Goal: Information Seeking & Learning: Check status

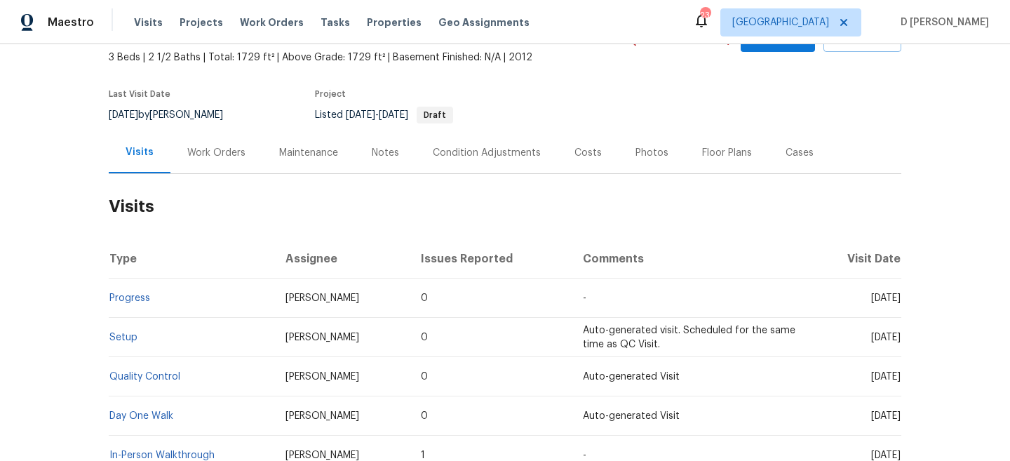
scroll to position [90, 0]
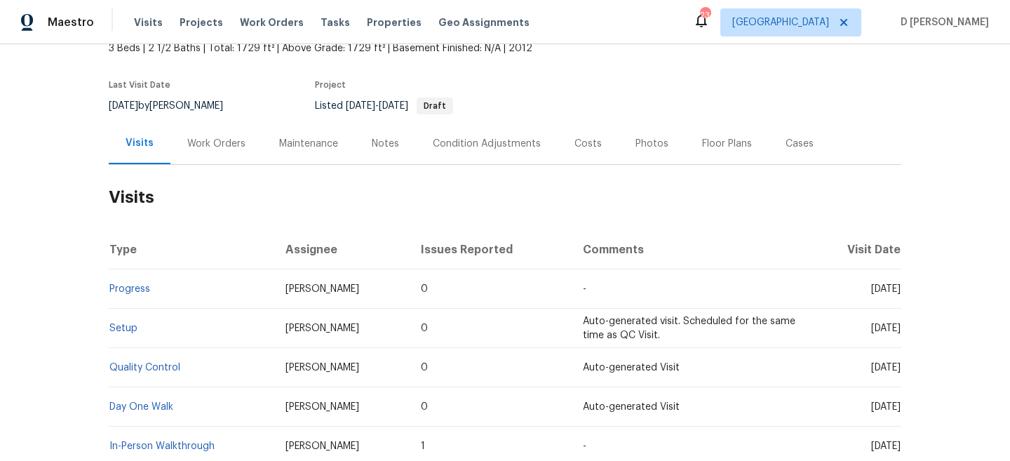
click at [200, 151] on div "Work Orders" at bounding box center [216, 144] width 58 height 14
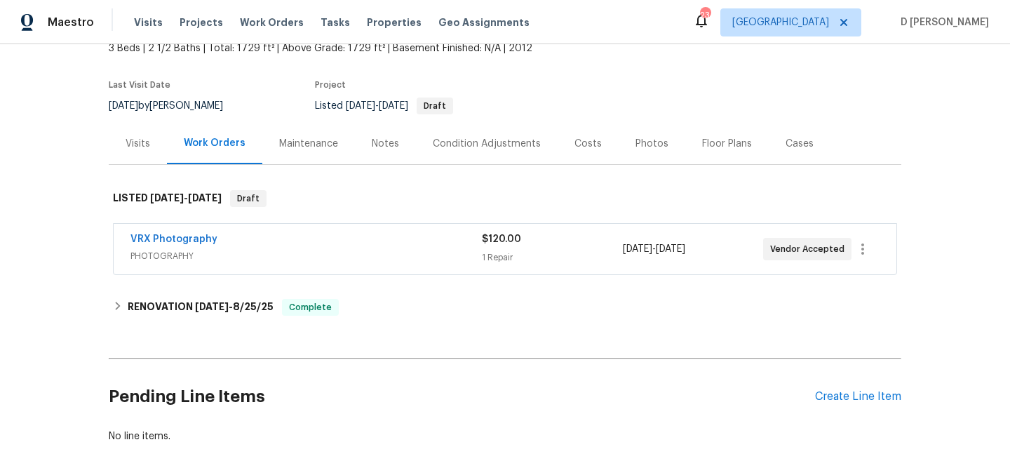
click at [246, 263] on span "PHOTOGRAPHY" at bounding box center [307, 256] width 352 height 14
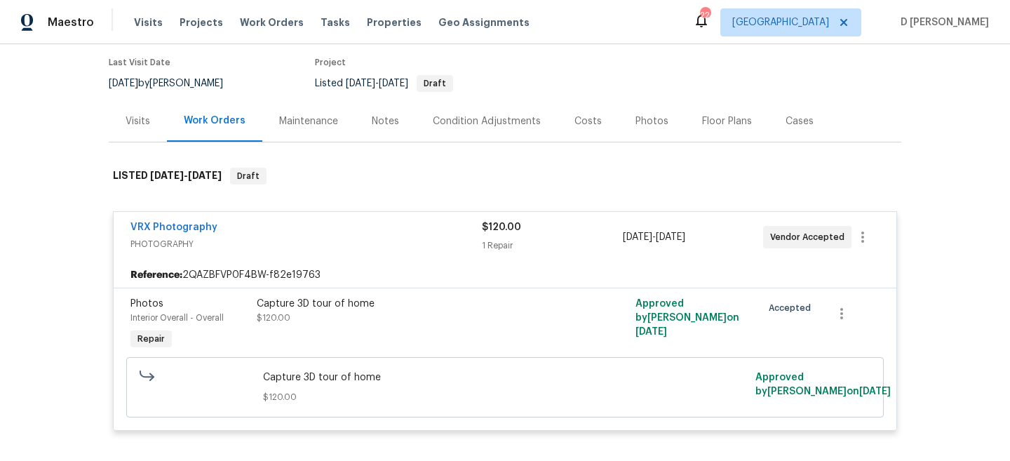
scroll to position [113, 0]
click at [137, 128] on div "Visits" at bounding box center [138, 121] width 25 height 14
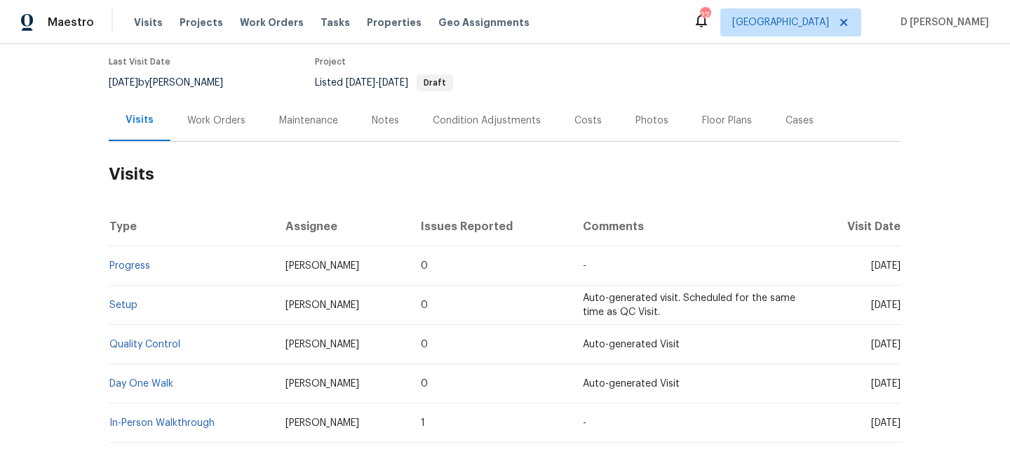
click at [217, 128] on div "Work Orders" at bounding box center [216, 121] width 58 height 14
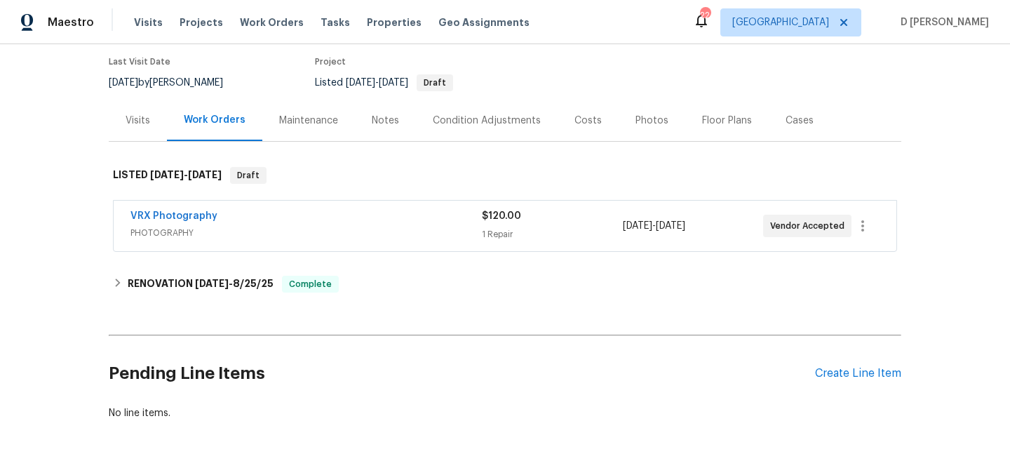
click at [134, 128] on div "Visits" at bounding box center [138, 121] width 25 height 14
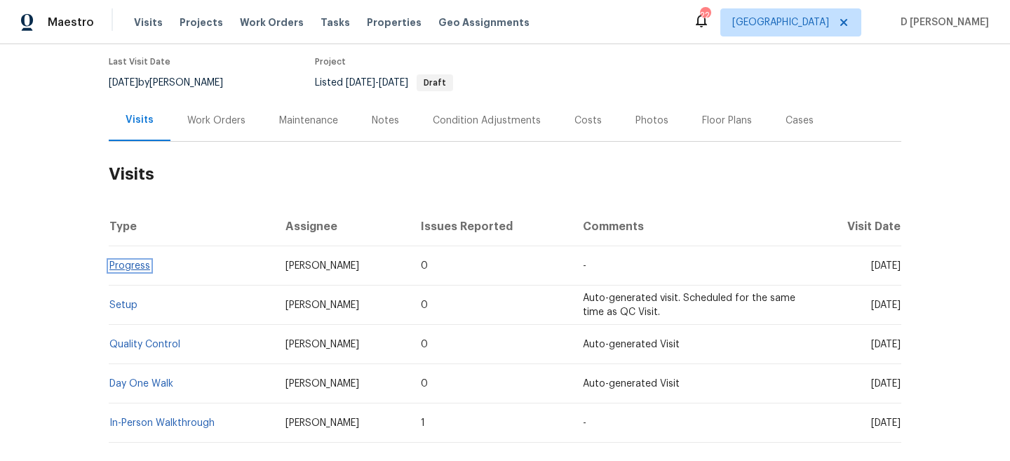
click at [138, 271] on link "Progress" at bounding box center [129, 266] width 41 height 10
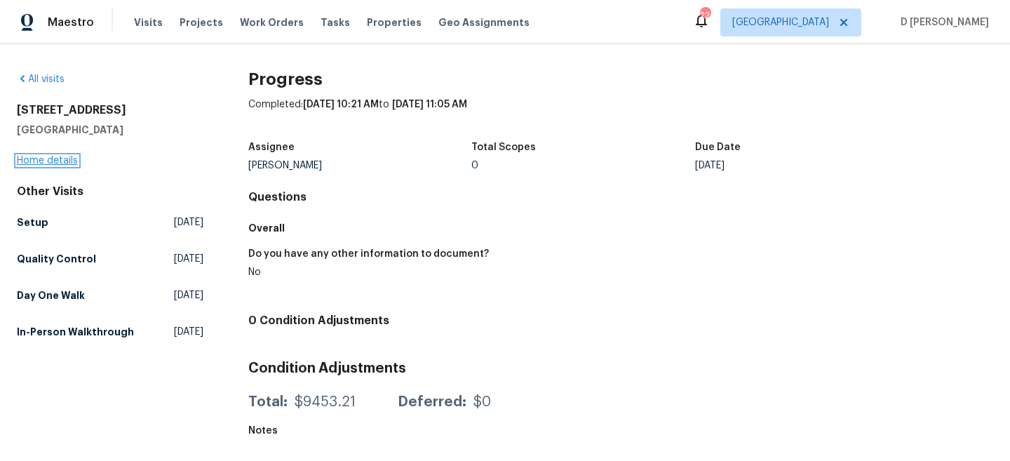
click at [44, 156] on link "Home details" at bounding box center [47, 161] width 61 height 10
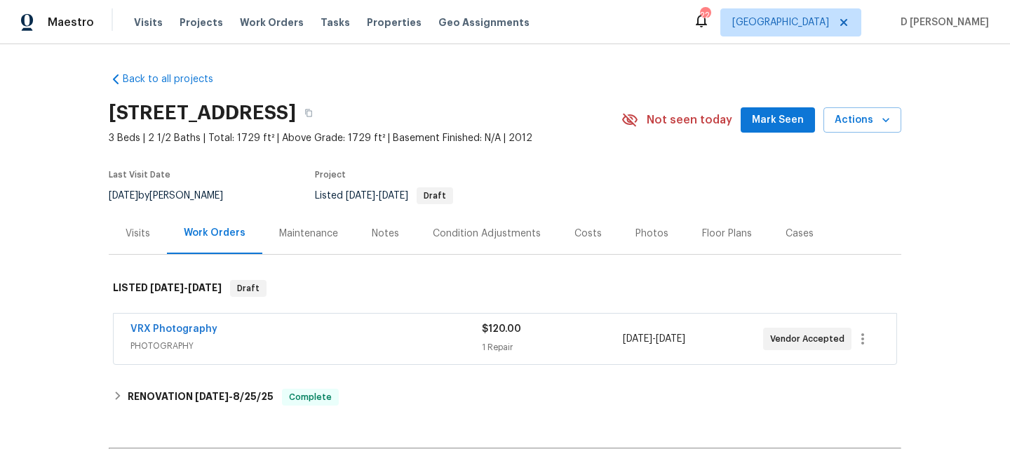
click at [149, 241] on div "Visits" at bounding box center [138, 234] width 25 height 14
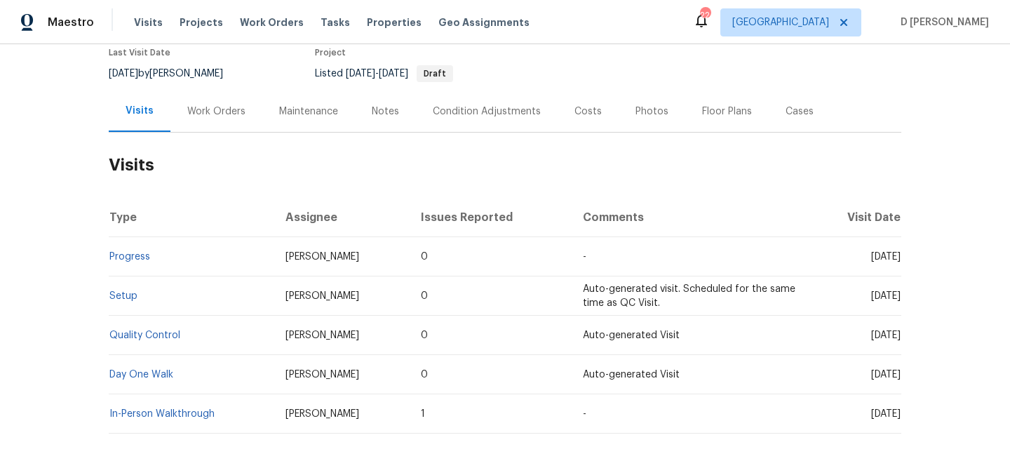
scroll to position [115, 0]
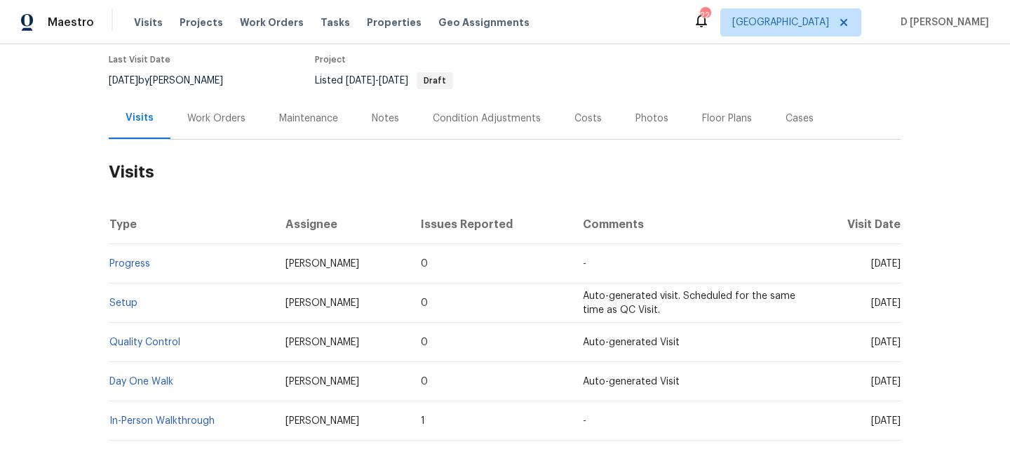
click at [229, 126] on div "Work Orders" at bounding box center [216, 119] width 58 height 14
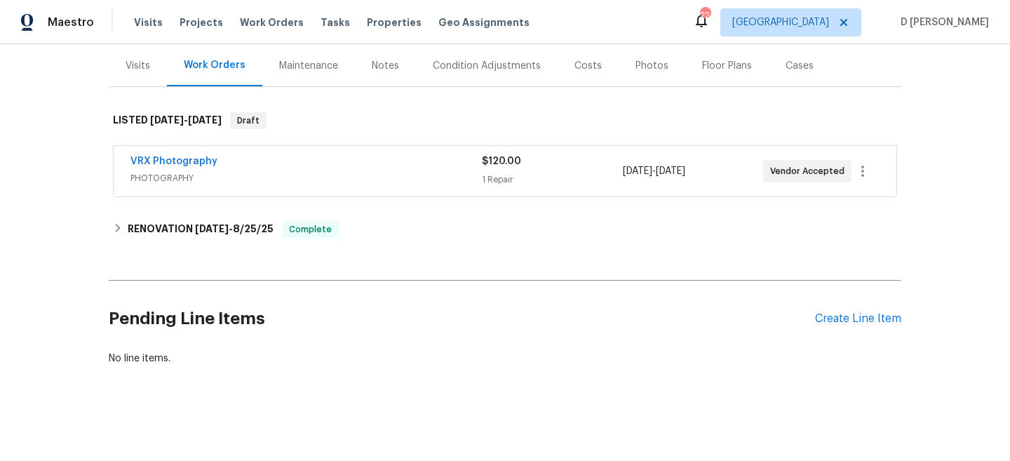
scroll to position [173, 0]
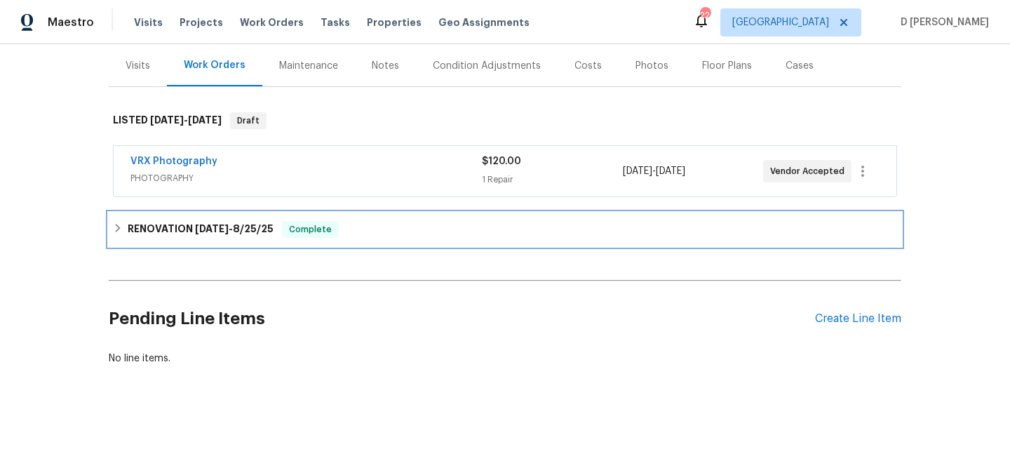
click at [116, 232] on icon at bounding box center [118, 228] width 5 height 8
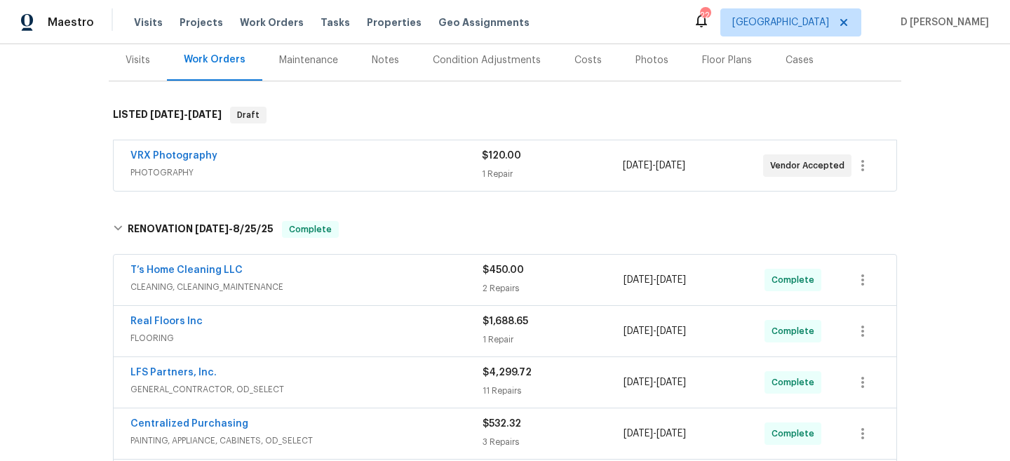
click at [133, 67] on div "Visits" at bounding box center [138, 60] width 25 height 14
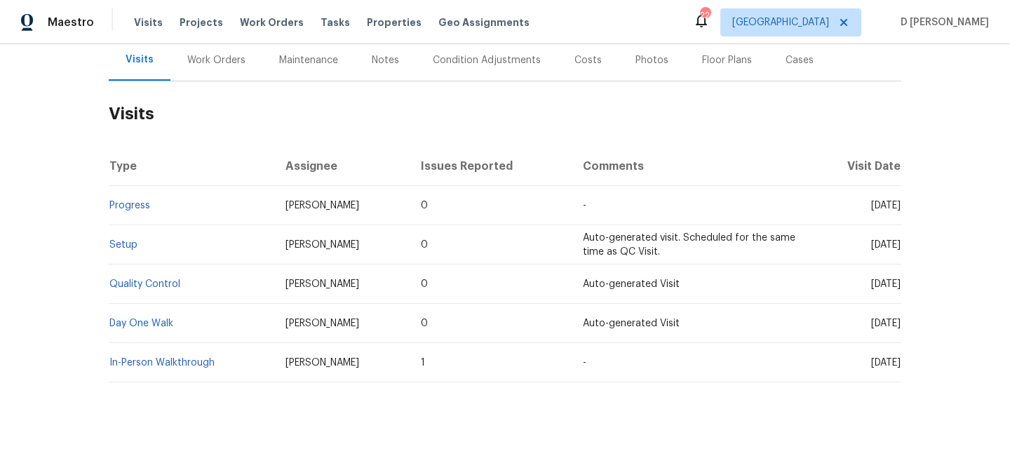
click at [220, 67] on div "Work Orders" at bounding box center [216, 60] width 58 height 14
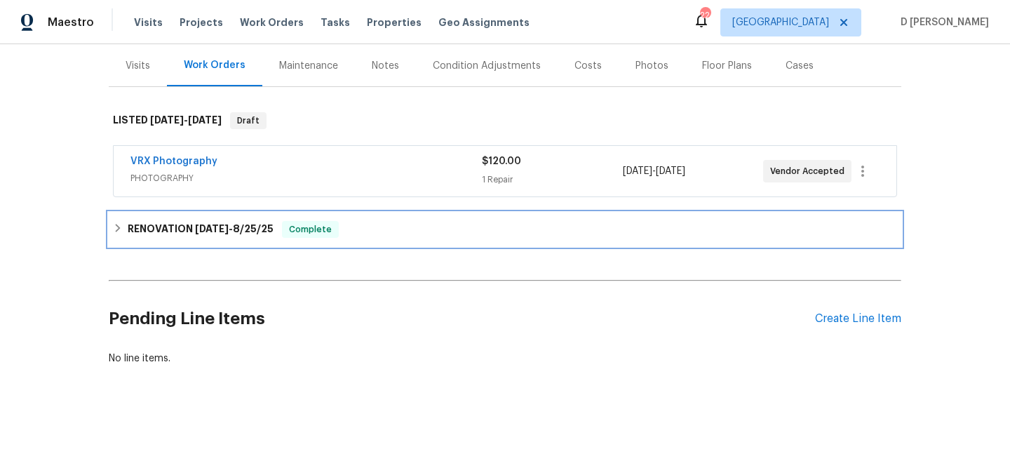
click at [126, 230] on div "RENOVATION 8/20/25 - 8/25/25 Complete" at bounding box center [505, 229] width 784 height 17
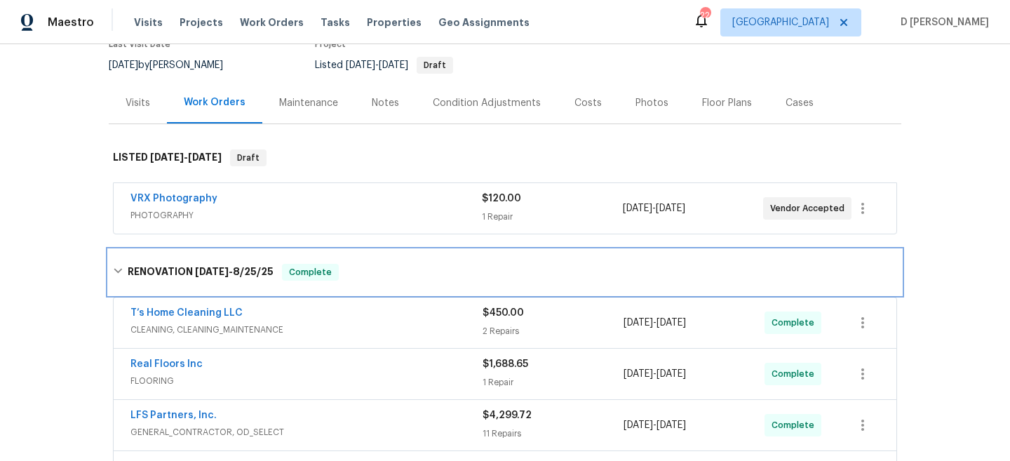
scroll to position [30, 0]
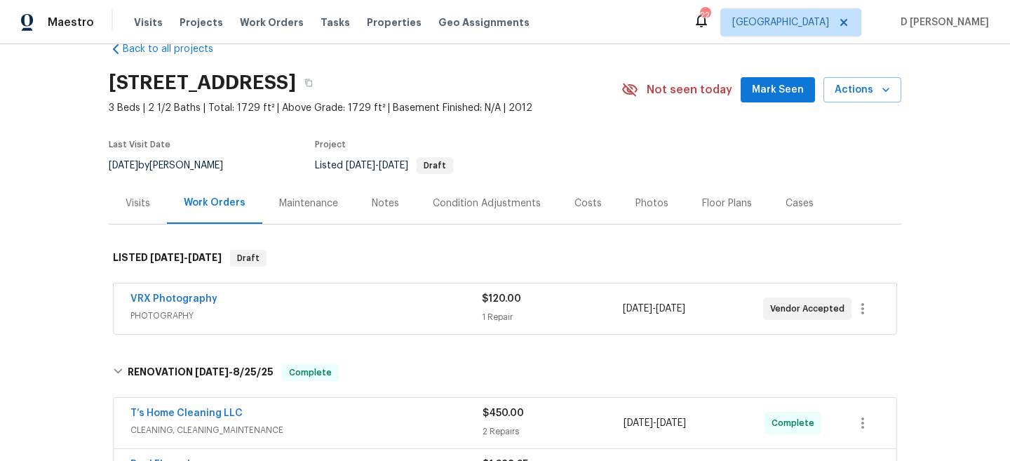
click at [132, 211] on div "Visits" at bounding box center [138, 203] width 25 height 14
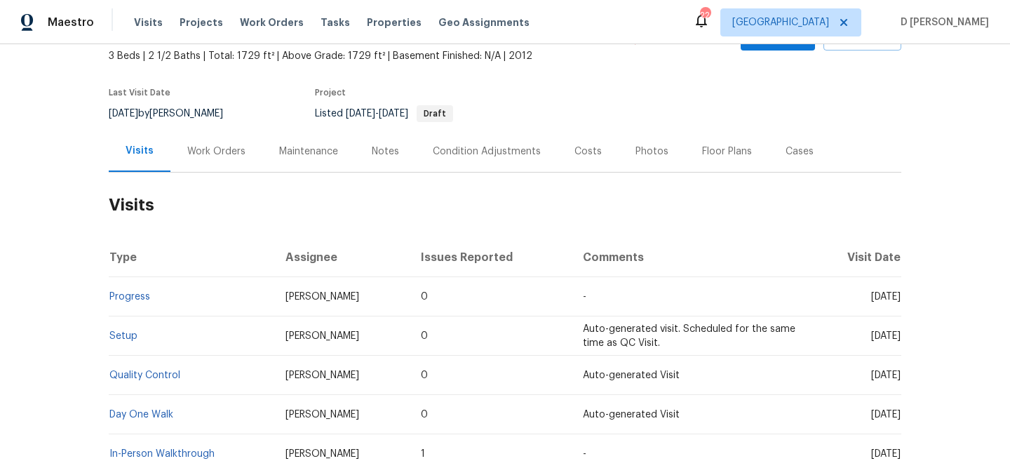
scroll to position [100, 0]
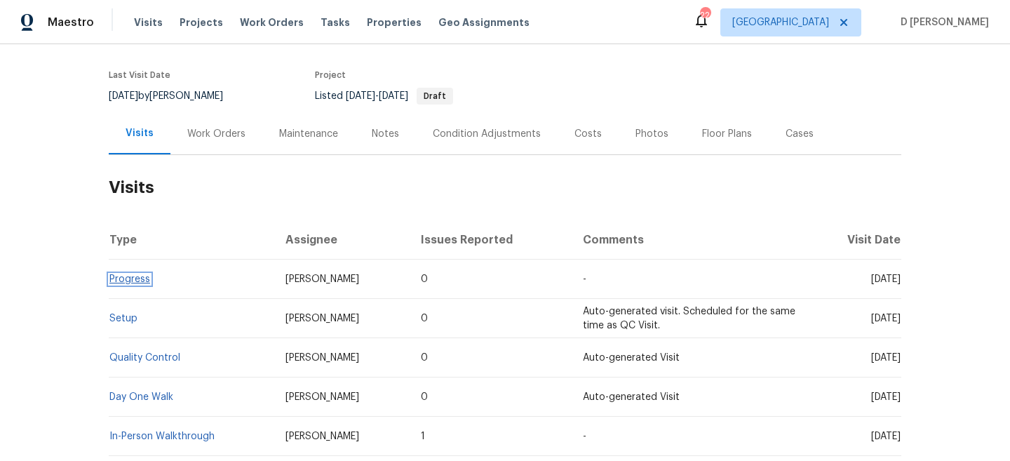
click at [138, 284] on link "Progress" at bounding box center [129, 279] width 41 height 10
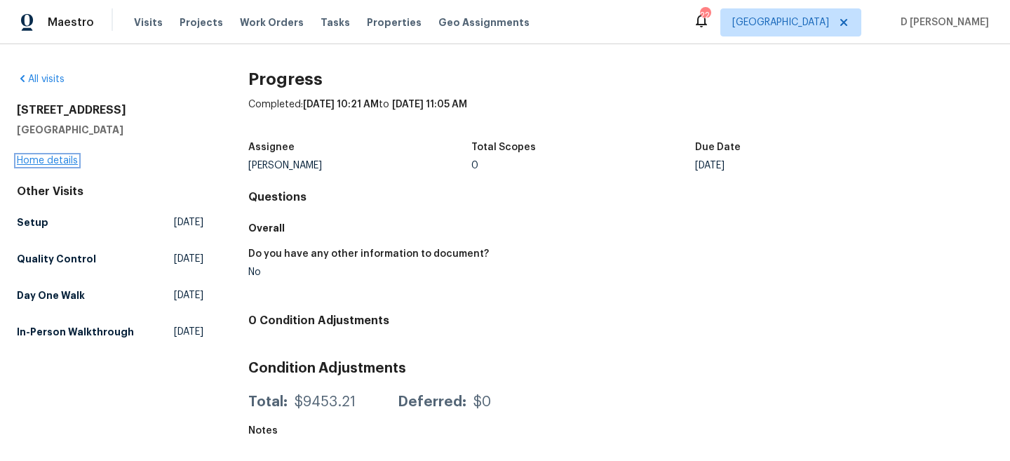
click at [56, 161] on link "Home details" at bounding box center [47, 161] width 61 height 10
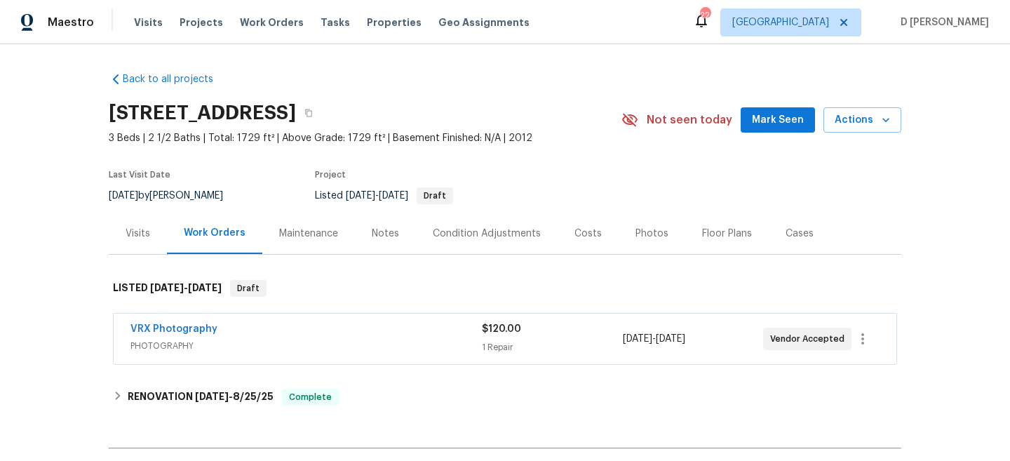
click at [139, 237] on div "Visits" at bounding box center [138, 233] width 58 height 41
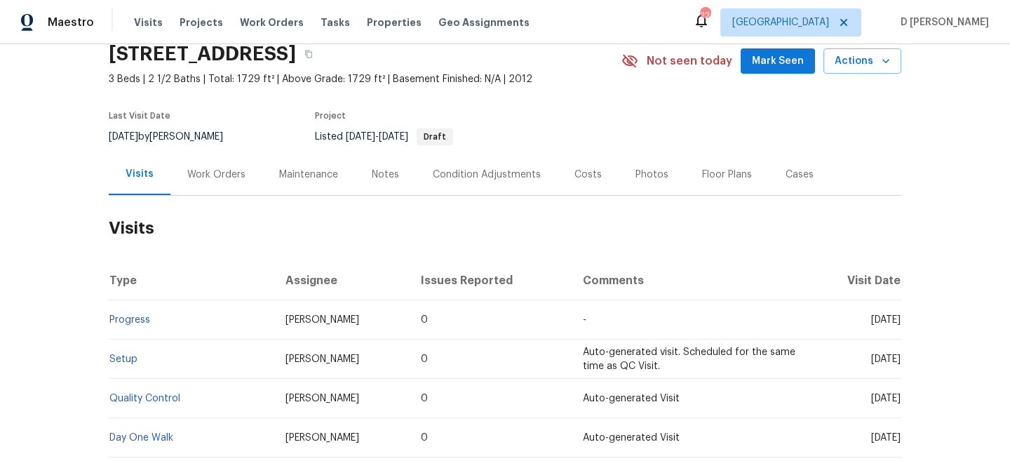
scroll to position [60, 0]
click at [129, 363] on link "Setup" at bounding box center [123, 359] width 28 height 10
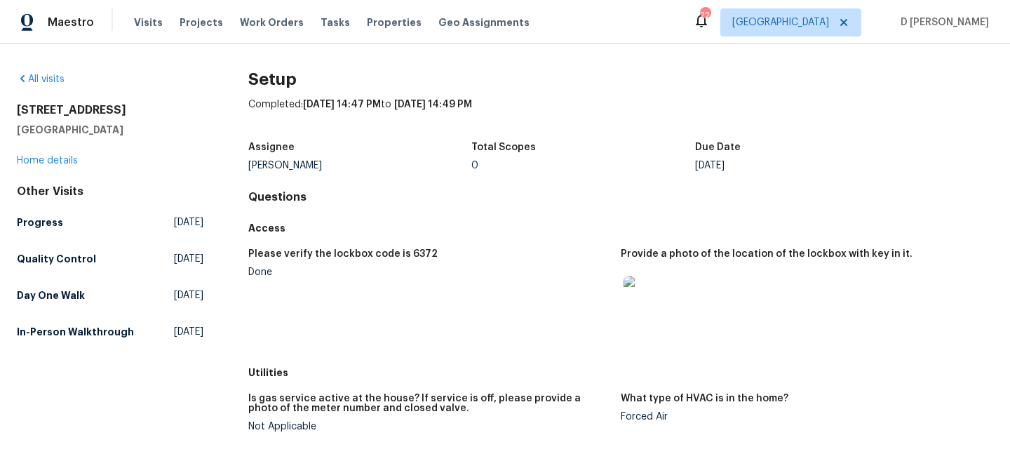
drag, startPoint x: 719, startPoint y: 166, endPoint x: 768, endPoint y: 166, distance: 49.1
click at [768, 166] on div "Mon, Aug 25" at bounding box center [807, 166] width 224 height 10
drag, startPoint x: 723, startPoint y: 167, endPoint x: 773, endPoint y: 167, distance: 50.5
click at [773, 167] on div "Mon, Aug 25" at bounding box center [807, 166] width 224 height 10
copy div "Aug 25"
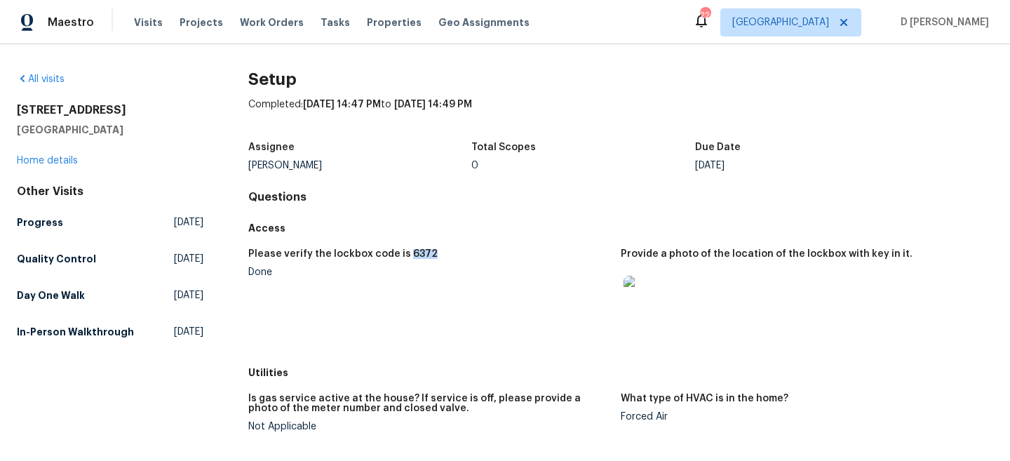
drag, startPoint x: 403, startPoint y: 252, endPoint x: 444, endPoint y: 251, distance: 41.4
click at [444, 251] on div "Please verify the lockbox code is 6372" at bounding box center [428, 258] width 361 height 18
copy h5 "6372"
click at [51, 157] on link "Home details" at bounding box center [47, 161] width 61 height 10
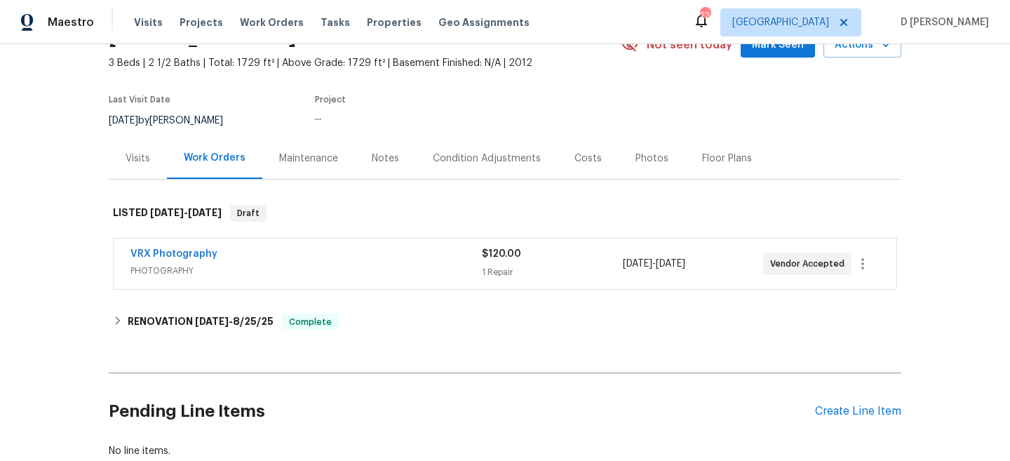
scroll to position [76, 0]
click at [140, 165] on div "Visits" at bounding box center [138, 158] width 25 height 14
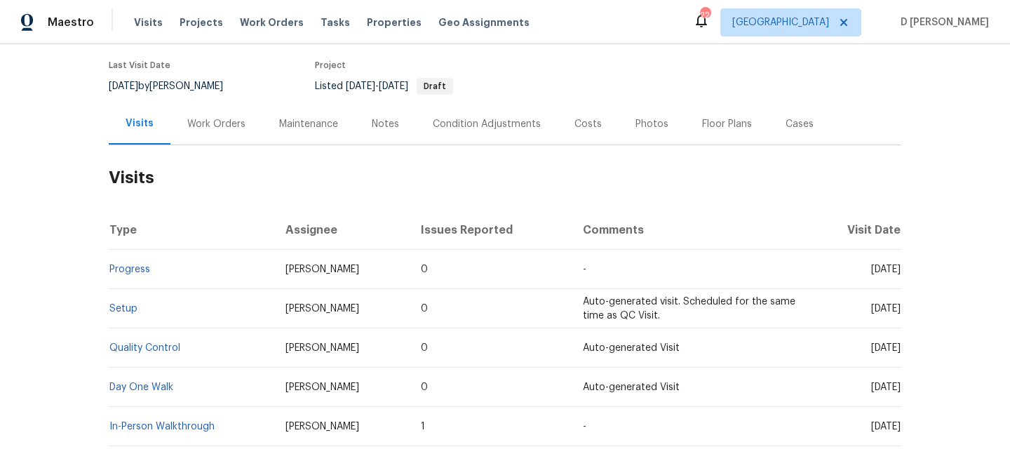
scroll to position [130, 0]
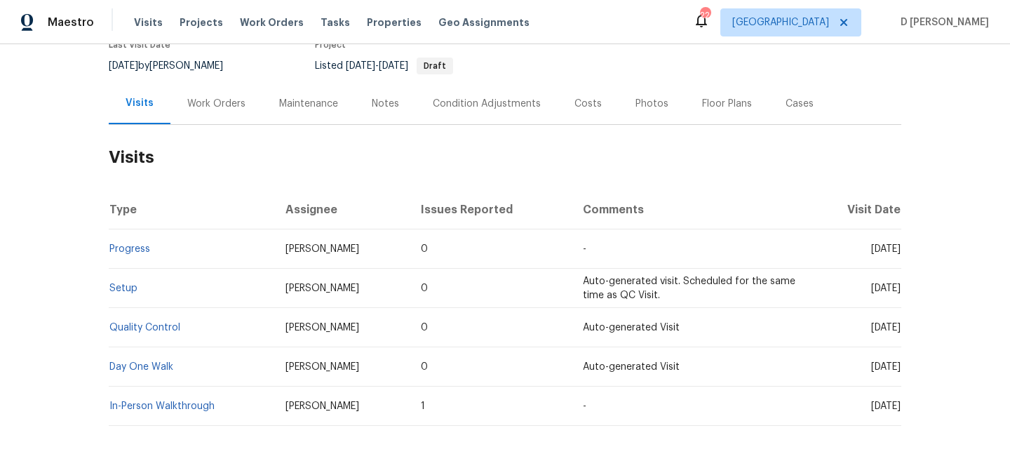
drag, startPoint x: 843, startPoint y: 263, endPoint x: 874, endPoint y: 262, distance: 30.9
click at [874, 254] on span "[DATE]" at bounding box center [885, 249] width 29 height 10
copy span "Aug 25"
click at [208, 111] on div "Work Orders" at bounding box center [216, 104] width 58 height 14
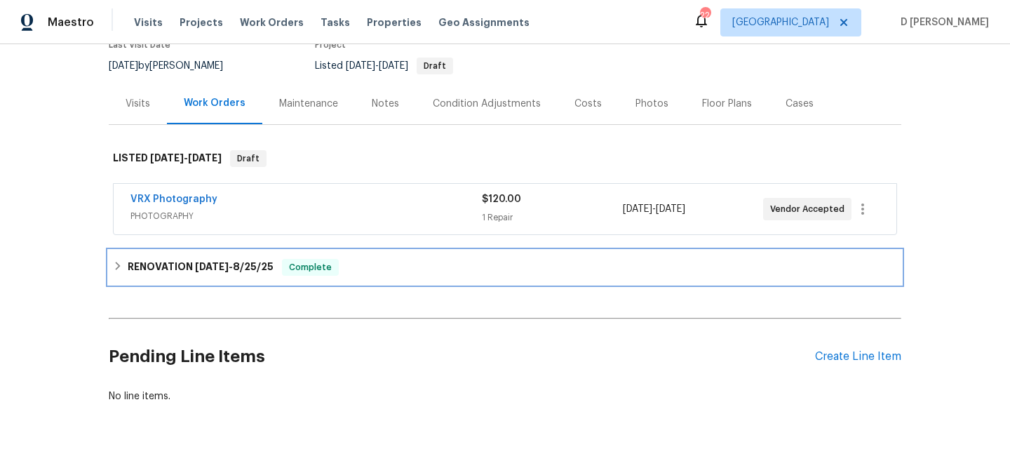
click at [121, 271] on icon at bounding box center [118, 266] width 10 height 10
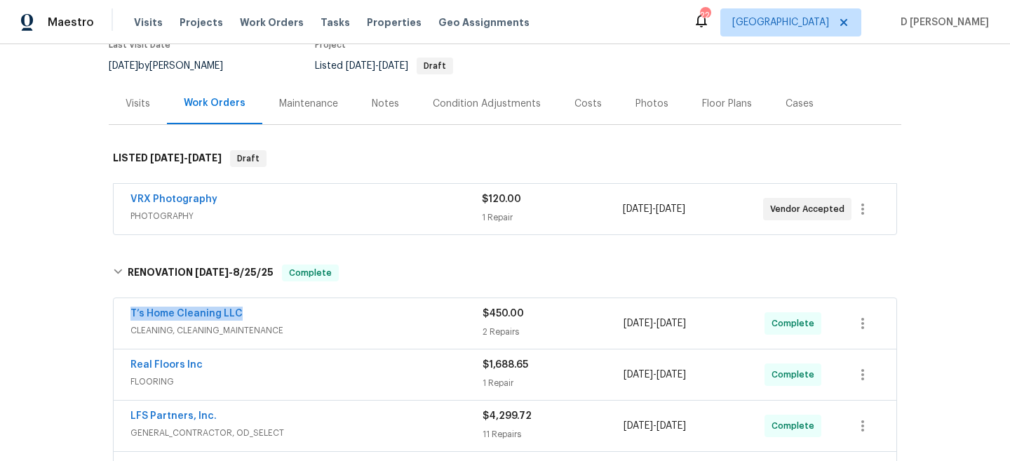
drag, startPoint x: 119, startPoint y: 328, endPoint x: 288, endPoint y: 328, distance: 169.1
click at [288, 328] on div "T’s Home Cleaning LLC CLEANING, CLEANING_MAINTENANCE $450.00 2 Repairs 8/20/202…" at bounding box center [505, 323] width 783 height 51
copy link "T’s Home Cleaning LLC"
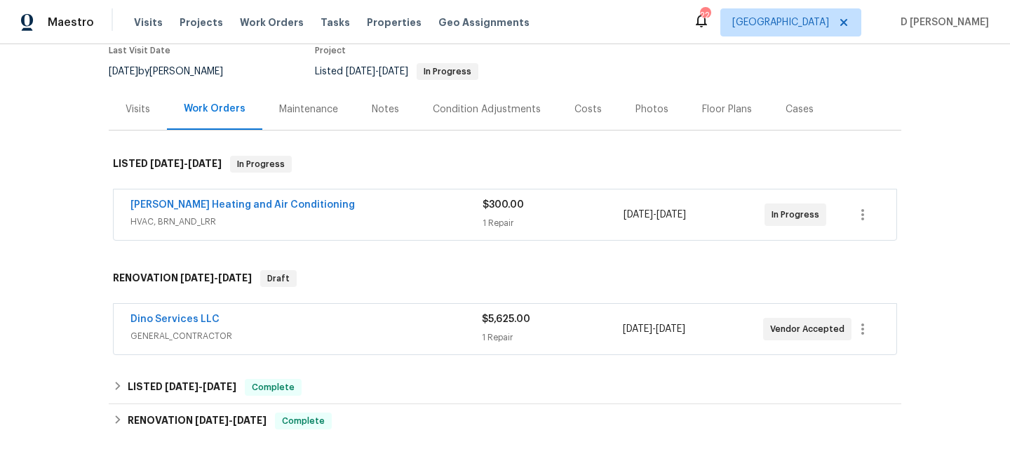
scroll to position [126, 0]
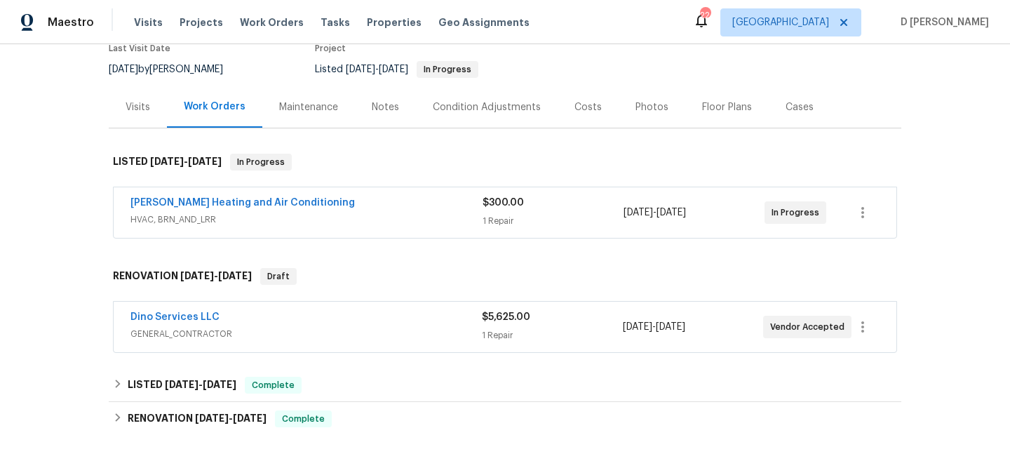
click at [411, 215] on span "HVAC, BRN_AND_LRR" at bounding box center [307, 220] width 352 height 14
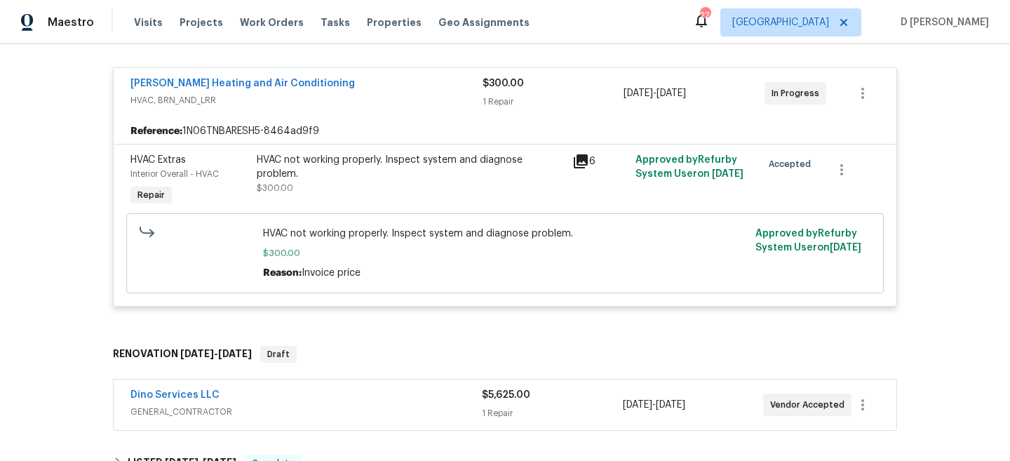
scroll to position [283, 0]
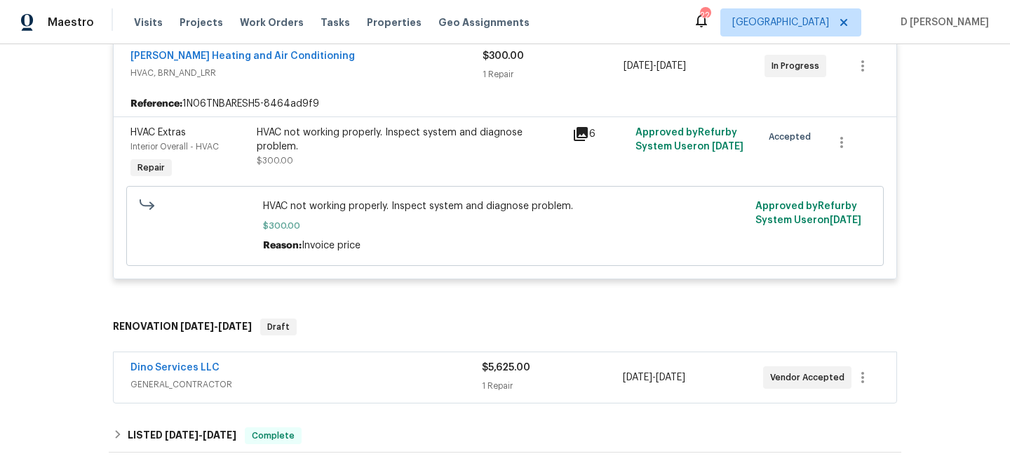
click at [329, 387] on span "GENERAL_CONTRACTOR" at bounding box center [307, 384] width 352 height 14
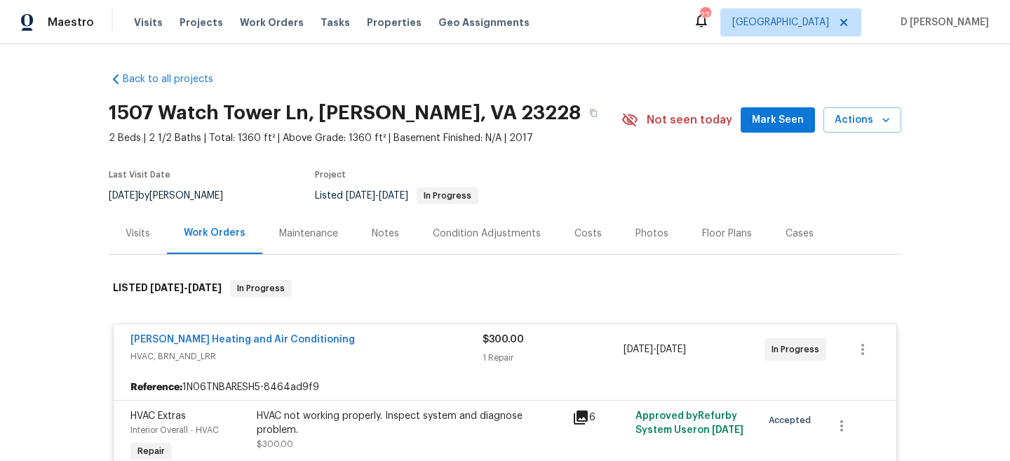
scroll to position [1, 0]
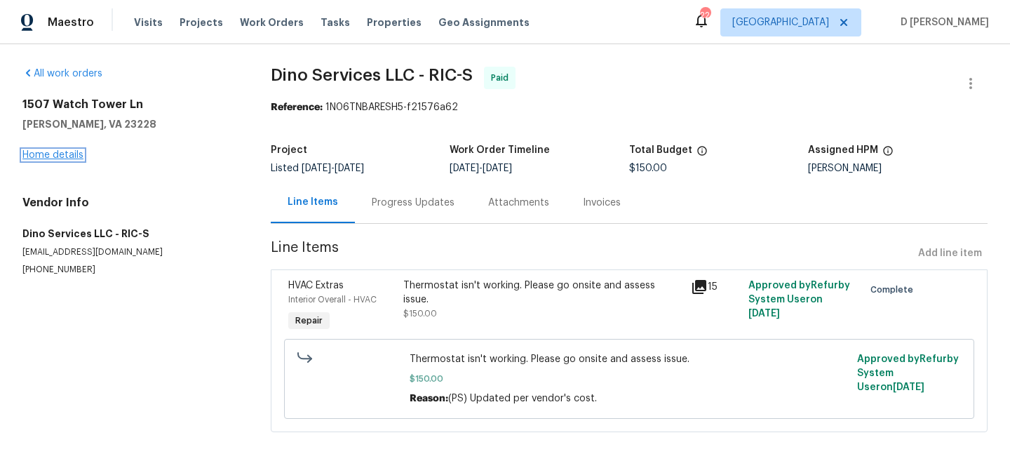
click at [41, 152] on link "Home details" at bounding box center [52, 155] width 61 height 10
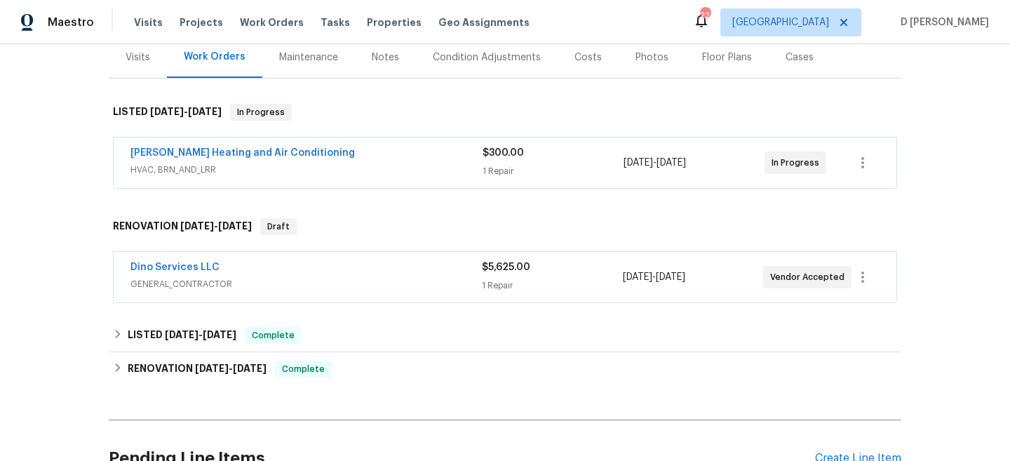
scroll to position [180, 0]
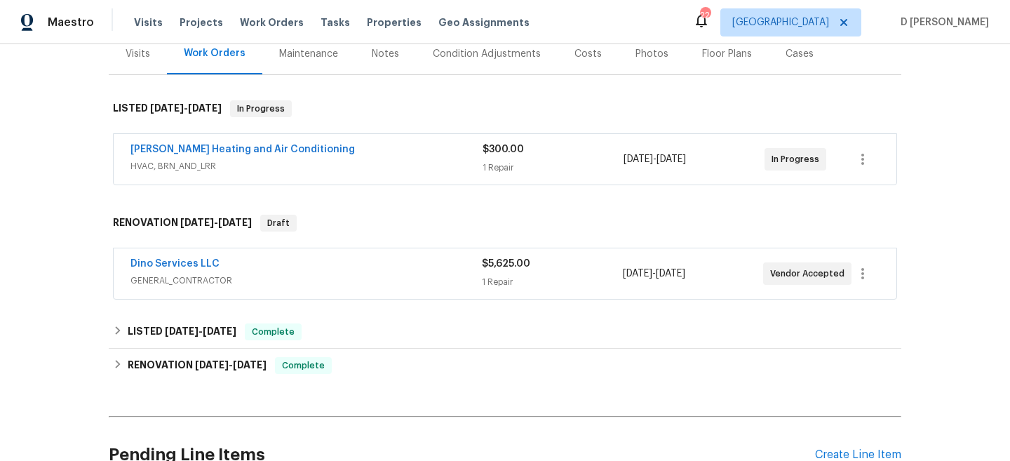
click at [349, 278] on span "GENERAL_CONTRACTOR" at bounding box center [307, 281] width 352 height 14
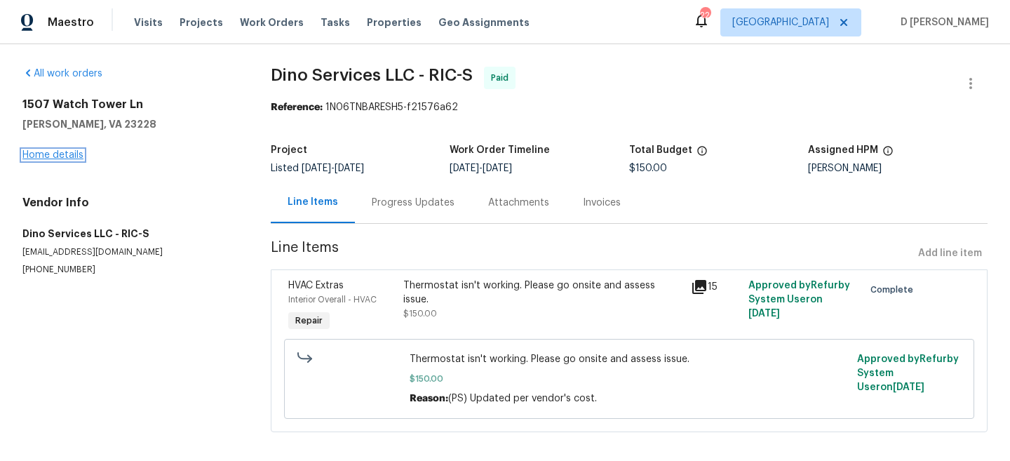
click at [73, 157] on link "Home details" at bounding box center [52, 155] width 61 height 10
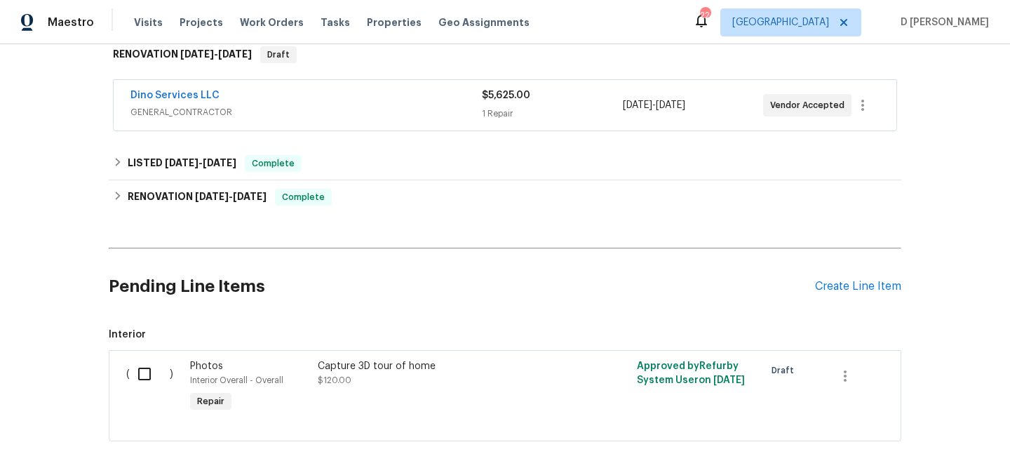
scroll to position [355, 0]
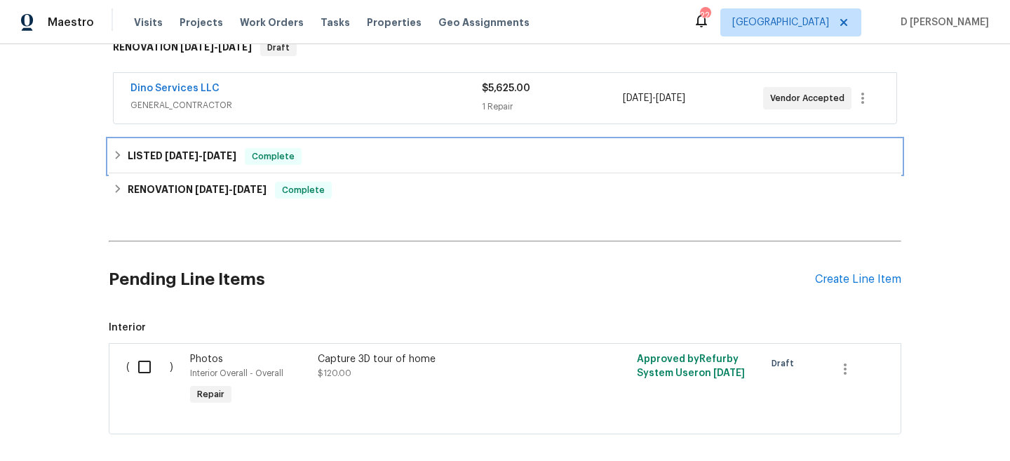
click at [121, 158] on icon at bounding box center [118, 155] width 10 height 10
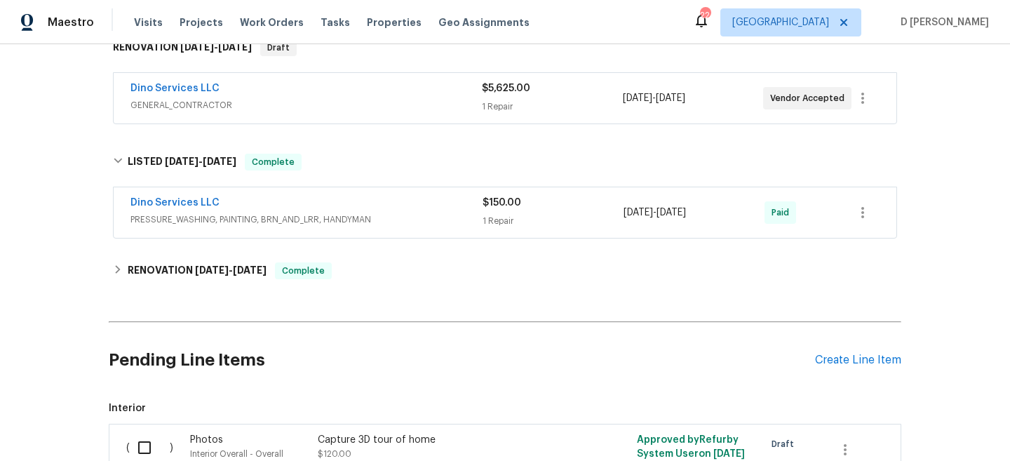
click at [275, 221] on span "PRESSURE_WASHING, PAINTING, BRN_AND_LRR, HANDYMAN" at bounding box center [307, 220] width 352 height 14
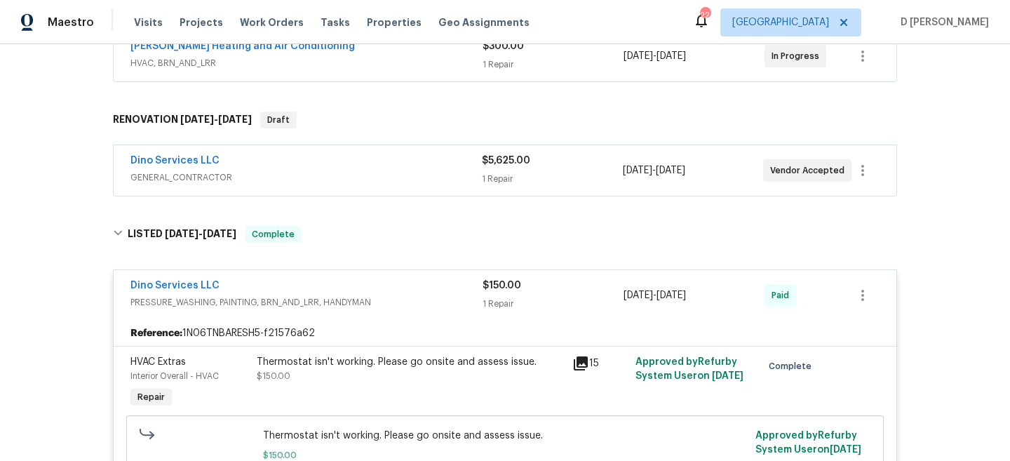
scroll to position [314, 0]
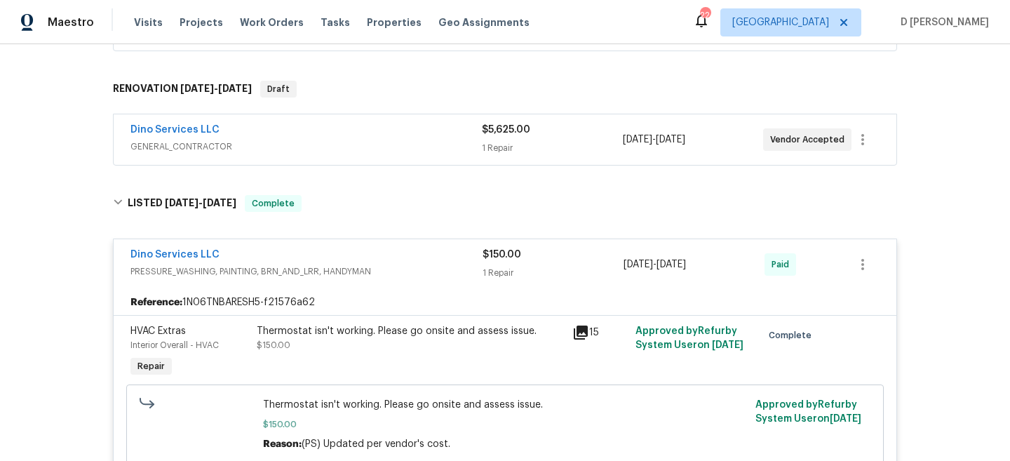
click at [269, 262] on div "Dino Services LLC" at bounding box center [307, 256] width 352 height 17
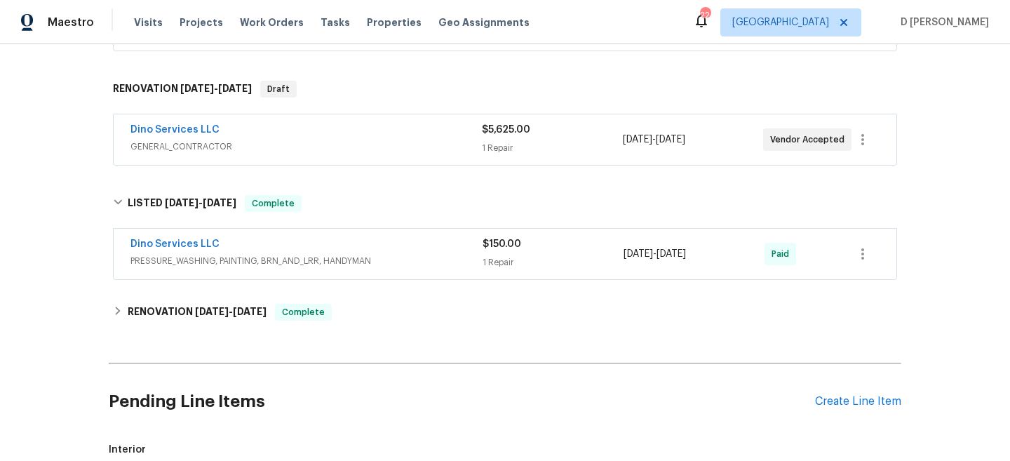
click at [260, 261] on span "PRESSURE_WASHING, PAINTING, BRN_AND_LRR, HANDYMAN" at bounding box center [307, 261] width 352 height 14
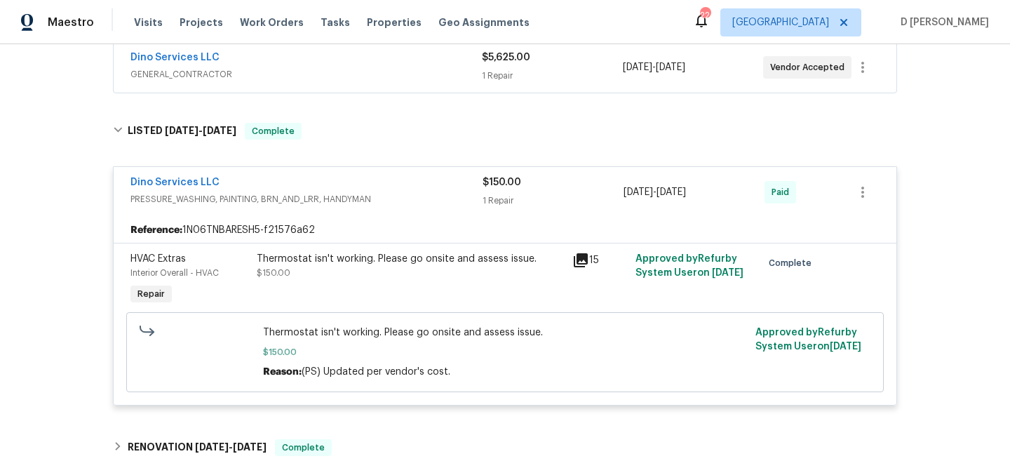
scroll to position [253, 0]
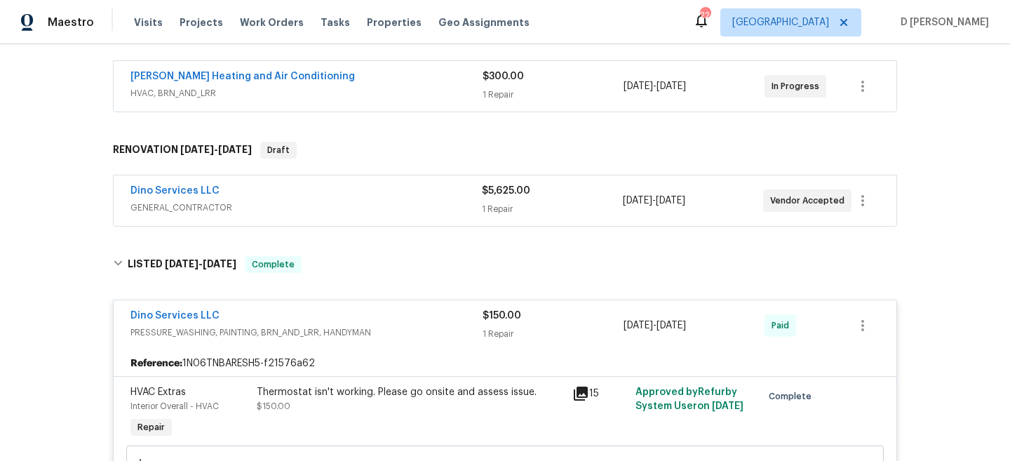
click at [250, 206] on span "GENERAL_CONTRACTOR" at bounding box center [307, 208] width 352 height 14
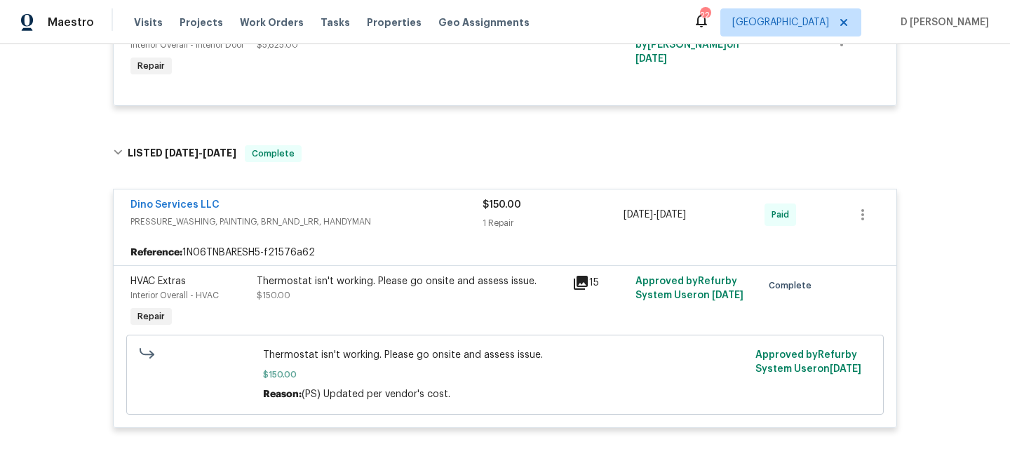
scroll to position [517, 0]
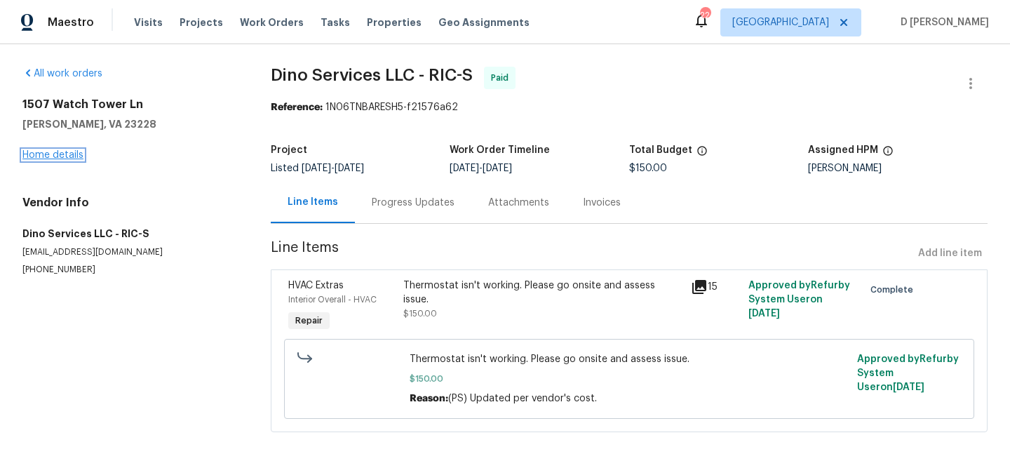
click at [43, 156] on link "Home details" at bounding box center [52, 155] width 61 height 10
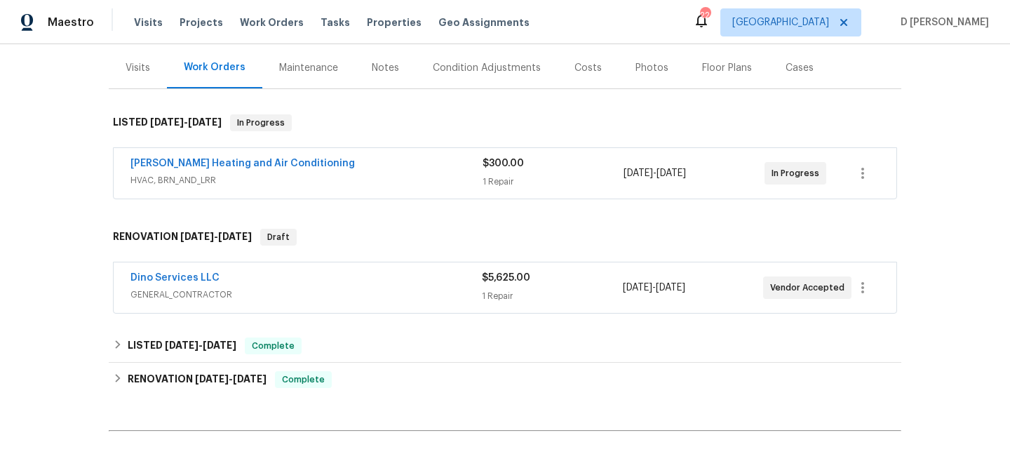
scroll to position [194, 0]
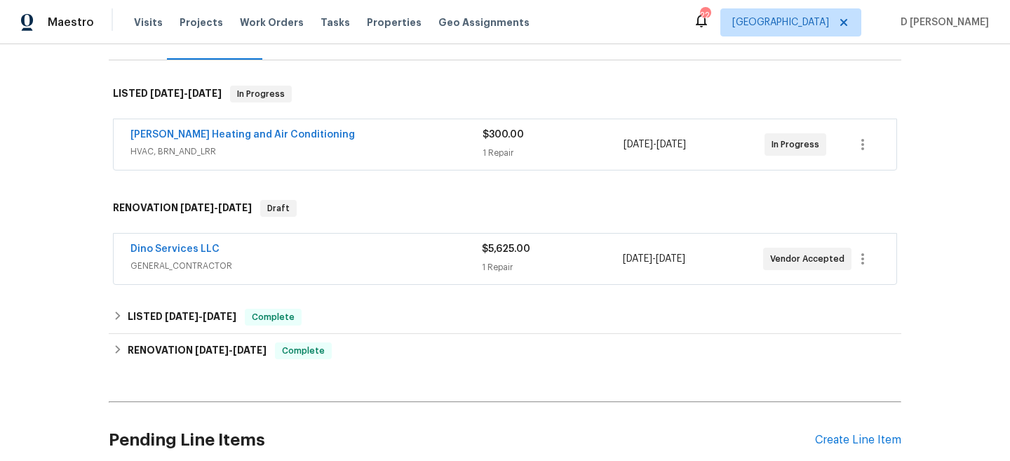
click at [192, 268] on span "GENERAL_CONTRACTOR" at bounding box center [307, 266] width 352 height 14
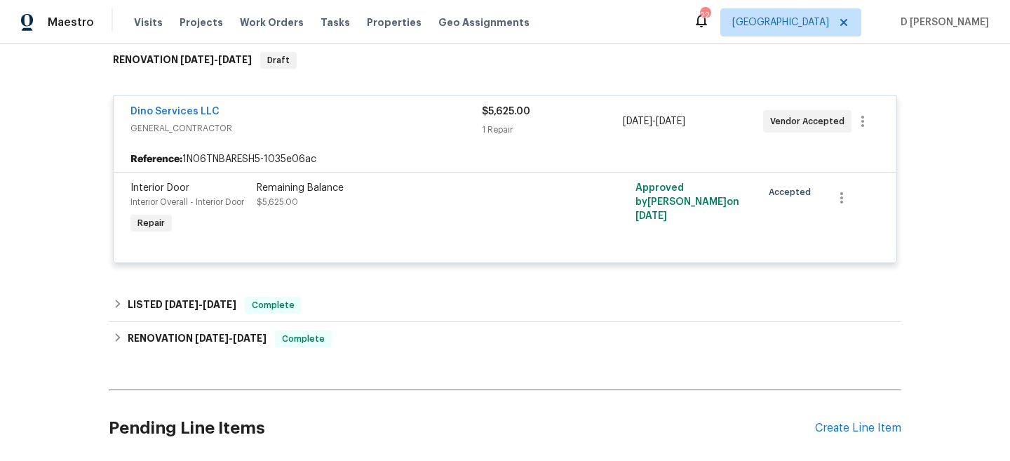
scroll to position [440, 0]
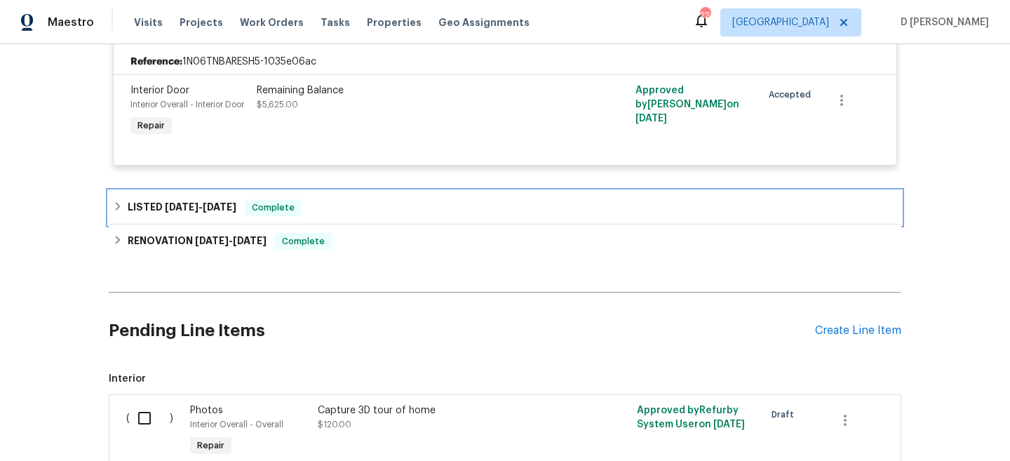
click at [119, 203] on icon at bounding box center [118, 206] width 10 height 10
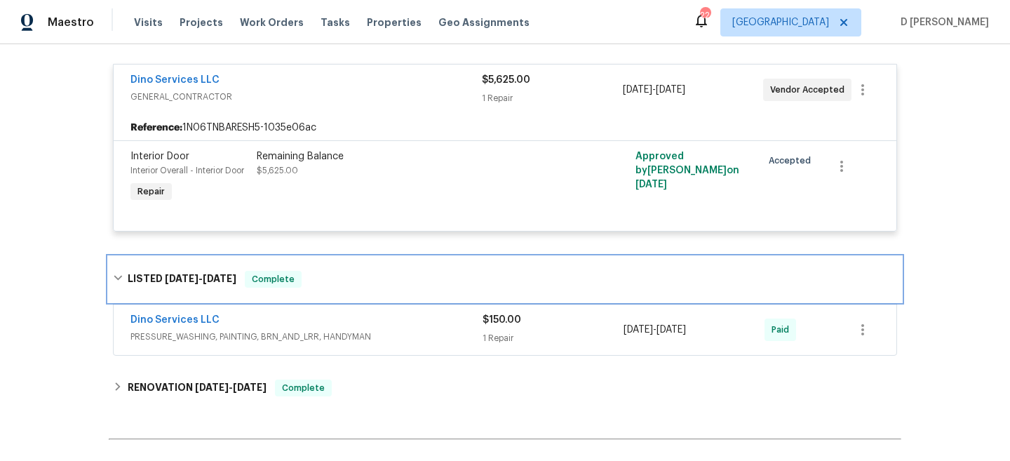
scroll to position [373, 0]
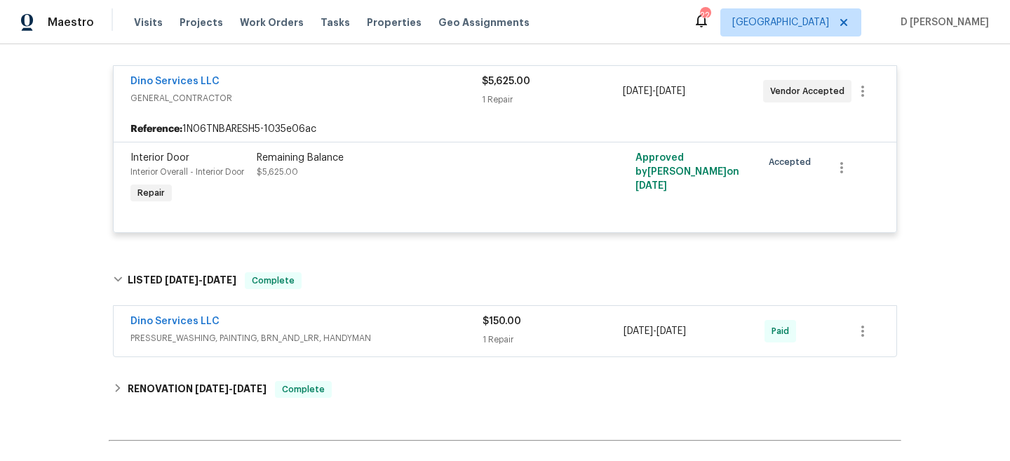
click at [269, 340] on span "PRESSURE_WASHING, PAINTING, BRN_AND_LRR, HANDYMAN" at bounding box center [307, 338] width 352 height 14
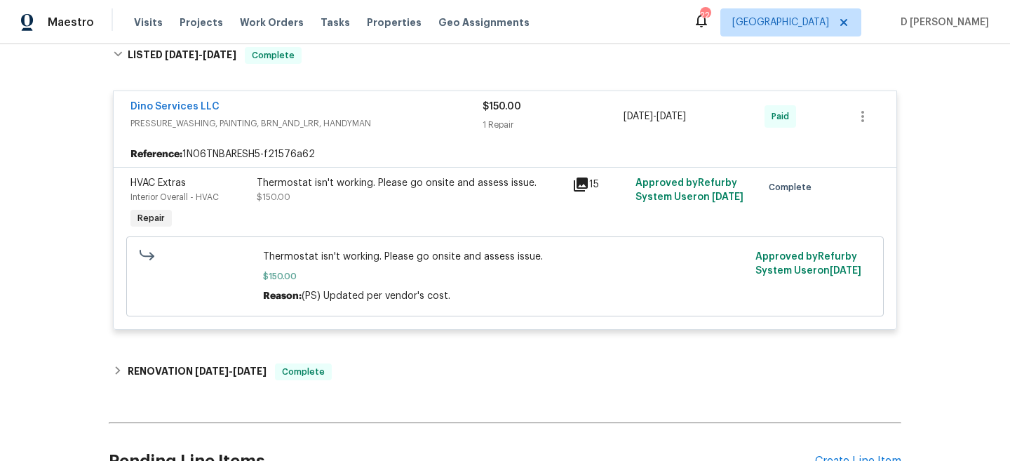
scroll to position [632, 0]
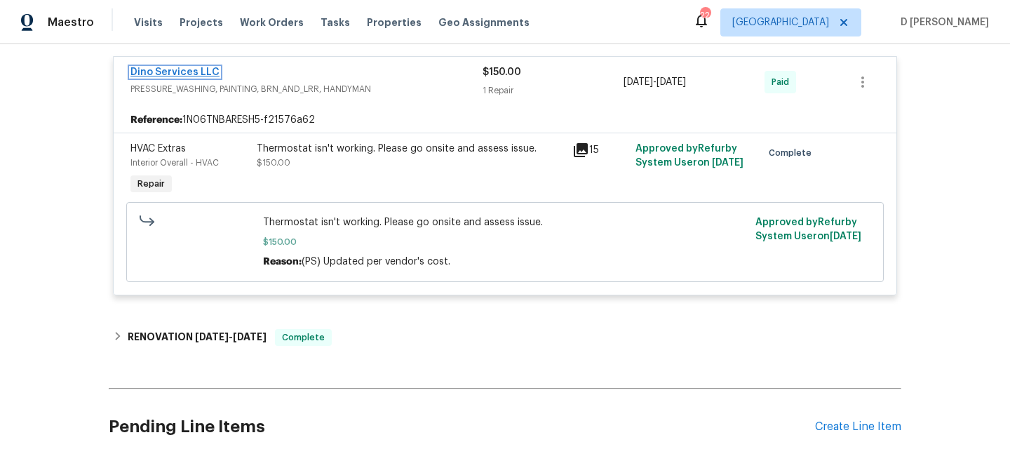
click at [161, 75] on link "Dino Services LLC" at bounding box center [175, 72] width 89 height 10
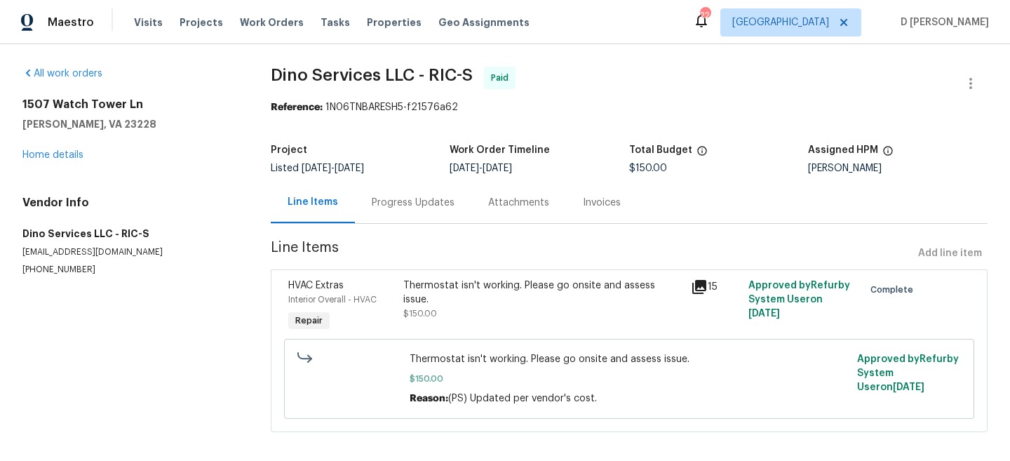
click at [412, 210] on div "Progress Updates" at bounding box center [413, 202] width 116 height 41
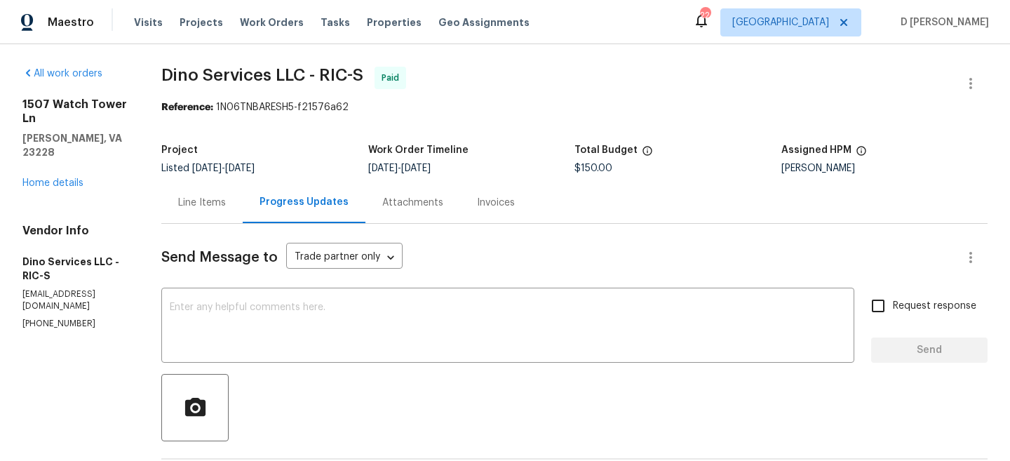
click at [74, 174] on div "1507 Watch Tower Ln Henrico, VA 23228 Home details" at bounding box center [74, 144] width 105 height 93
click at [69, 178] on link "Home details" at bounding box center [52, 183] width 61 height 10
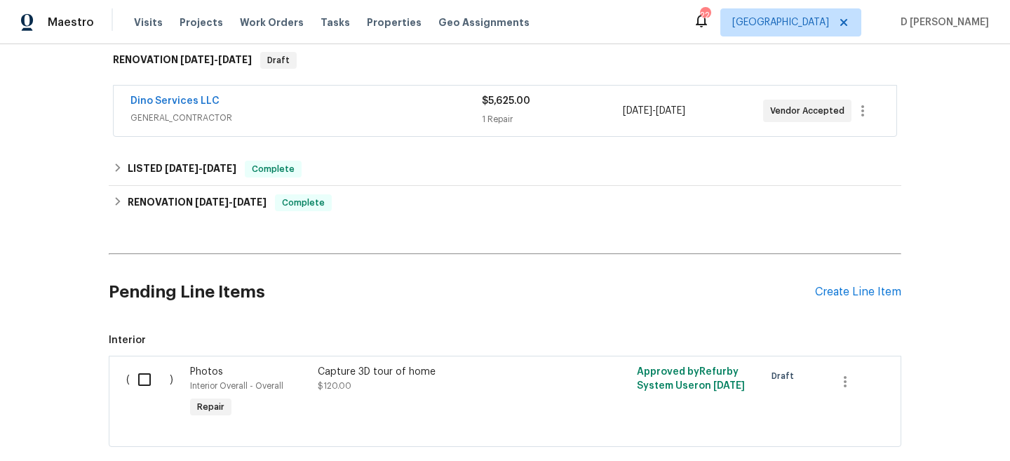
scroll to position [355, 0]
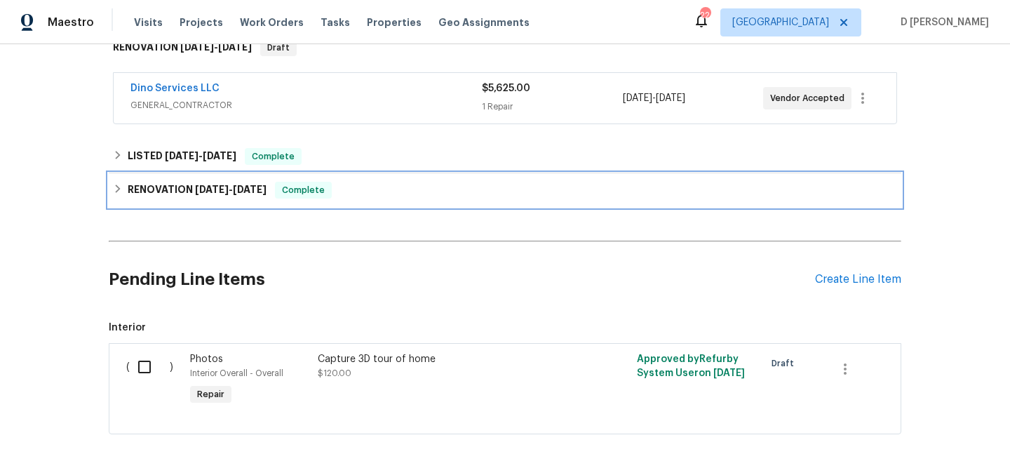
click at [234, 195] on h6 "RENOVATION 3/18/25 - 3/25/25" at bounding box center [197, 190] width 139 height 17
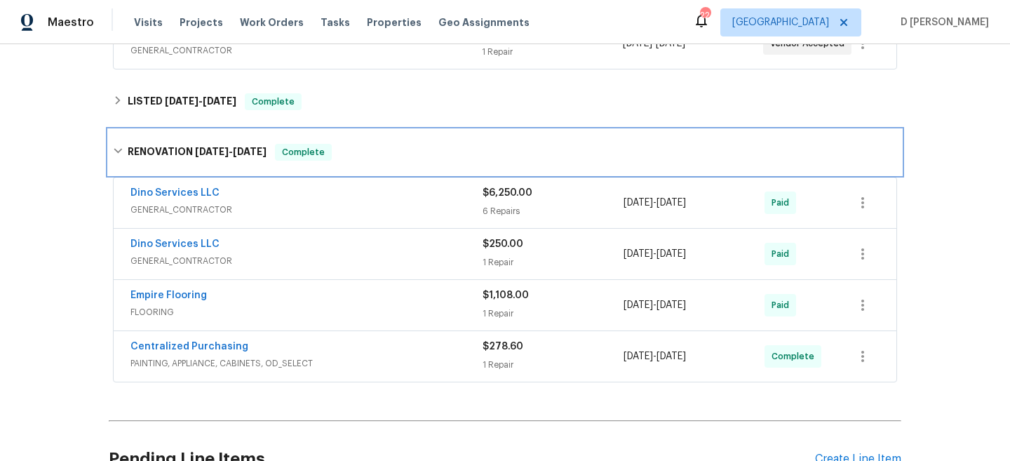
scroll to position [413, 0]
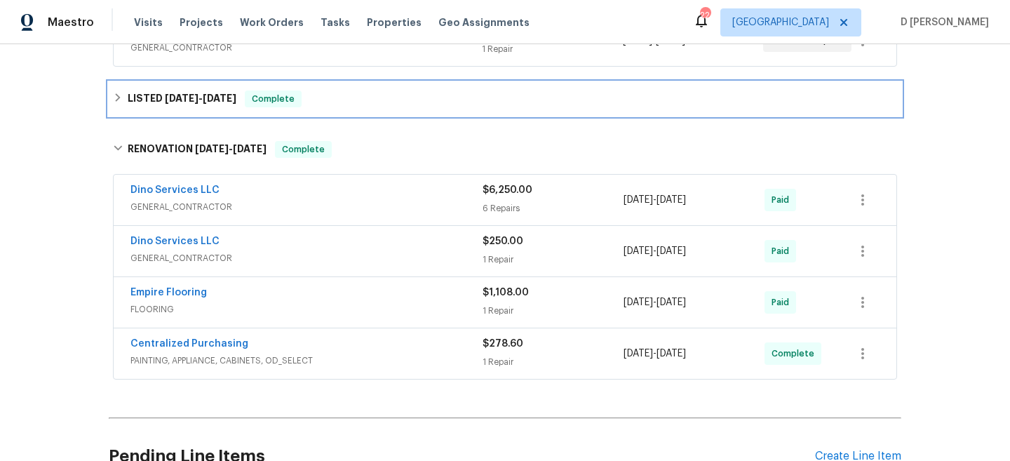
click at [212, 106] on h6 "LISTED 7/30/25 - 8/6/25" at bounding box center [182, 99] width 109 height 17
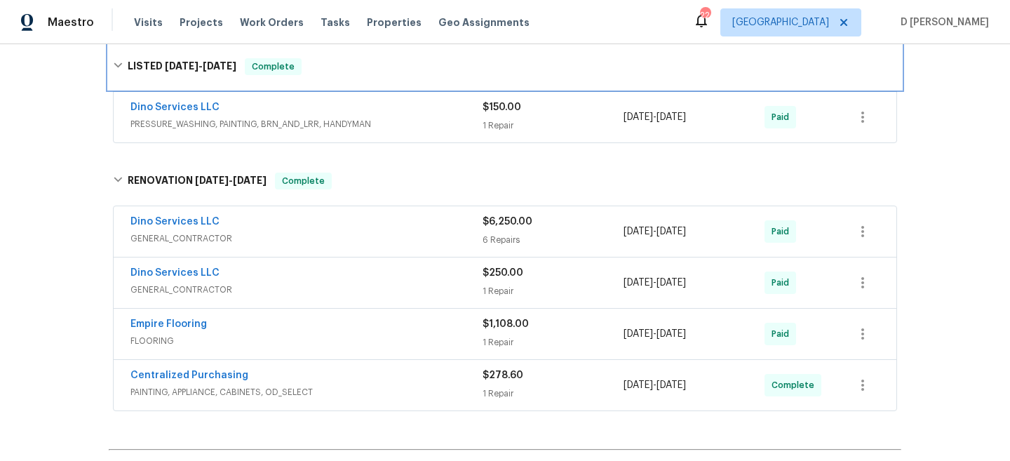
scroll to position [454, 0]
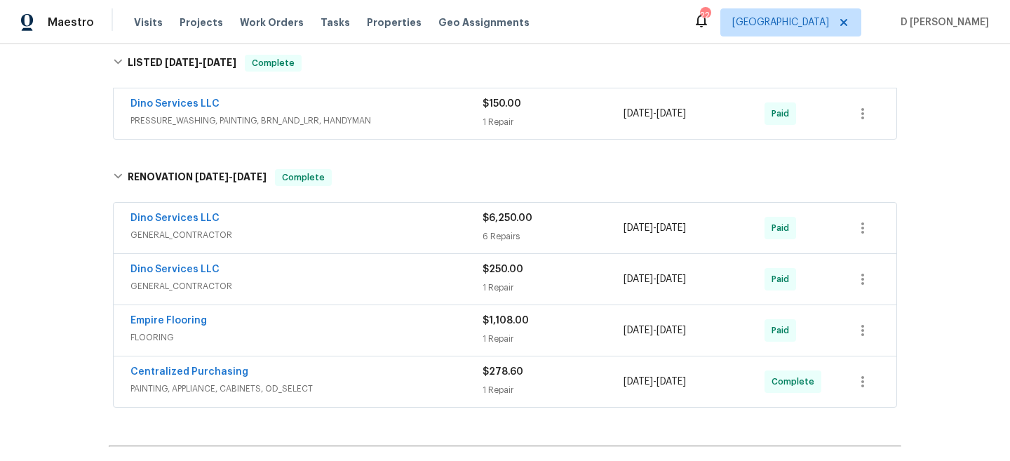
click at [170, 280] on span "GENERAL_CONTRACTOR" at bounding box center [307, 286] width 352 height 14
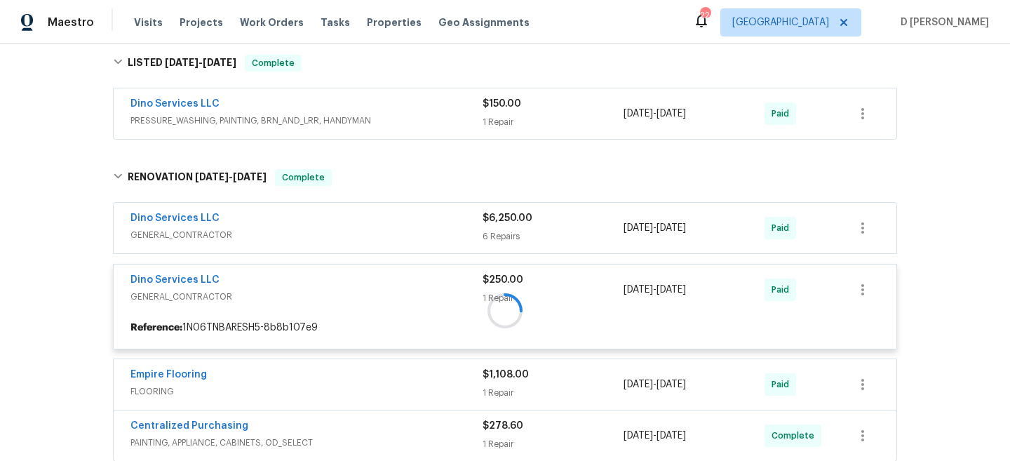
click at [177, 233] on div at bounding box center [505, 310] width 793 height 311
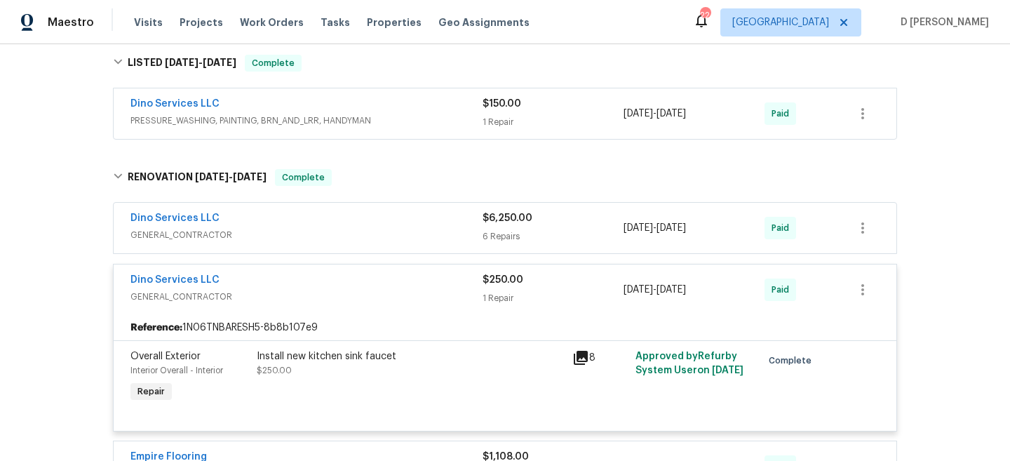
click at [286, 120] on span "PRESSURE_WASHING, PAINTING, BRN_AND_LRR, HANDYMAN" at bounding box center [307, 121] width 352 height 14
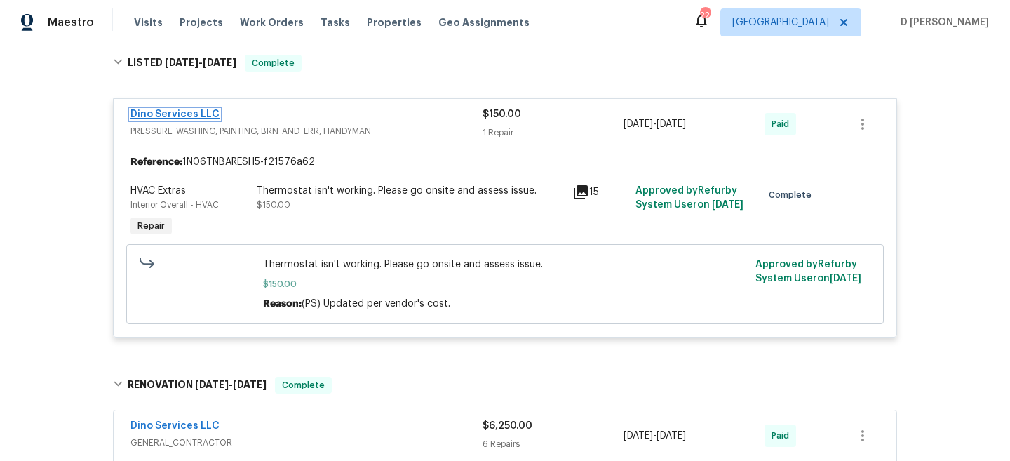
click at [189, 109] on link "Dino Services LLC" at bounding box center [175, 114] width 89 height 10
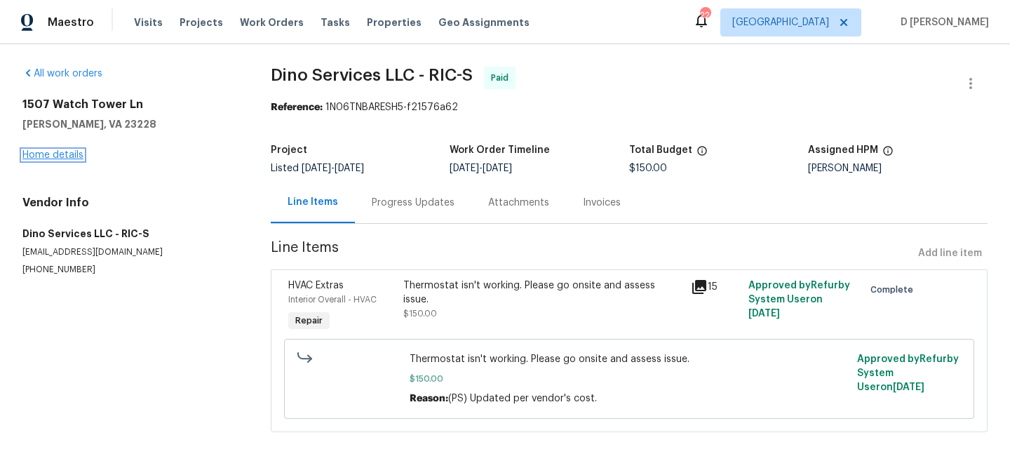
click at [55, 154] on link "Home details" at bounding box center [52, 155] width 61 height 10
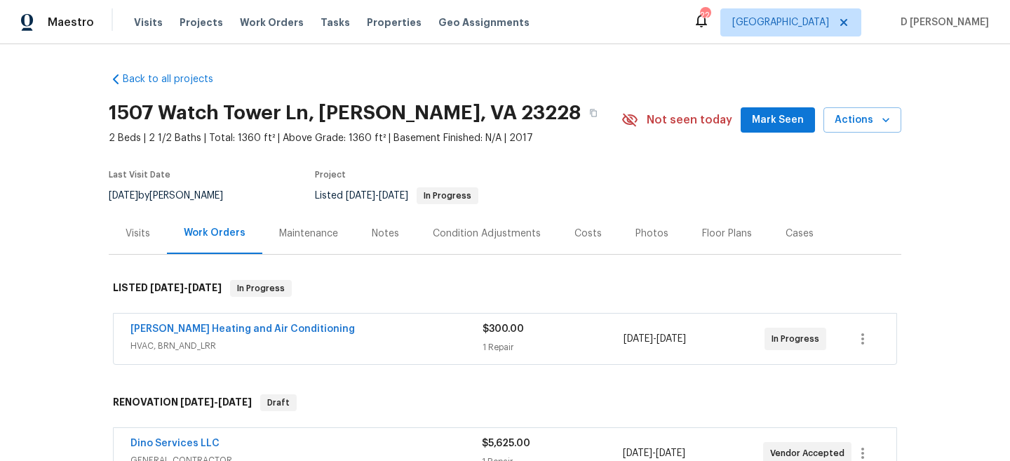
click at [781, 243] on div "Cases" at bounding box center [800, 233] width 62 height 41
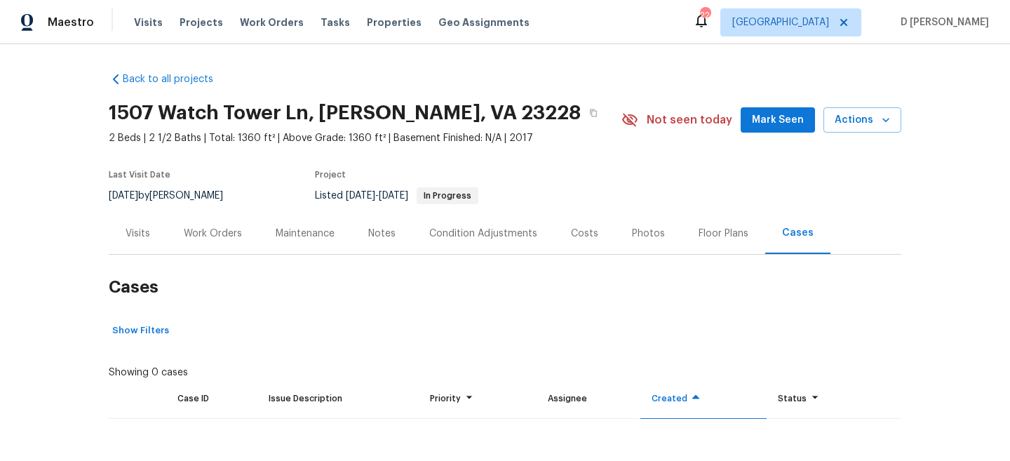
scroll to position [60, 0]
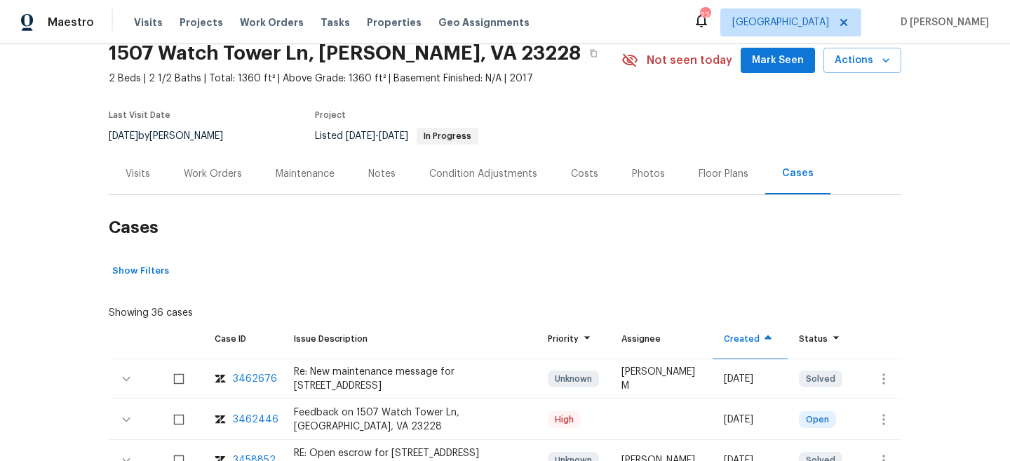
click at [201, 175] on div "Work Orders" at bounding box center [213, 174] width 58 height 14
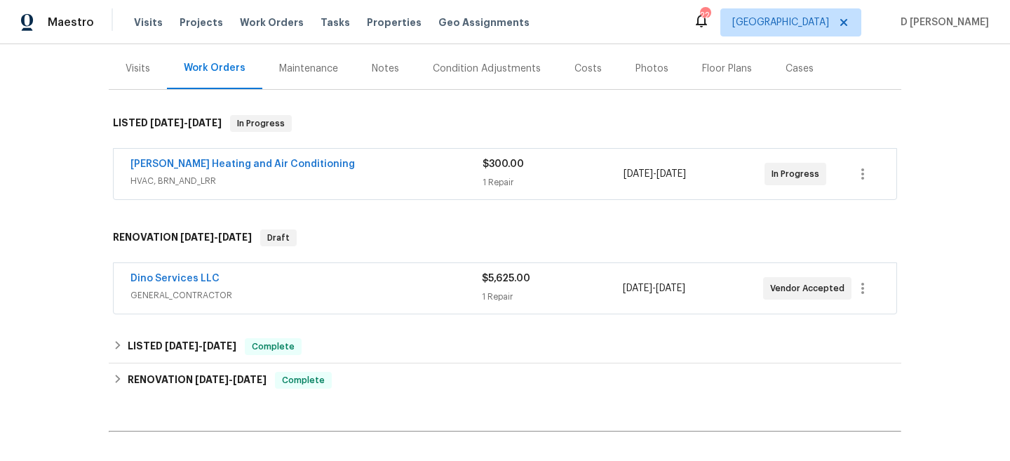
scroll to position [204, 0]
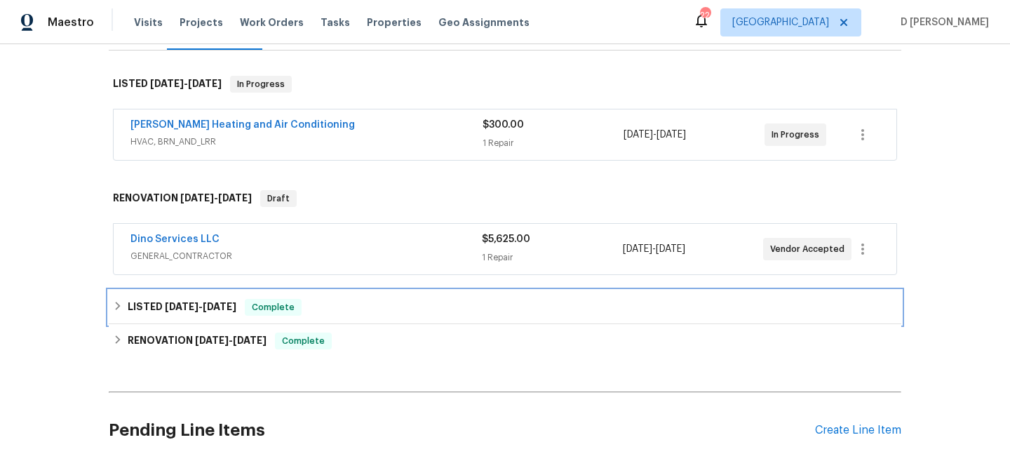
click at [117, 302] on icon at bounding box center [118, 306] width 10 height 10
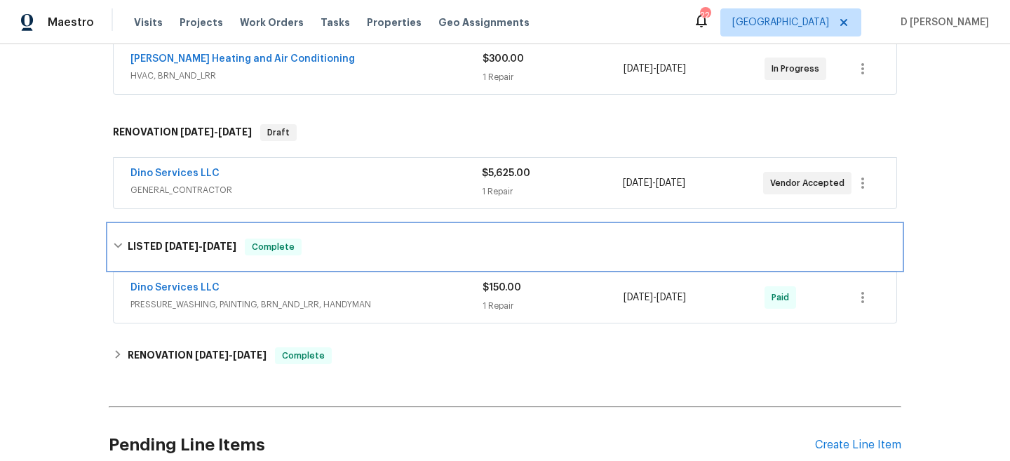
scroll to position [298, 0]
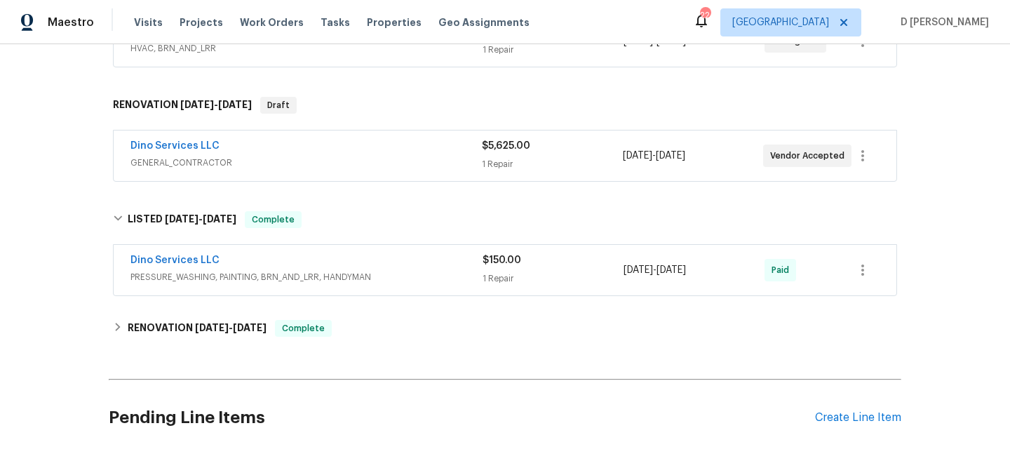
click at [323, 275] on span "PRESSURE_WASHING, PAINTING, BRN_AND_LRR, HANDYMAN" at bounding box center [307, 277] width 352 height 14
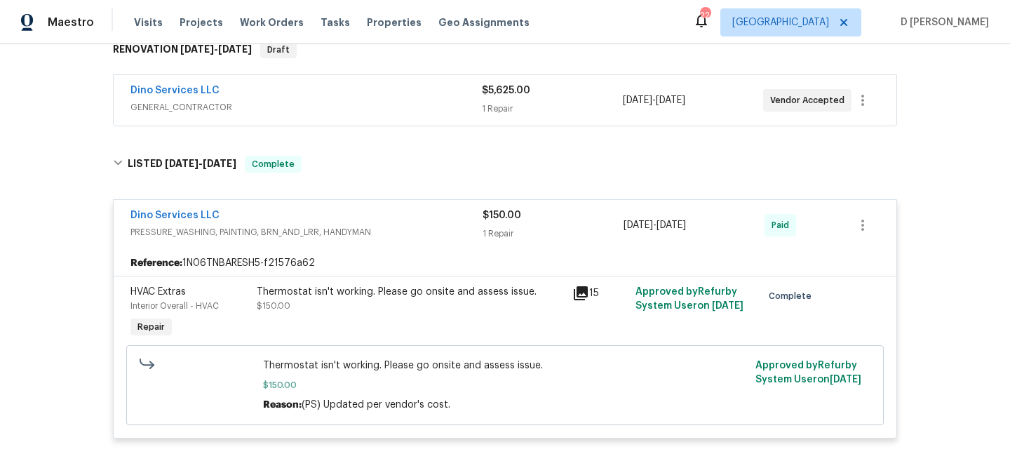
scroll to position [372, 0]
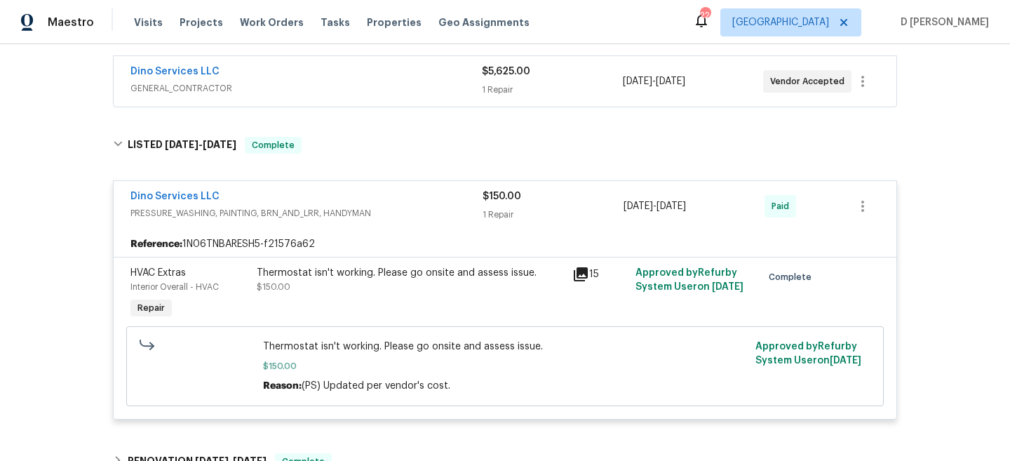
drag, startPoint x: 695, startPoint y: 267, endPoint x: 738, endPoint y: 316, distance: 65.1
click at [738, 316] on div "Approved by Refurby System User on 8/5/2025" at bounding box center [695, 294] width 126 height 65
click at [729, 297] on div "Approved by Refurby System User on 8/5/2025" at bounding box center [695, 294] width 126 height 65
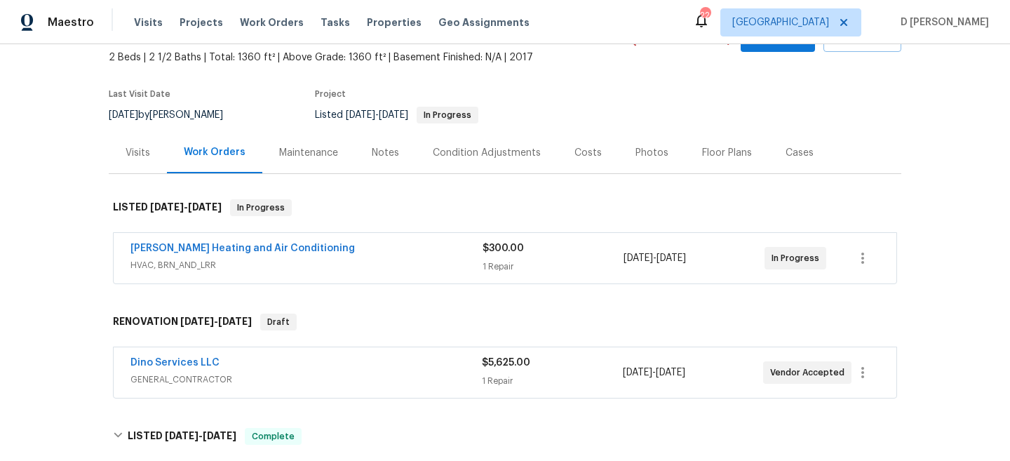
scroll to position [0, 0]
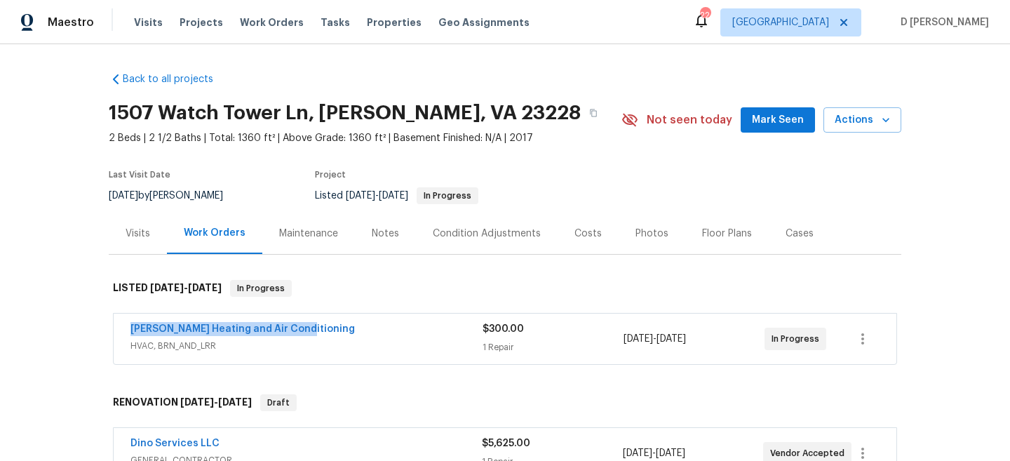
drag, startPoint x: 318, startPoint y: 327, endPoint x: 124, endPoint y: 332, distance: 193.7
click at [124, 332] on div "Mayer Heating and Air Conditioning HVAC, BRN_AND_LRR $300.00 1 Repair 8/12/2025…" at bounding box center [505, 339] width 783 height 51
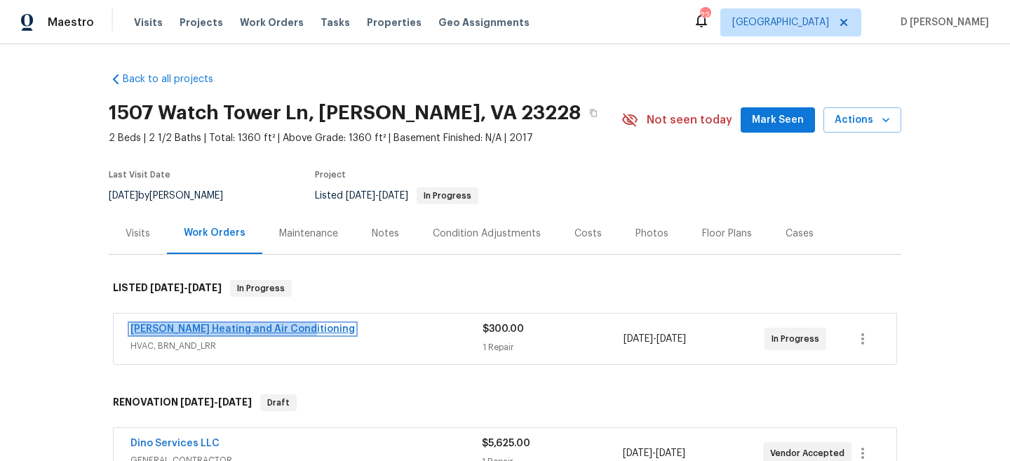
click at [182, 326] on link "Mayer Heating and Air Conditioning" at bounding box center [243, 329] width 225 height 10
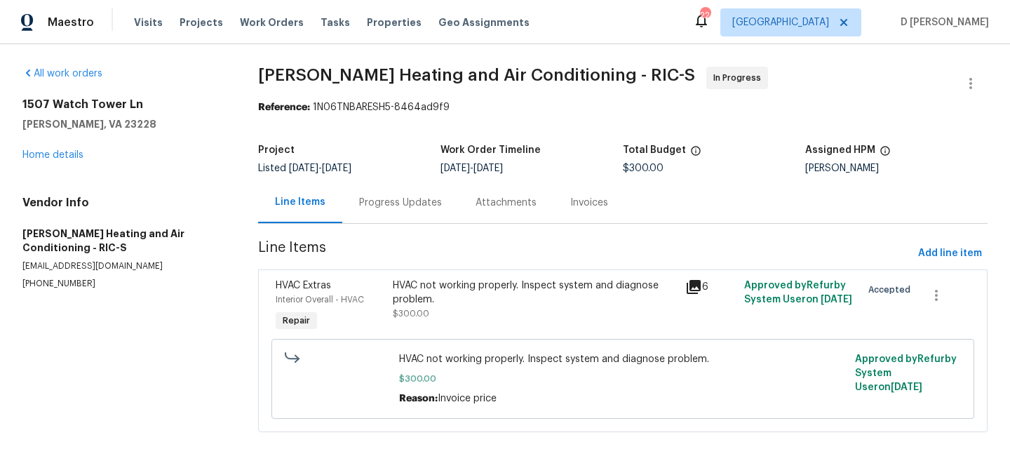
click at [62, 149] on div "1507 Watch Tower Ln Henrico, VA 23228 Home details" at bounding box center [123, 130] width 202 height 65
click at [69, 158] on link "Home details" at bounding box center [52, 155] width 61 height 10
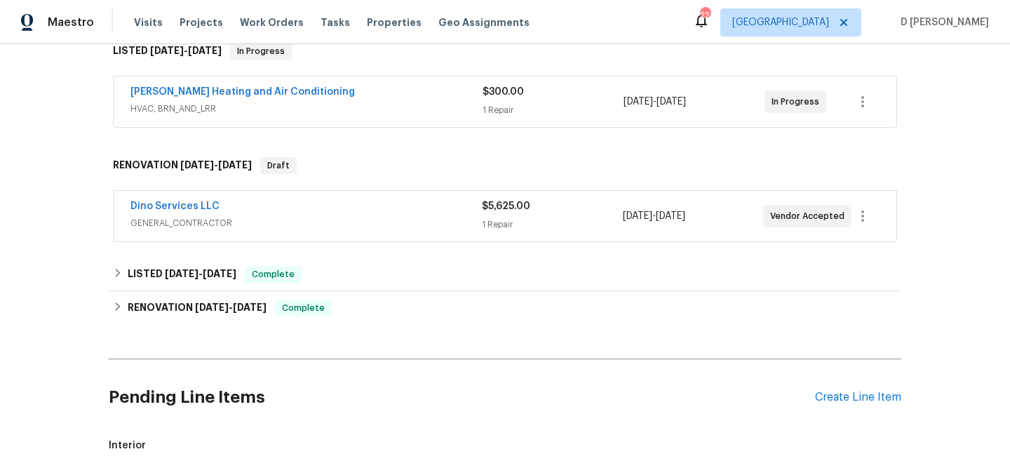
scroll to position [241, 0]
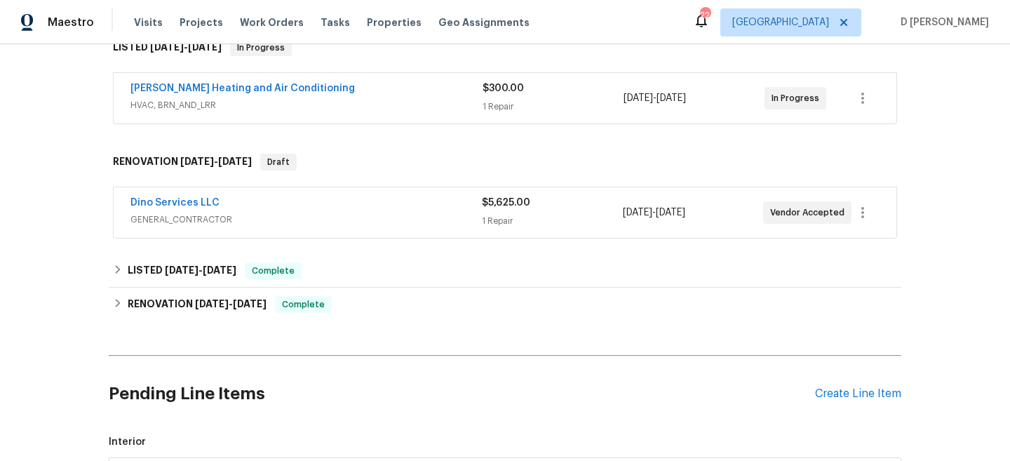
click at [184, 220] on span "GENERAL_CONTRACTOR" at bounding box center [307, 220] width 352 height 14
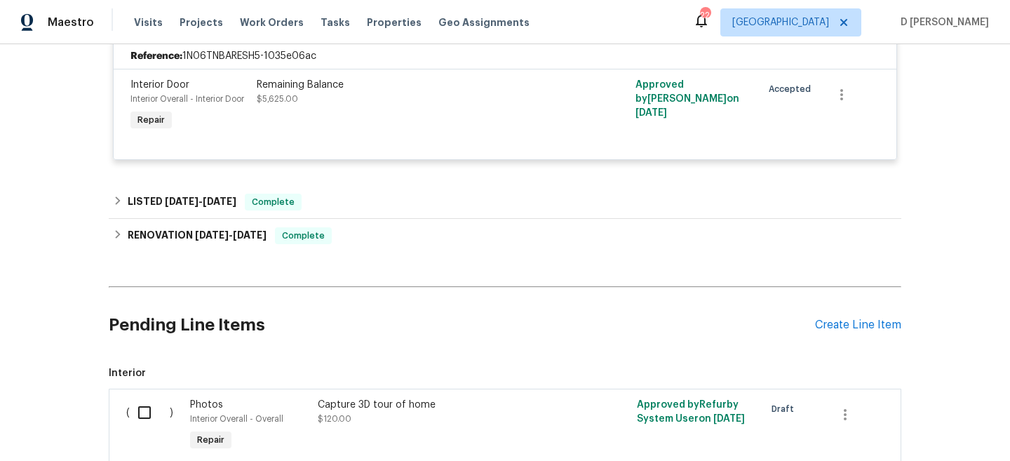
scroll to position [453, 0]
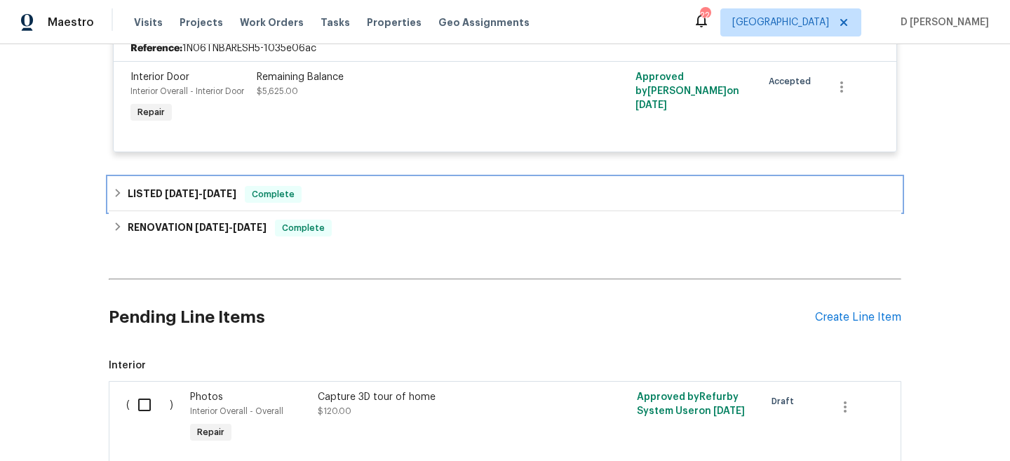
click at [202, 201] on h6 "LISTED 7/30/25 - 8/6/25" at bounding box center [182, 194] width 109 height 17
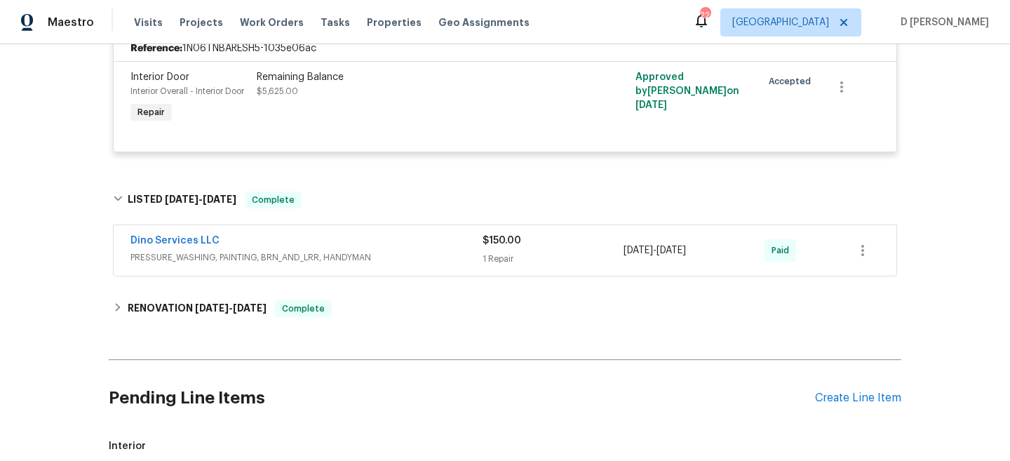
click at [154, 250] on span "PRESSURE_WASHING, PAINTING, BRN_AND_LRR, HANDYMAN" at bounding box center [307, 257] width 352 height 14
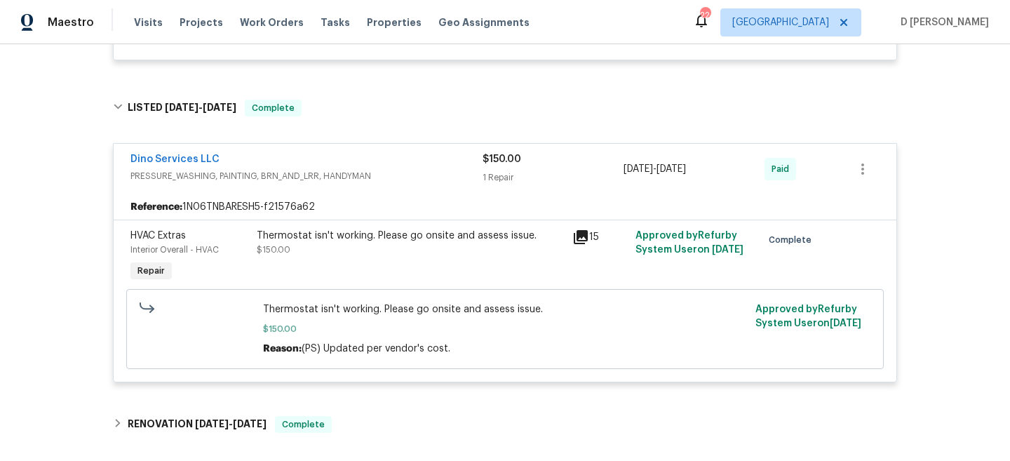
scroll to position [580, 0]
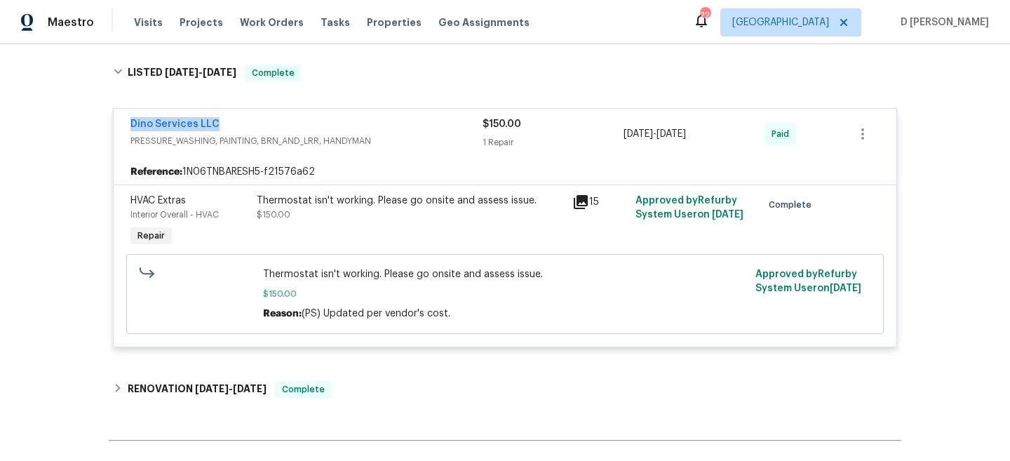
drag, startPoint x: 224, startPoint y: 121, endPoint x: 122, endPoint y: 107, distance: 102.7
click at [121, 108] on div "Dino Services LLC PRESSURE_WASHING, PAINTING, BRN_AND_LRR, HANDYMAN $150.00 1 R…" at bounding box center [505, 227] width 784 height 239
click at [188, 125] on link "Dino Services LLC" at bounding box center [175, 124] width 89 height 10
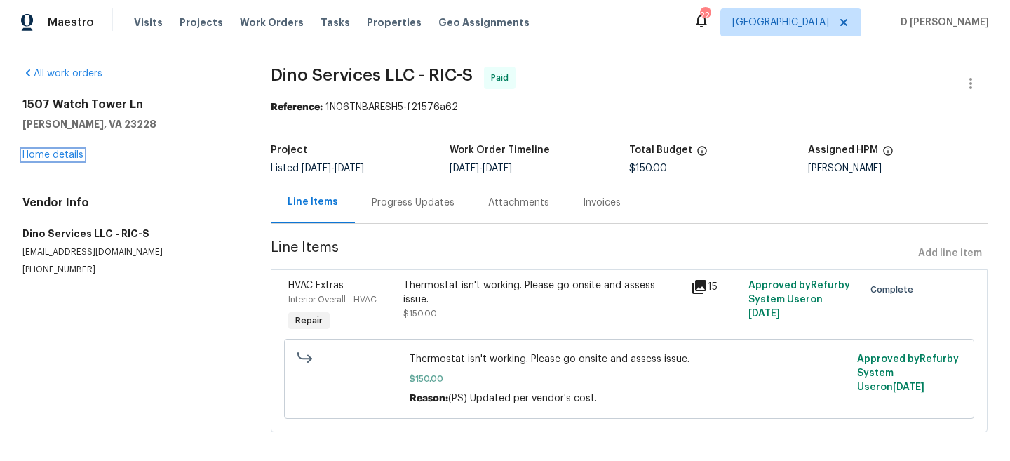
click at [57, 156] on link "Home details" at bounding box center [52, 155] width 61 height 10
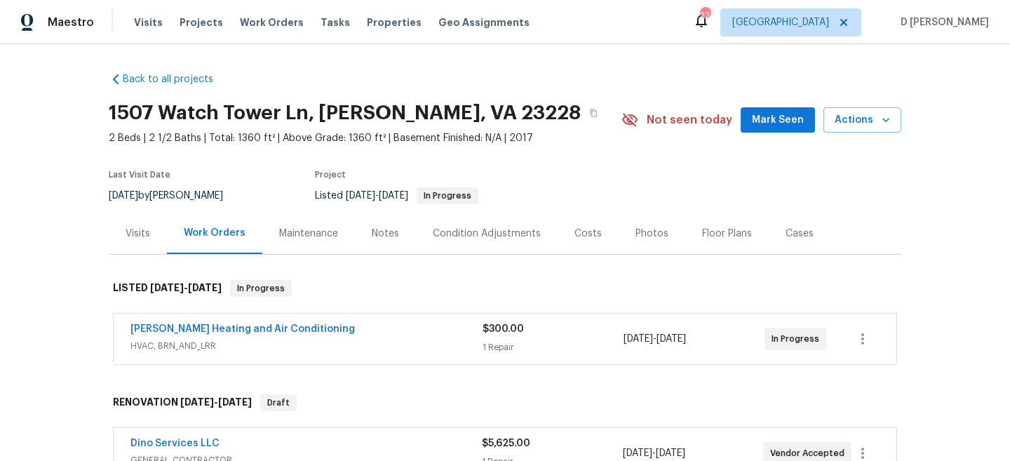
click at [813, 241] on div "Cases" at bounding box center [800, 233] width 62 height 41
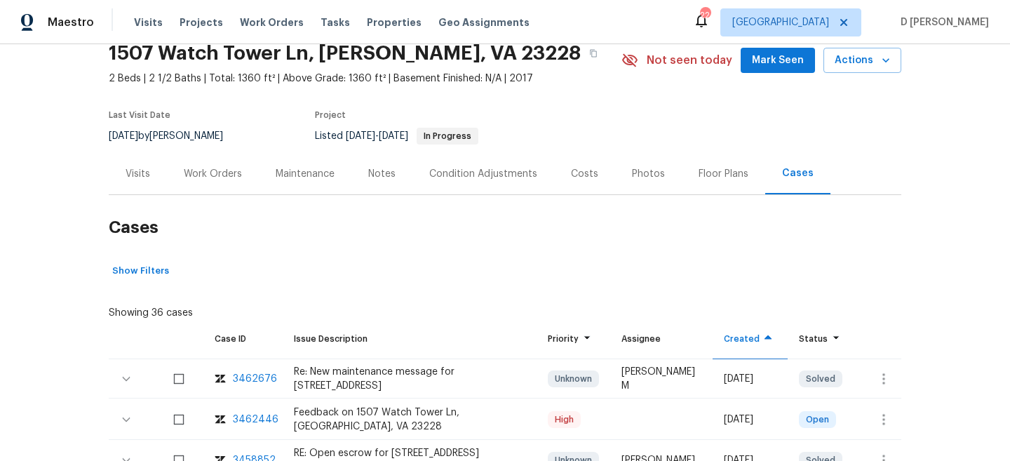
scroll to position [66, 0]
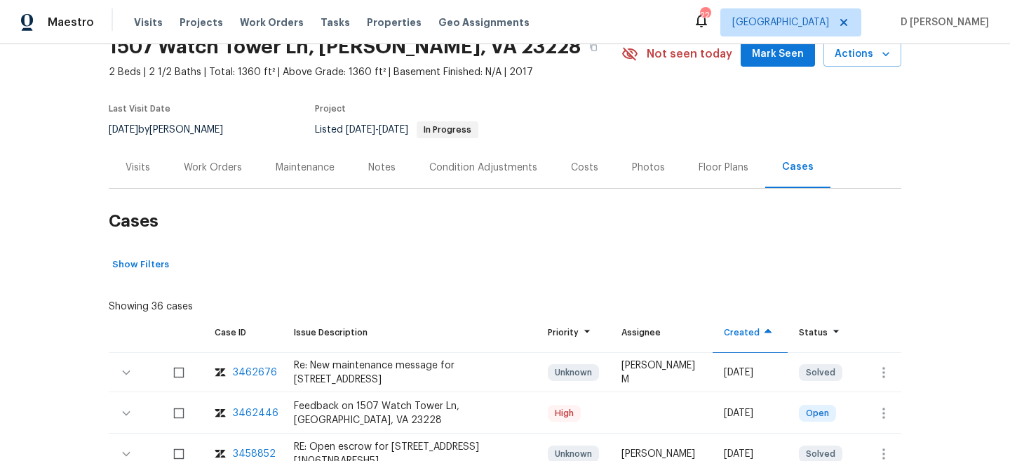
click at [205, 163] on div "Work Orders" at bounding box center [213, 168] width 58 height 14
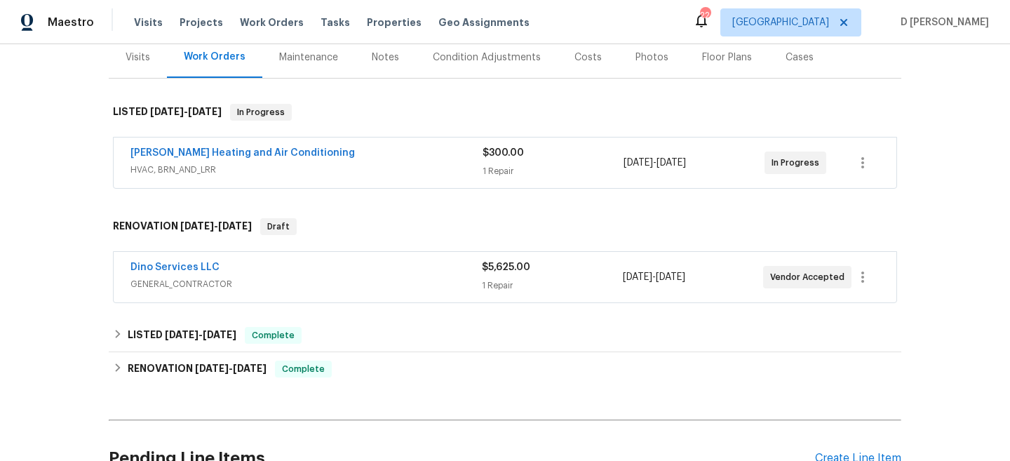
scroll to position [187, 0]
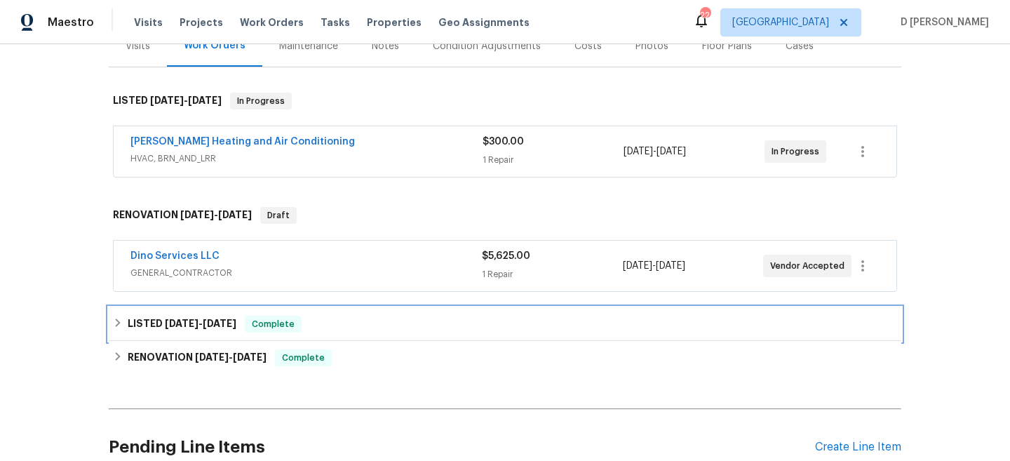
click at [152, 324] on h6 "LISTED 7/30/25 - 8/6/25" at bounding box center [182, 324] width 109 height 17
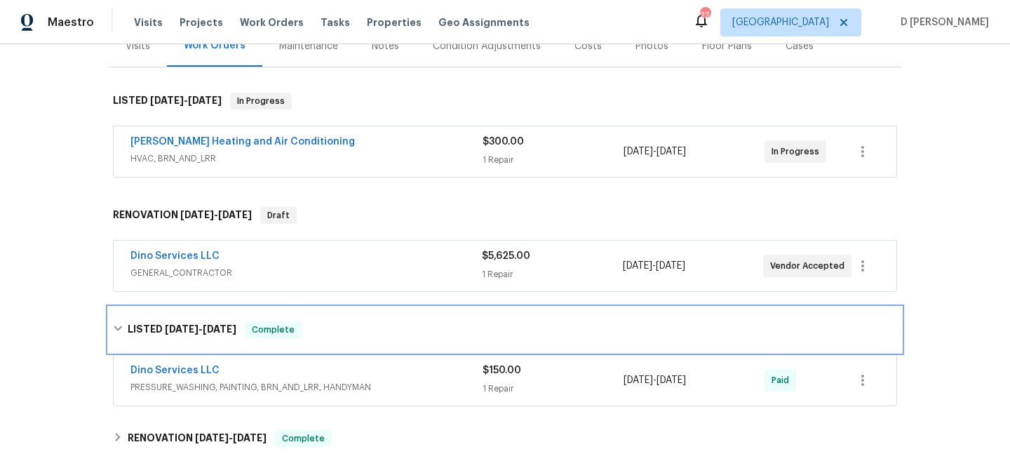
scroll to position [0, 0]
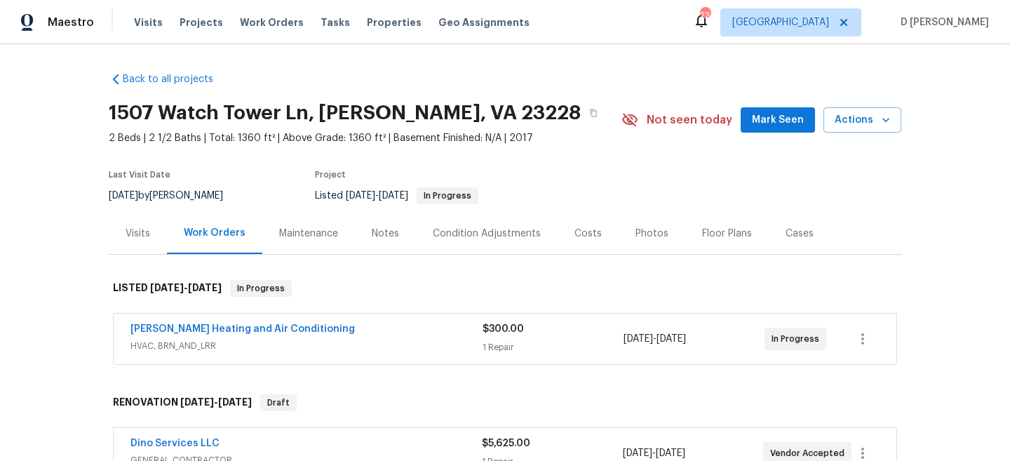
click at [793, 231] on div "Cases" at bounding box center [800, 234] width 28 height 14
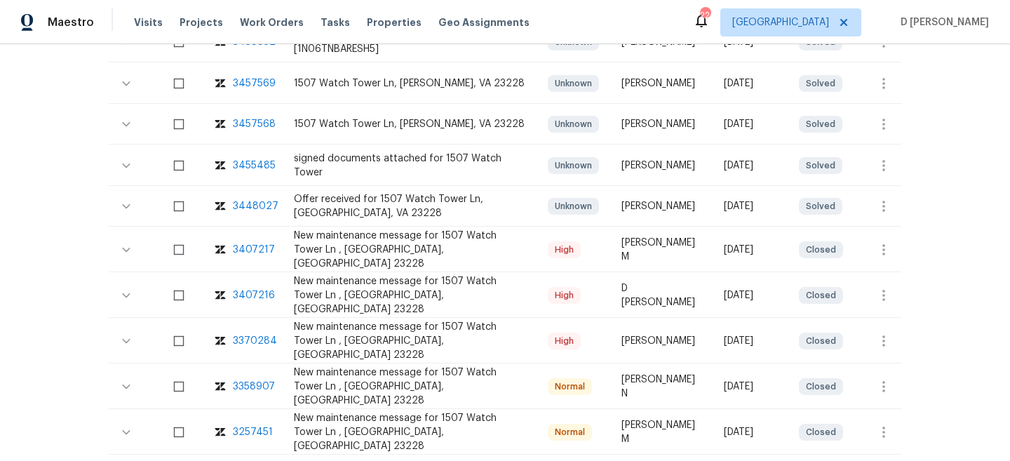
scroll to position [483, 0]
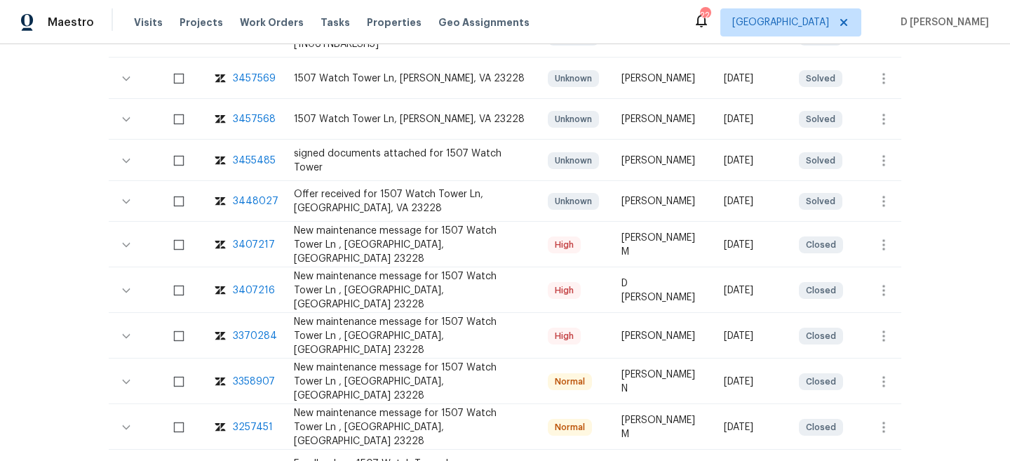
click at [260, 286] on div "3407216" at bounding box center [254, 290] width 42 height 14
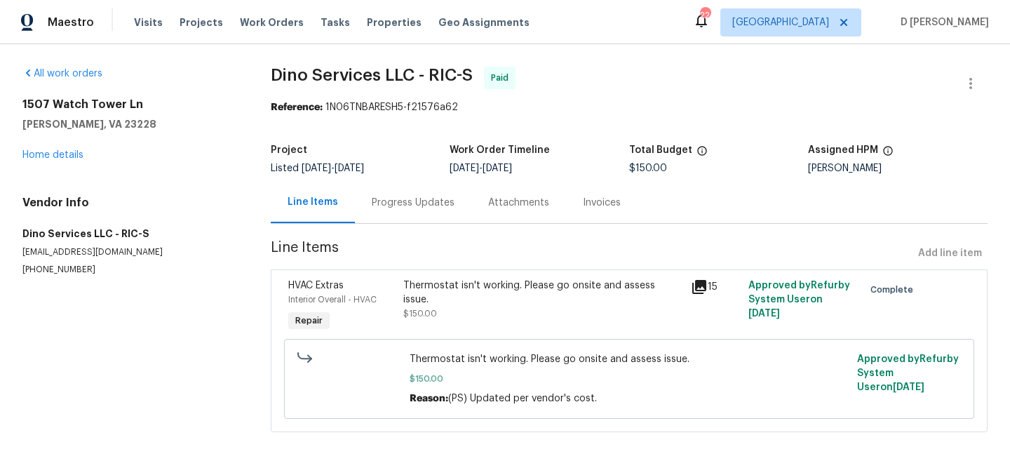
click at [479, 314] on div "Thermostat isn't working. Please go onsite and assess issue. $150.00" at bounding box center [543, 306] width 288 height 65
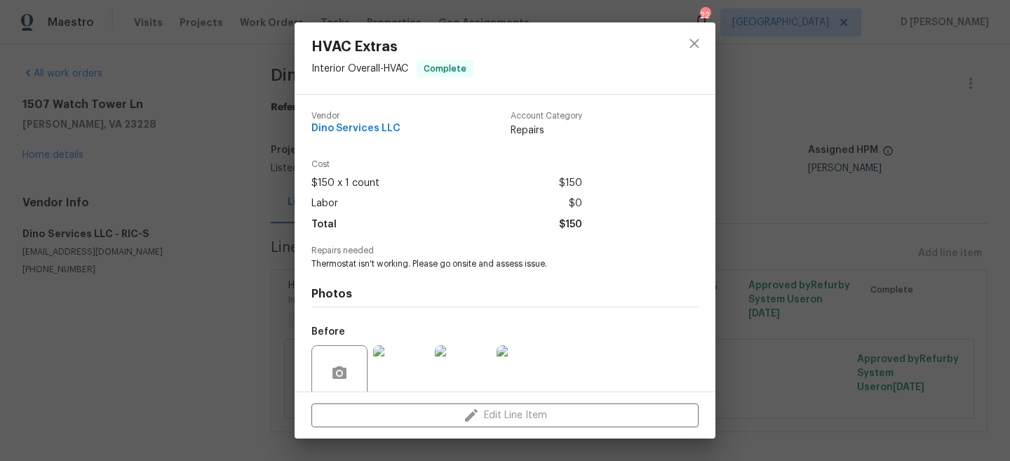
scroll to position [114, 0]
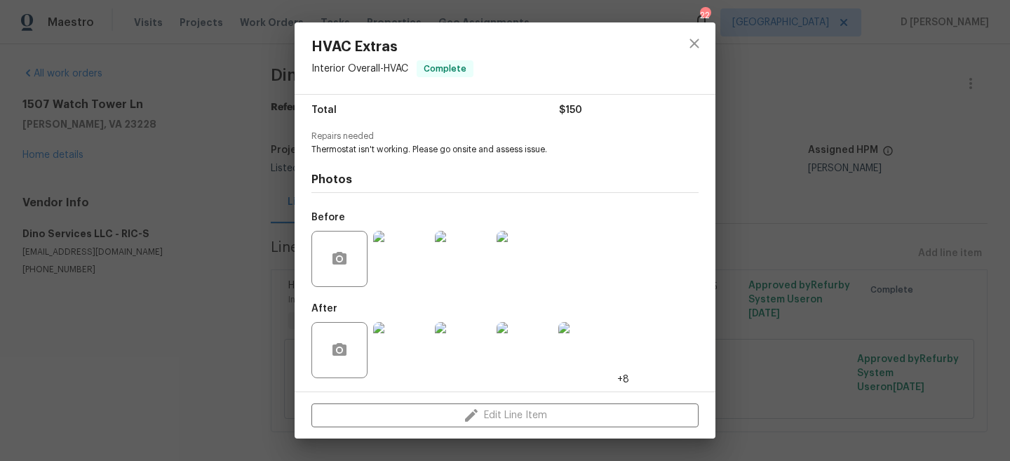
click at [404, 272] on img at bounding box center [401, 259] width 56 height 56
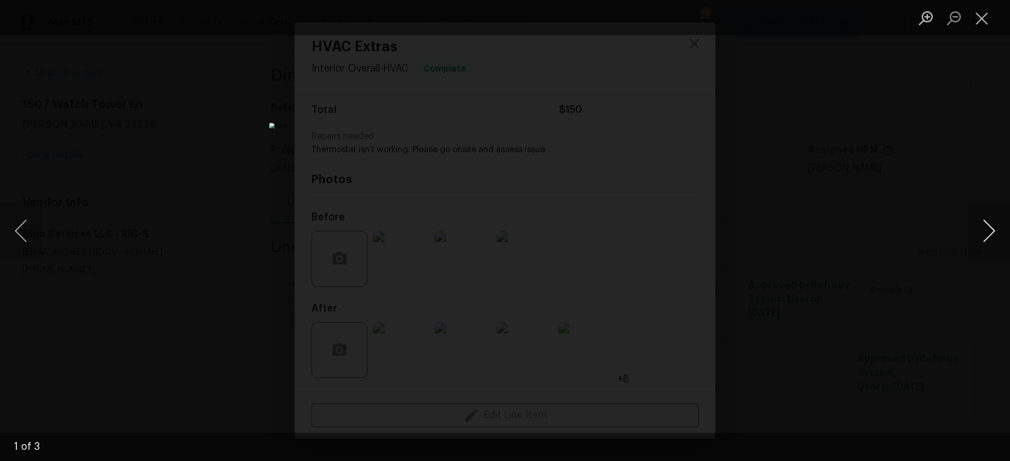
click at [989, 237] on button "Next image" at bounding box center [989, 231] width 42 height 56
click at [975, 211] on button "Next image" at bounding box center [989, 231] width 42 height 56
click at [886, 175] on div "Lightbox" at bounding box center [505, 230] width 1010 height 461
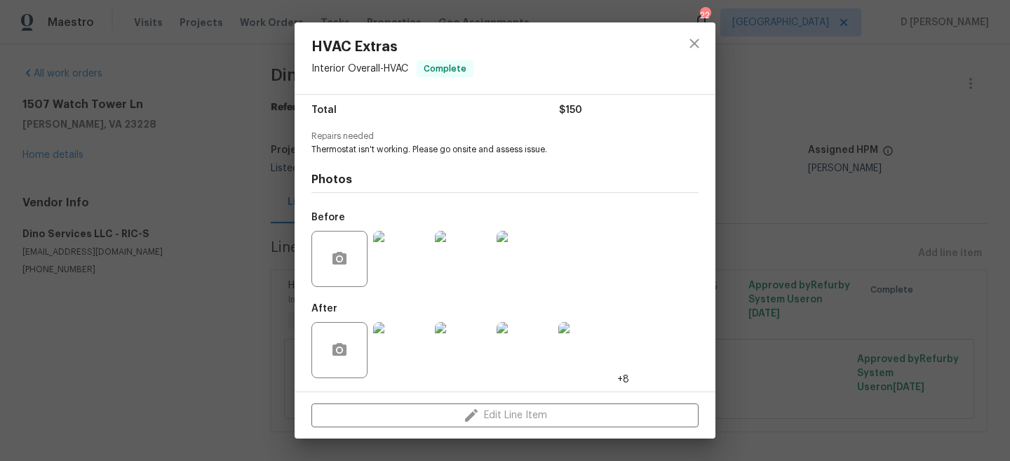
click at [528, 251] on img at bounding box center [525, 259] width 56 height 56
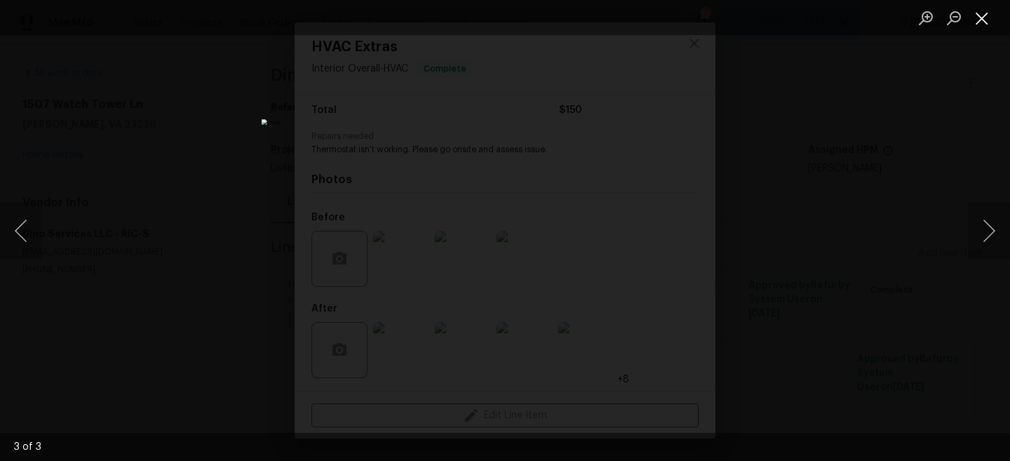
click at [988, 15] on button "Close lightbox" at bounding box center [982, 18] width 28 height 25
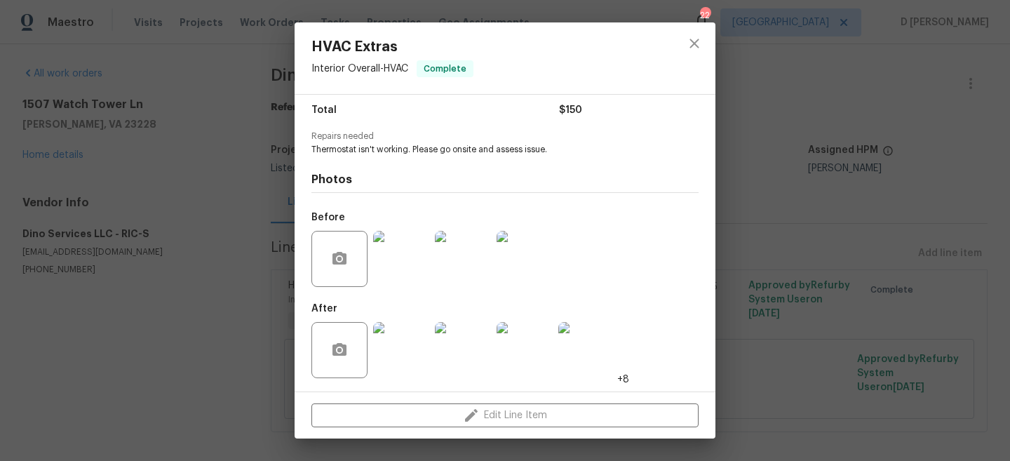
click at [95, 377] on div "HVAC Extras Interior Overall - HVAC Complete Vendor Dino Services LLC Account C…" at bounding box center [505, 230] width 1010 height 461
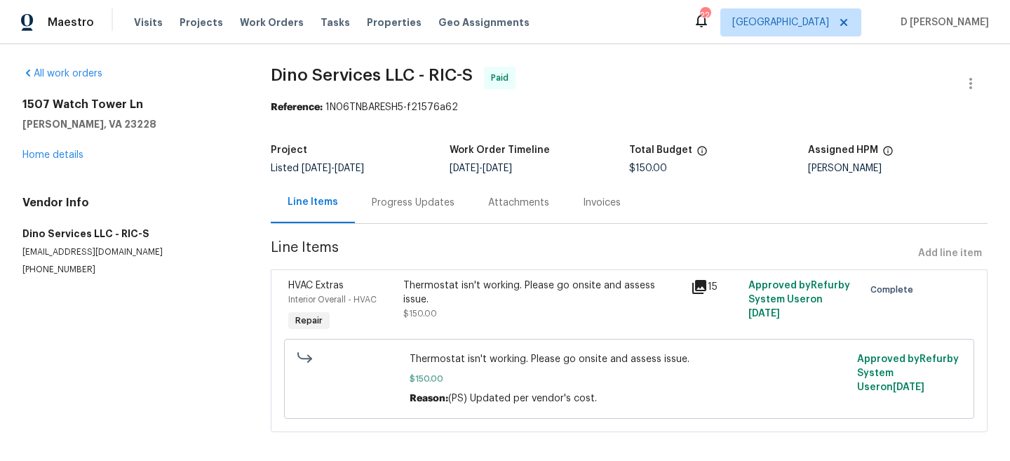
scroll to position [11, 0]
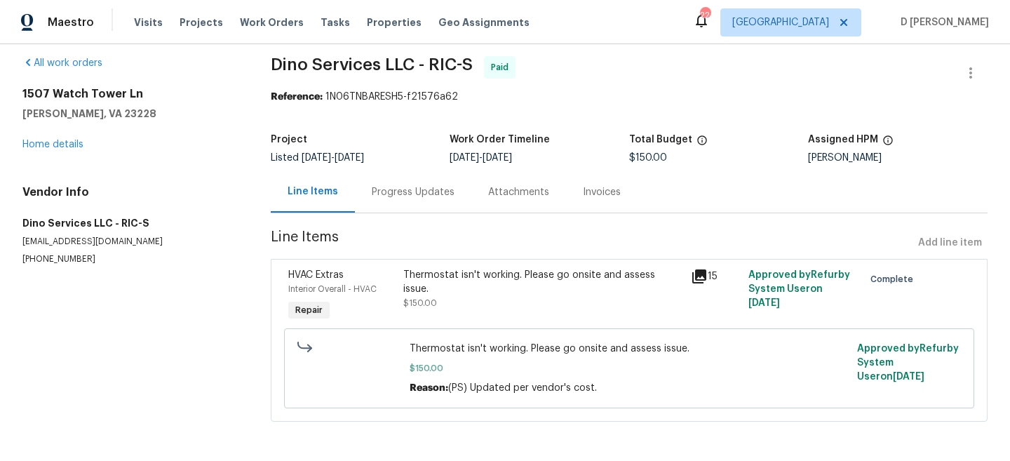
click at [704, 277] on icon at bounding box center [699, 276] width 17 height 17
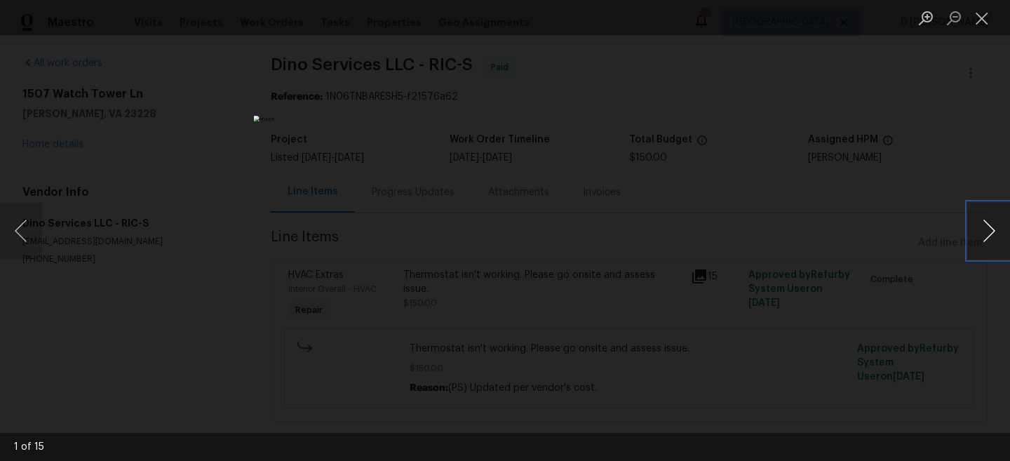
click at [992, 232] on button "Next image" at bounding box center [989, 231] width 42 height 56
click at [979, 25] on button "Close lightbox" at bounding box center [982, 18] width 28 height 25
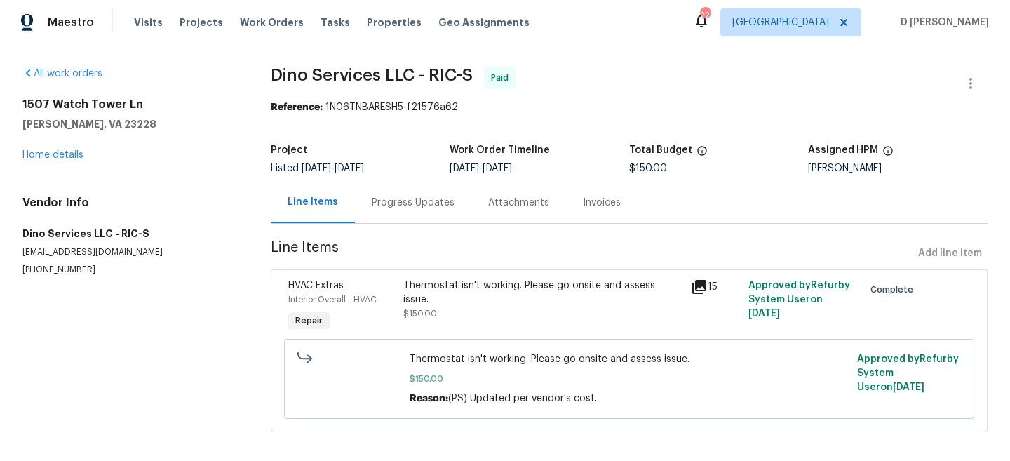
click at [698, 286] on icon at bounding box center [700, 287] width 14 height 14
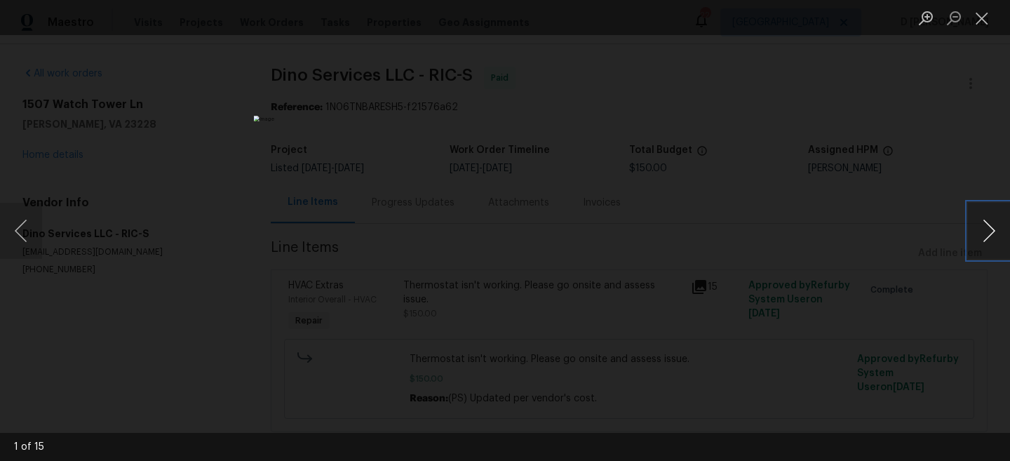
click at [990, 229] on button "Next image" at bounding box center [989, 231] width 42 height 56
click at [976, 14] on button "Close lightbox" at bounding box center [982, 18] width 28 height 25
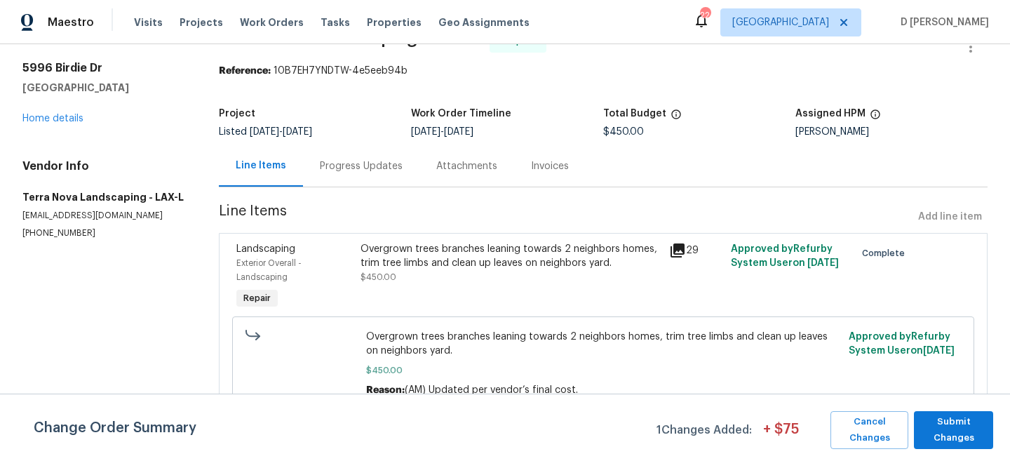
scroll to position [39, 0]
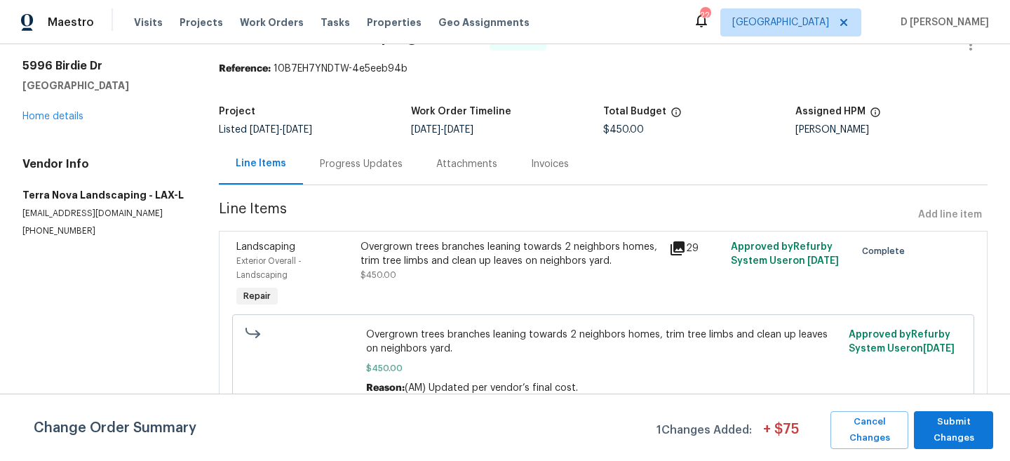
click at [679, 243] on icon at bounding box center [678, 248] width 14 height 14
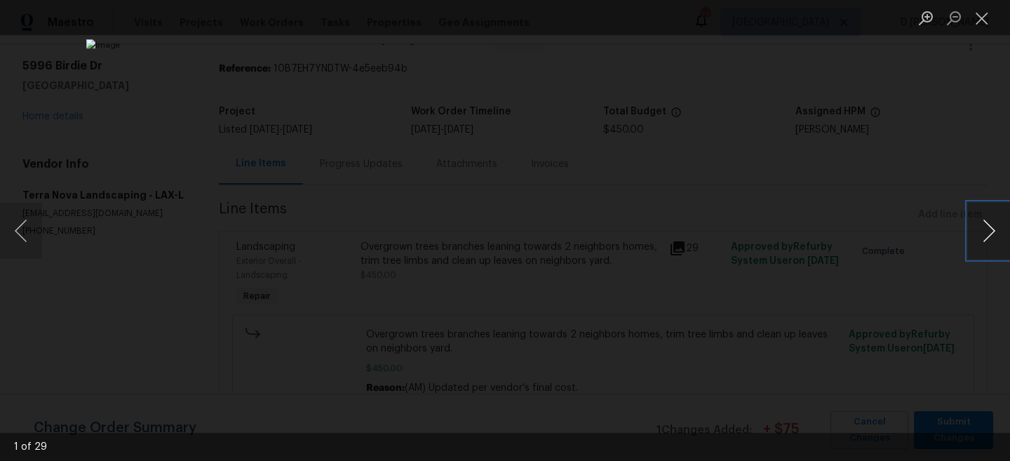
click at [985, 234] on button "Next image" at bounding box center [989, 231] width 42 height 56
click at [988, 18] on button "Close lightbox" at bounding box center [982, 18] width 28 height 25
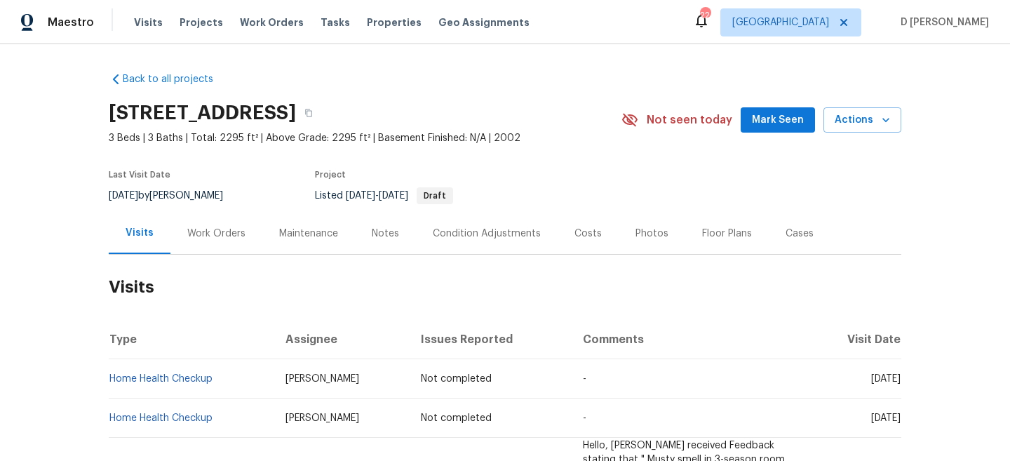
scroll to position [31, 0]
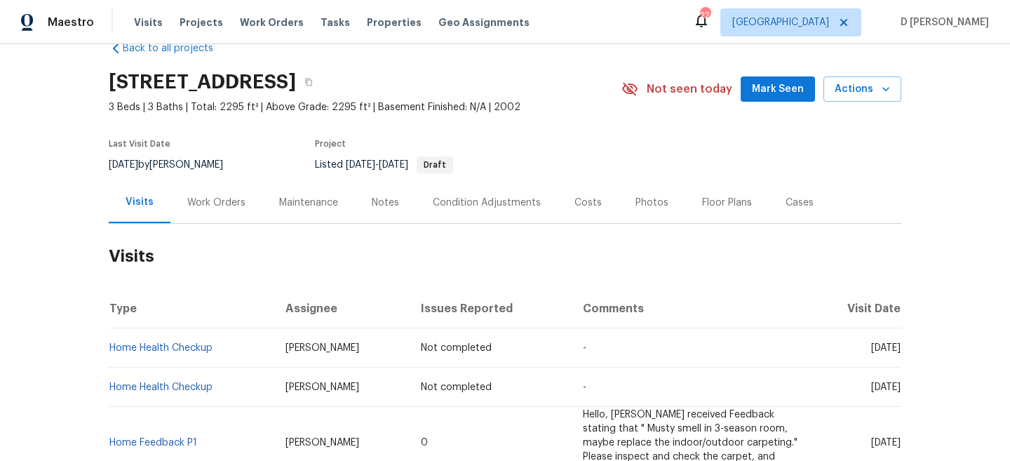
click at [193, 202] on div "Work Orders" at bounding box center [216, 203] width 58 height 14
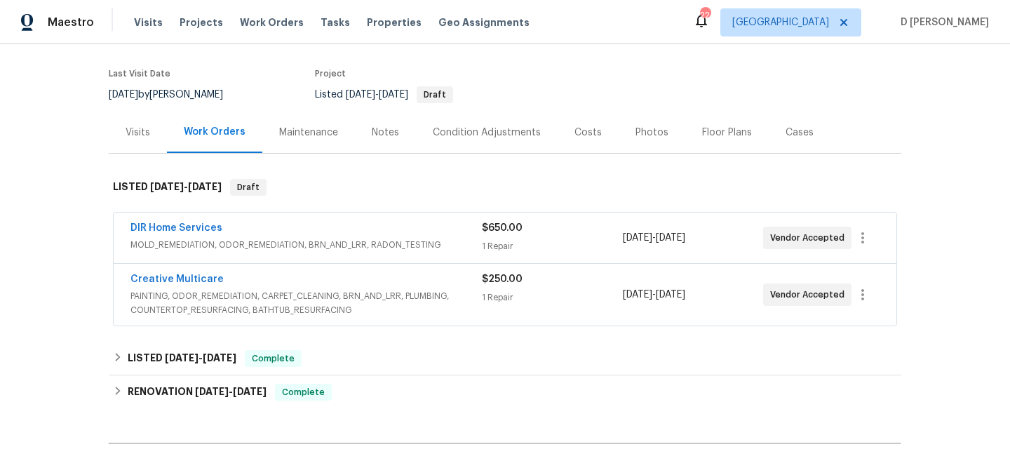
scroll to position [115, 0]
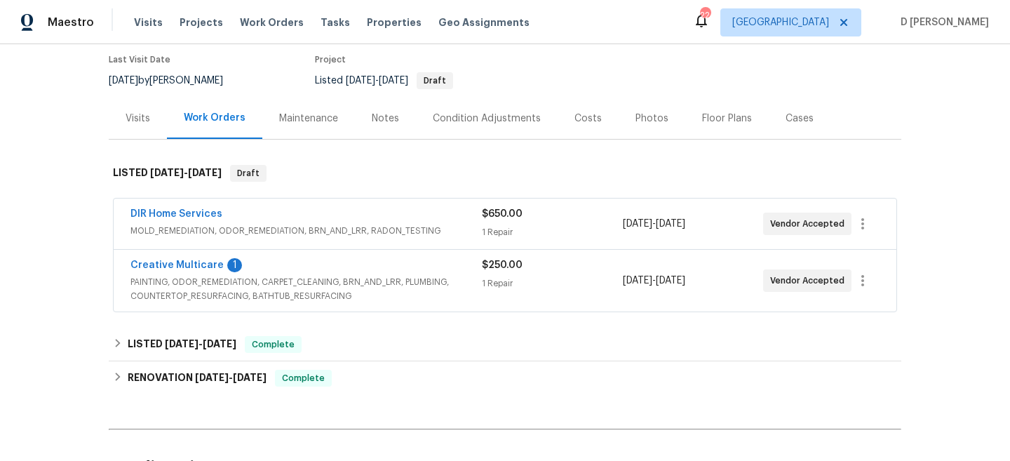
click at [307, 225] on span "MOLD_REMEDIATION, ODOR_REMEDIATION, BRN_AND_LRR, RADON_TESTING" at bounding box center [307, 231] width 352 height 14
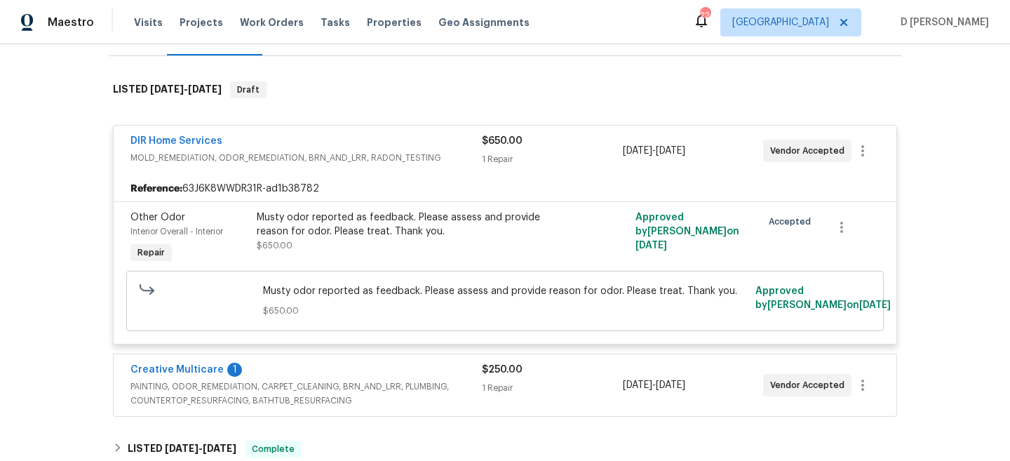
scroll to position [265, 0]
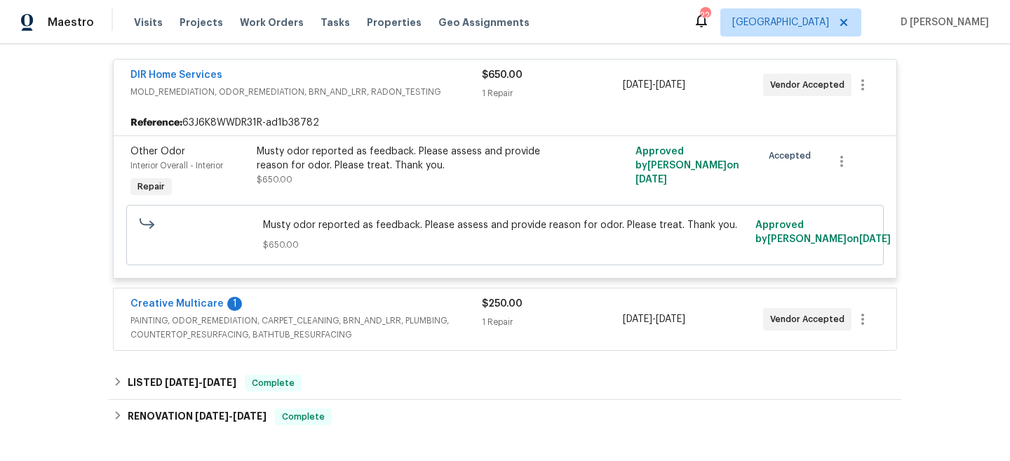
click at [327, 321] on span "PAINTING, ODOR_REMEDIATION, CARPET_CLEANING, BRN_AND_LRR, PLUMBING, COUNTERTOP_…" at bounding box center [307, 328] width 352 height 28
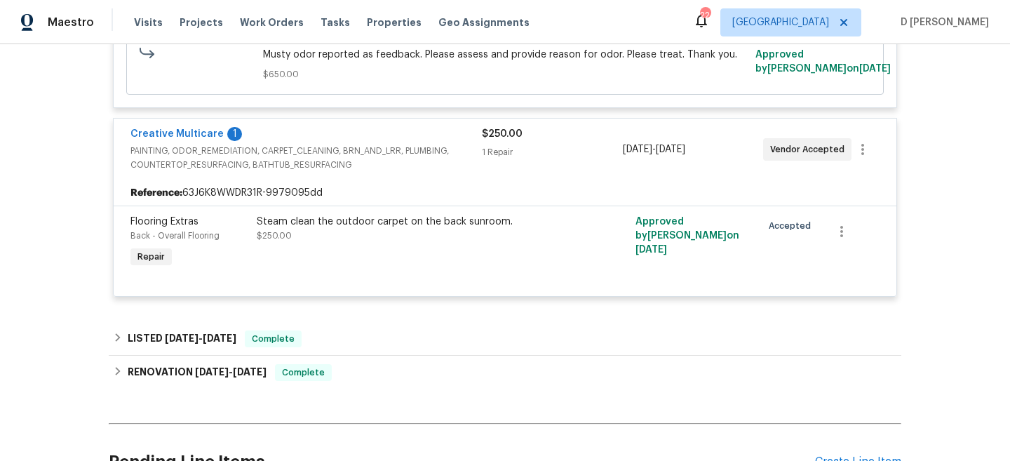
scroll to position [472, 0]
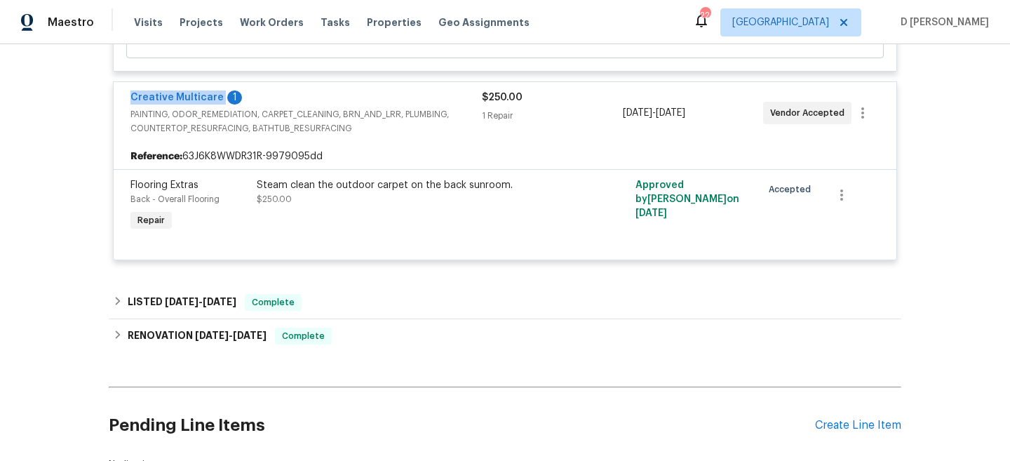
drag, startPoint x: 123, startPoint y: 98, endPoint x: 218, endPoint y: 100, distance: 94.7
click at [218, 100] on div "Creative Multicare 1 PAINTING, ODOR_REMEDIATION, CARPET_CLEANING, BRN_AND_LRR, …" at bounding box center [505, 113] width 783 height 62
copy link "Creative Multicare"
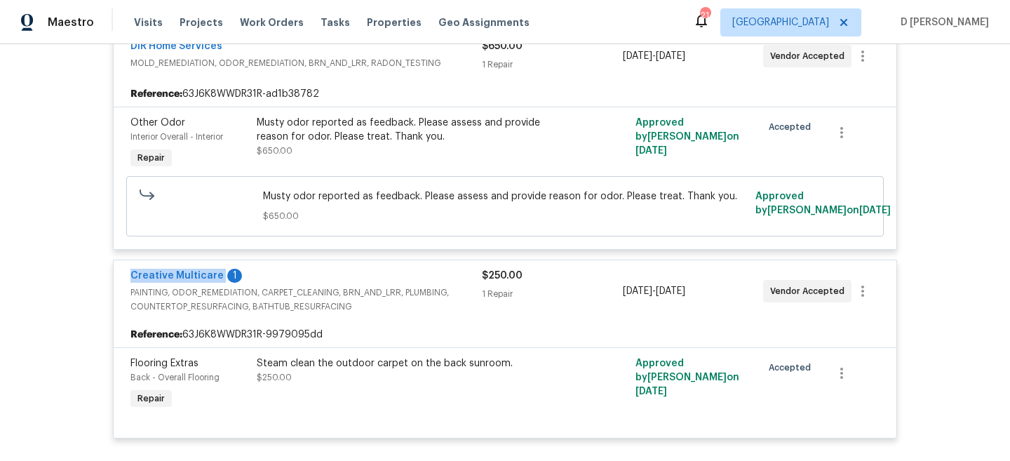
scroll to position [283, 0]
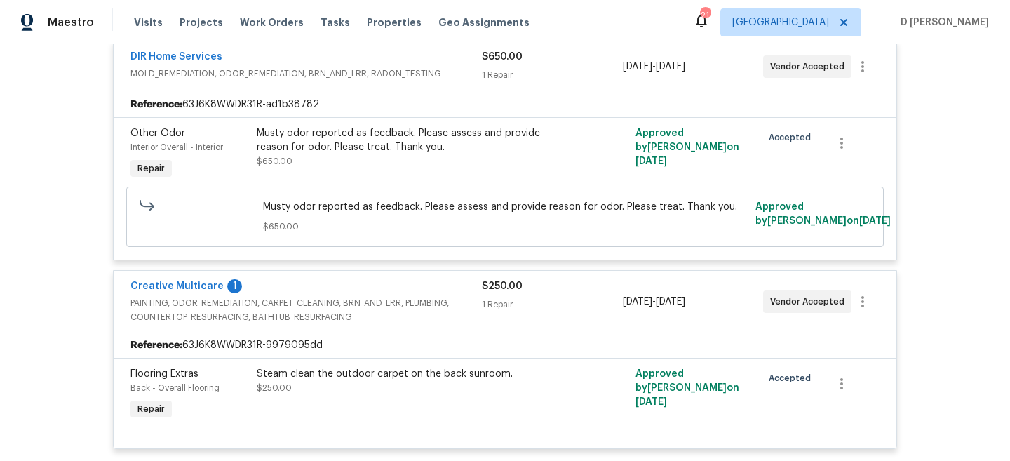
click at [197, 73] on span "MOLD_REMEDIATION, ODOR_REMEDIATION, BRN_AND_LRR, RADON_TESTING" at bounding box center [307, 74] width 352 height 14
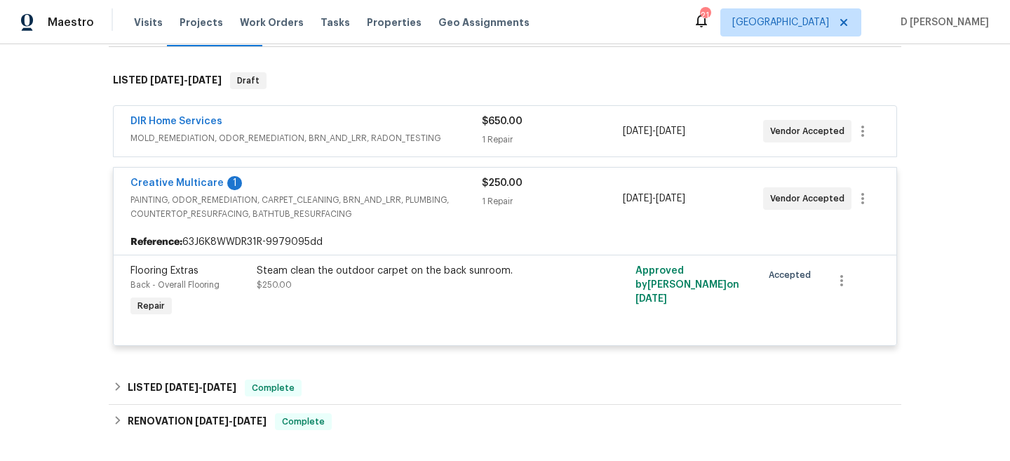
scroll to position [203, 0]
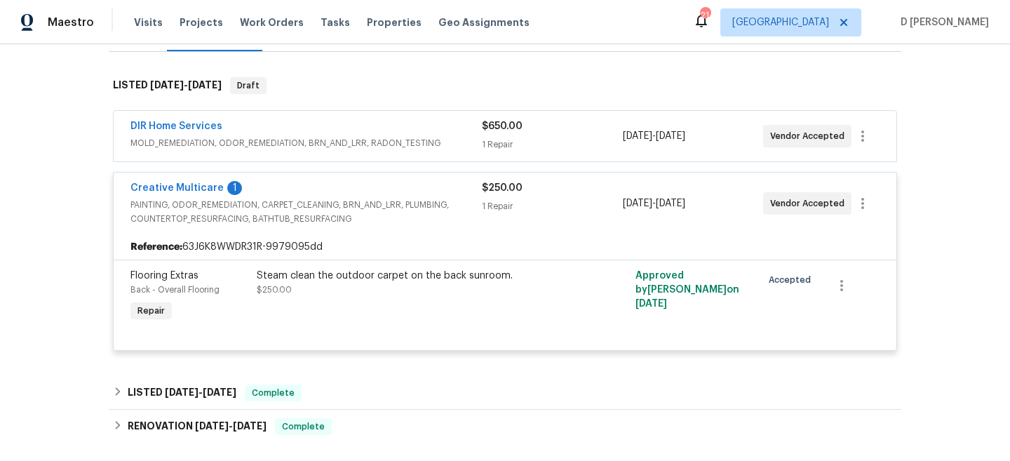
click at [293, 208] on span "PAINTING, ODOR_REMEDIATION, CARPET_CLEANING, BRN_AND_LRR, PLUMBING, COUNTERTOP_…" at bounding box center [307, 212] width 352 height 28
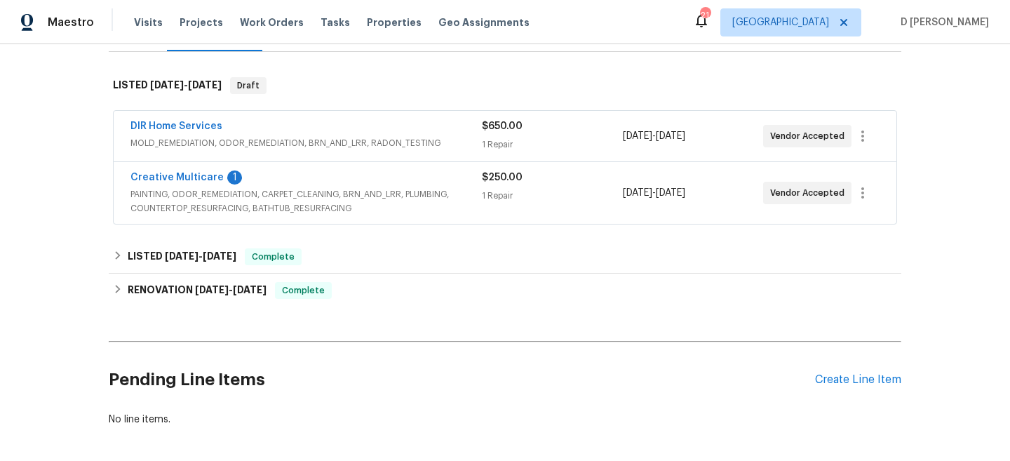
click at [262, 136] on span "MOLD_REMEDIATION, ODOR_REMEDIATION, BRN_AND_LRR, RADON_TESTING" at bounding box center [307, 143] width 352 height 14
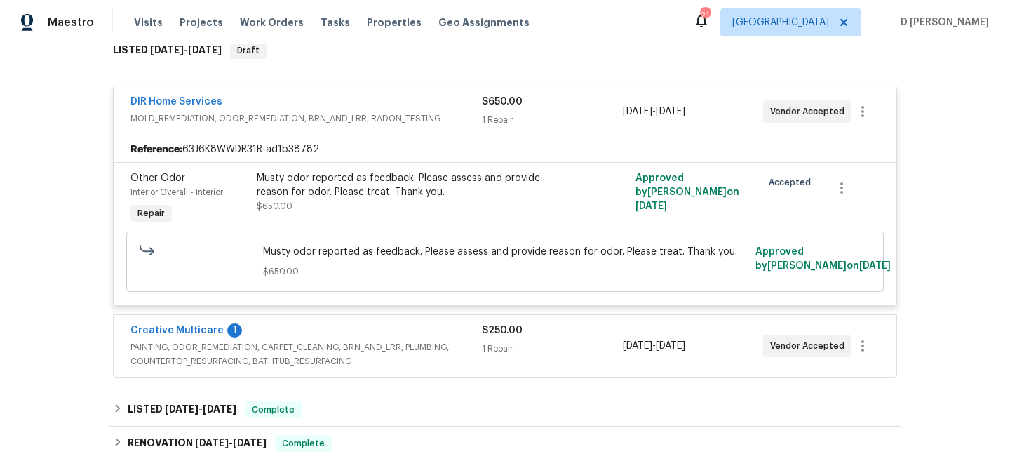
scroll to position [244, 0]
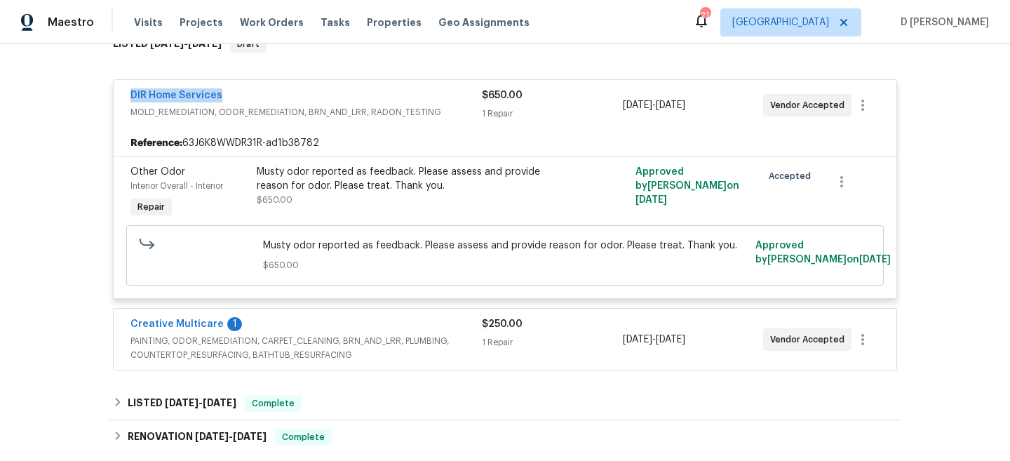
drag, startPoint x: 121, startPoint y: 96, endPoint x: 283, endPoint y: 95, distance: 162.1
click at [283, 95] on div "DIR Home Services MOLD_REMEDIATION, ODOR_REMEDIATION, BRN_AND_LRR, RADON_TESTIN…" at bounding box center [505, 105] width 783 height 51
copy link "DIR Home Services"
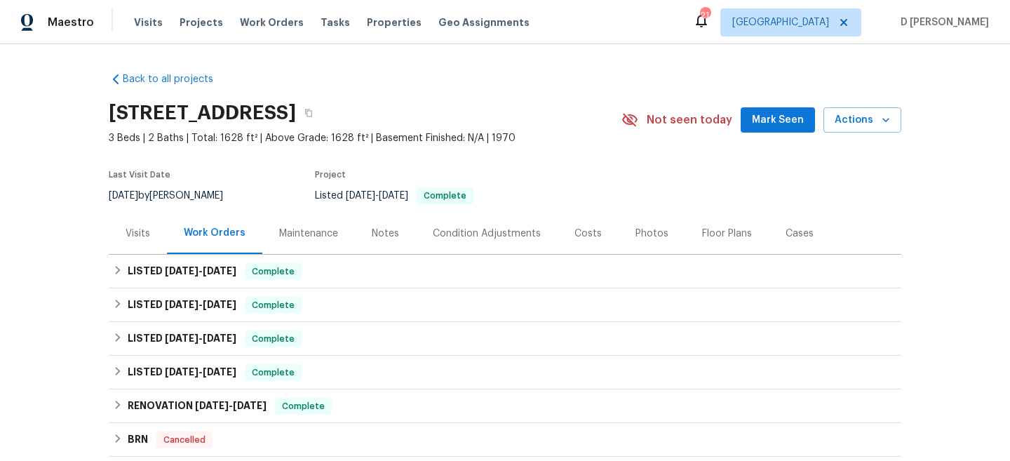
scroll to position [47, 0]
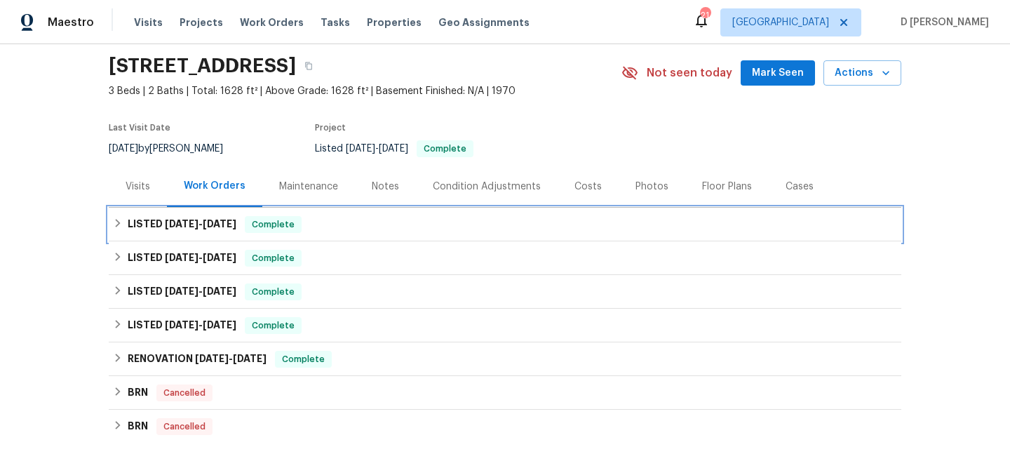
click at [134, 223] on h6 "LISTED 7/9/25 - 7/31/25" at bounding box center [182, 224] width 109 height 17
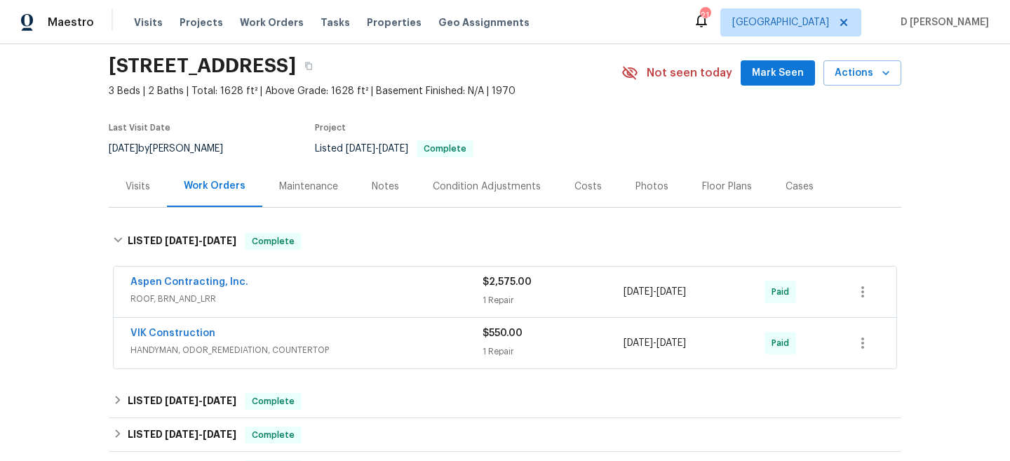
click at [332, 286] on div "Aspen Contracting, Inc." at bounding box center [307, 283] width 352 height 17
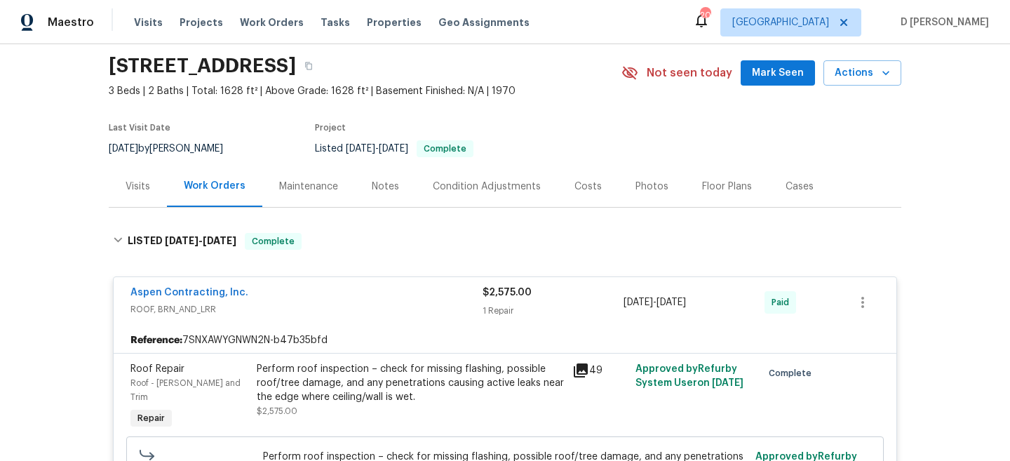
click at [184, 310] on span "ROOF, BRN_AND_LRR" at bounding box center [307, 309] width 352 height 14
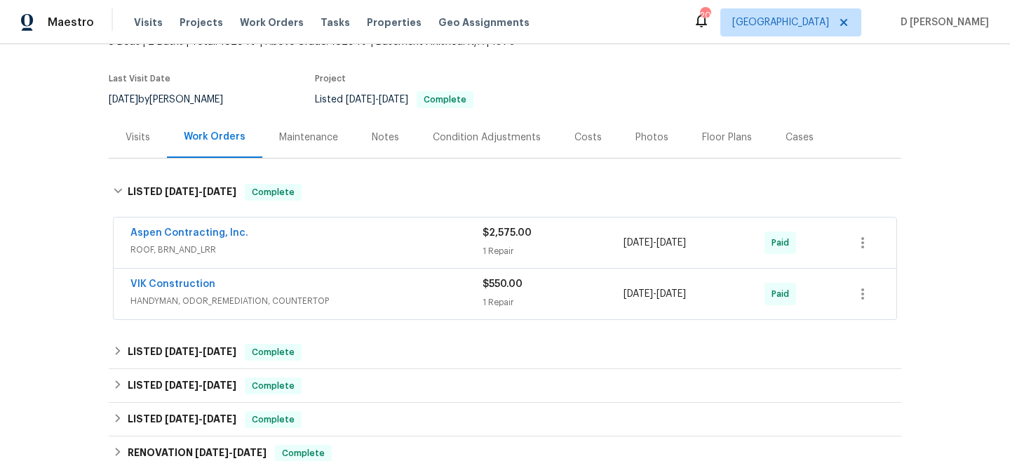
scroll to position [112, 0]
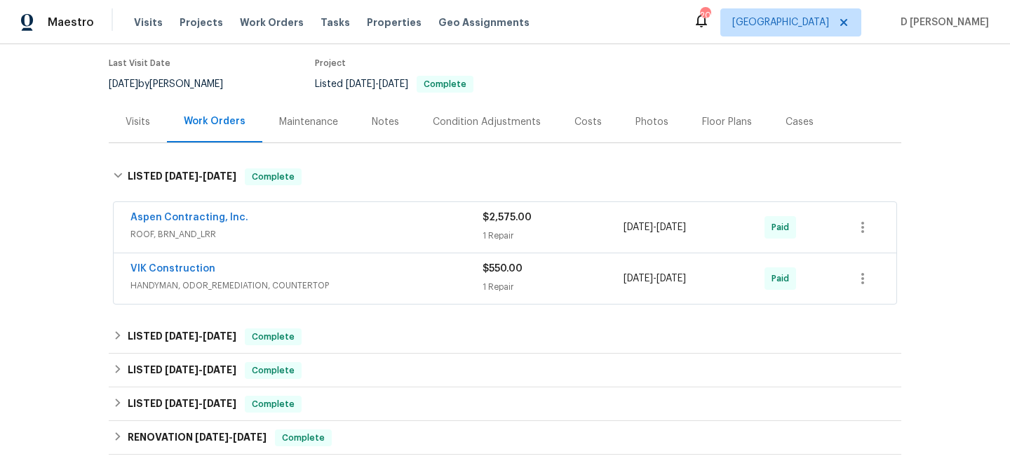
click at [135, 119] on div "Visits" at bounding box center [138, 122] width 25 height 14
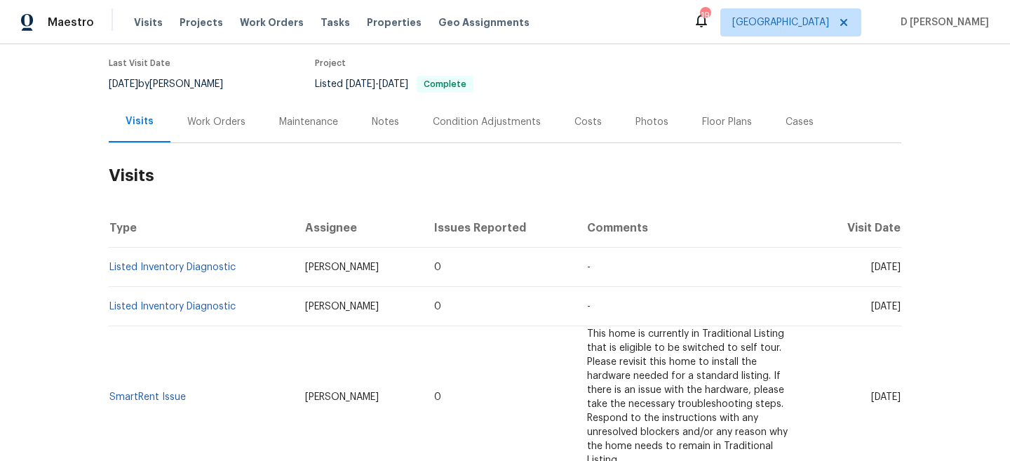
click at [208, 119] on div "Work Orders" at bounding box center [216, 122] width 58 height 14
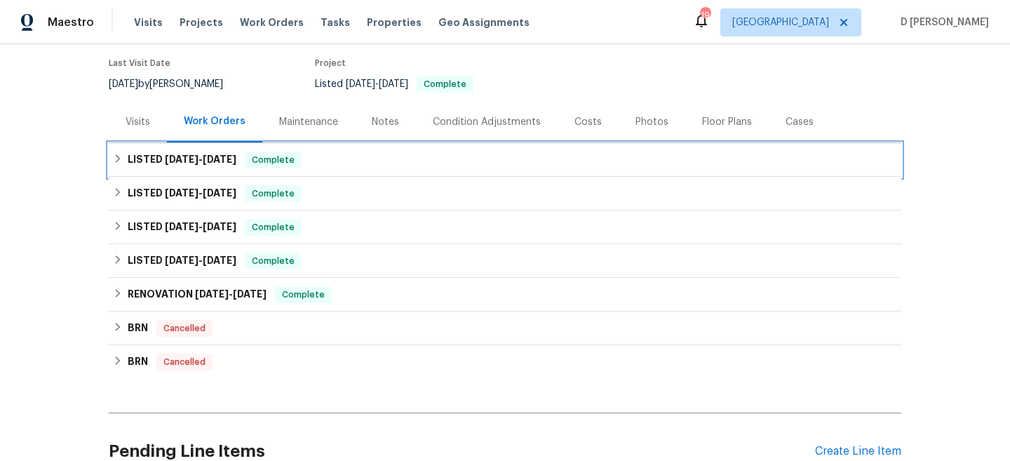
click at [126, 159] on div "LISTED 7/9/25 - 7/31/25 Complete" at bounding box center [505, 160] width 784 height 17
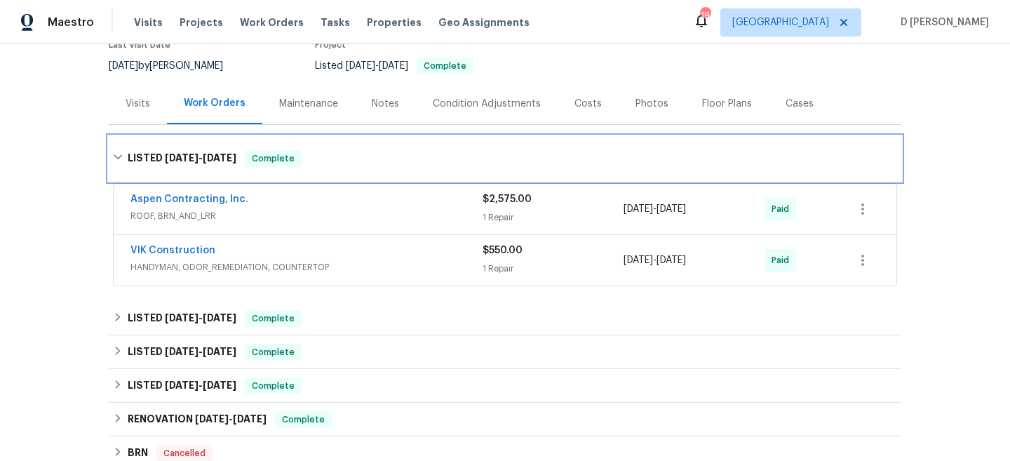
scroll to position [135, 0]
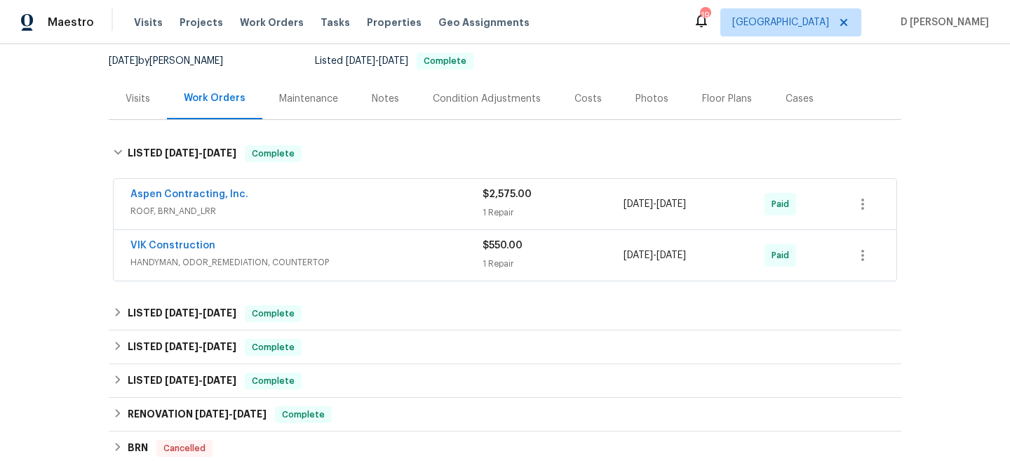
click at [191, 214] on span "ROOF, BRN_AND_LRR" at bounding box center [307, 211] width 352 height 14
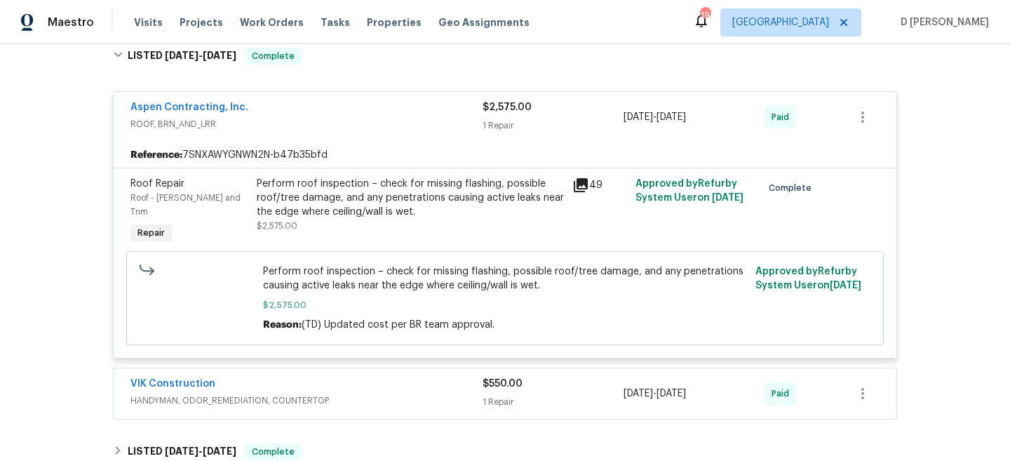
scroll to position [221, 0]
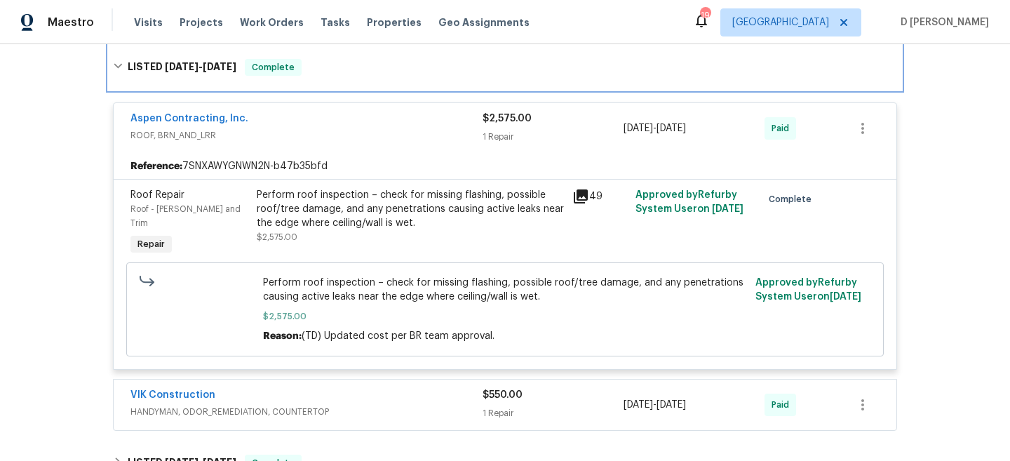
click at [121, 67] on icon at bounding box center [118, 66] width 10 height 10
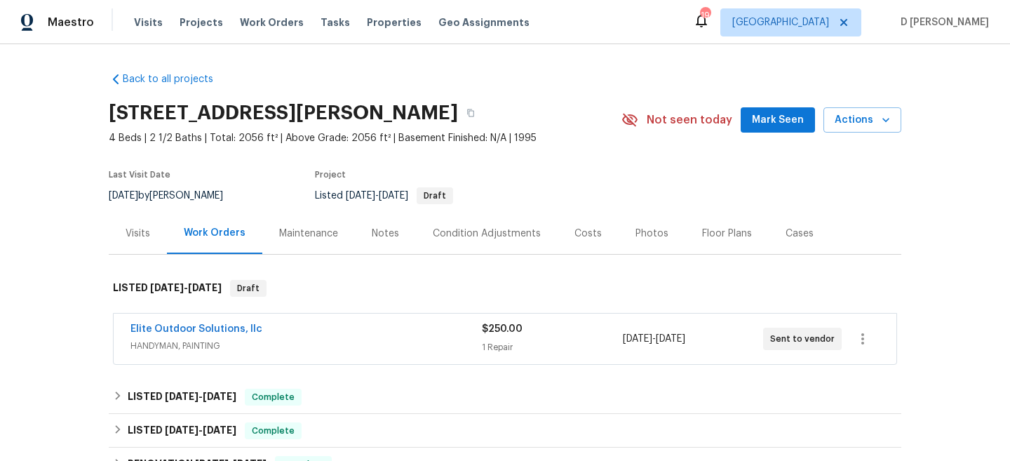
click at [307, 335] on div "Elite Outdoor Solutions, llc" at bounding box center [307, 330] width 352 height 17
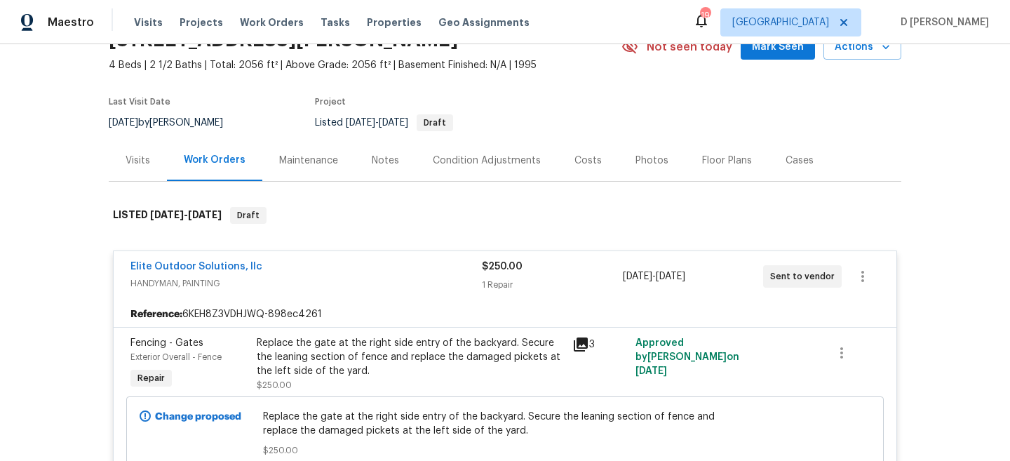
scroll to position [74, 0]
click at [582, 342] on icon at bounding box center [581, 344] width 14 height 14
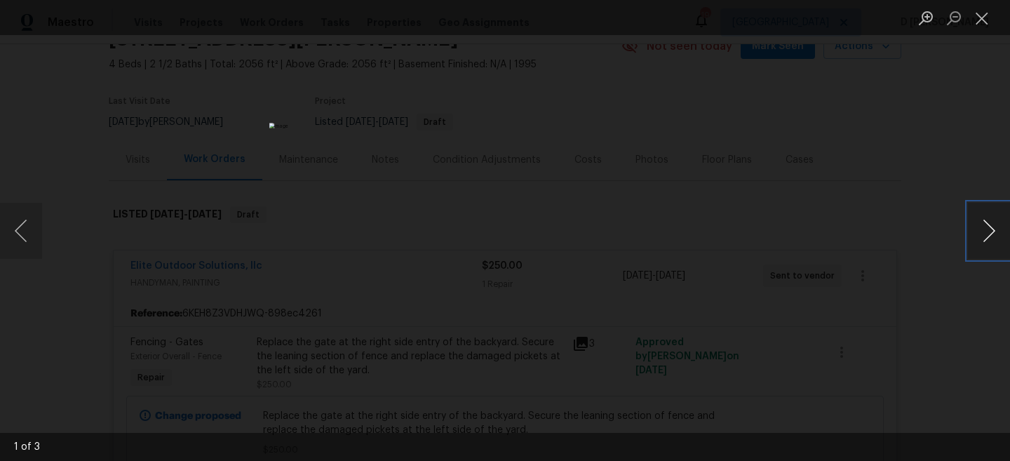
click at [992, 230] on button "Next image" at bounding box center [989, 231] width 42 height 56
click at [986, 17] on button "Close lightbox" at bounding box center [982, 18] width 28 height 25
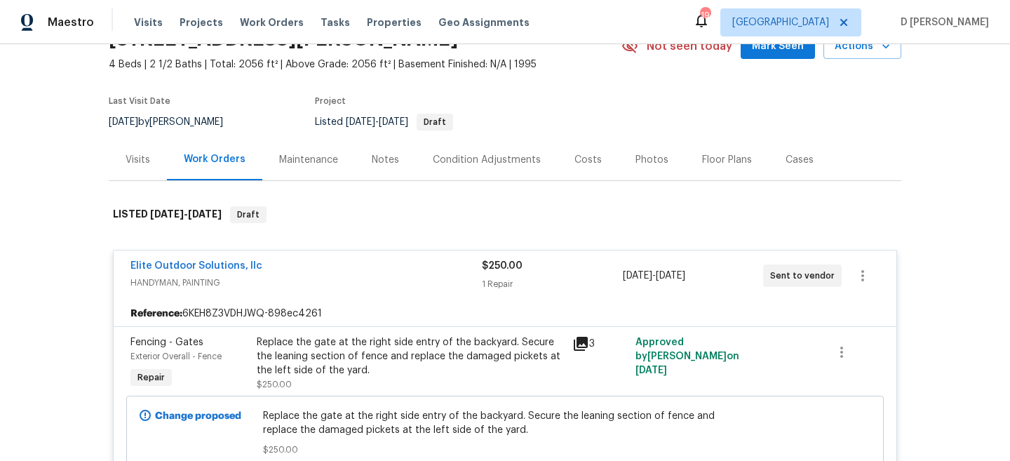
click at [592, 343] on div "3" at bounding box center [600, 343] width 55 height 17
click at [587, 343] on icon at bounding box center [581, 344] width 14 height 14
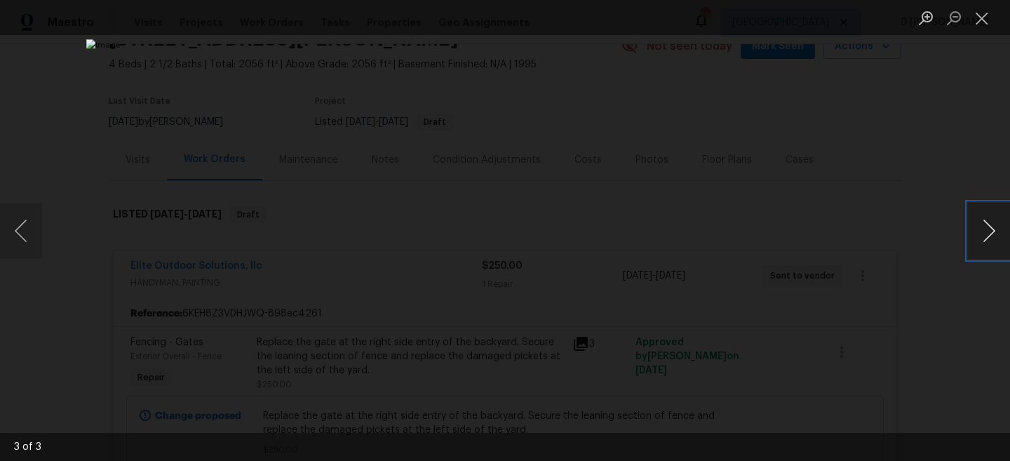
click at [989, 239] on button "Next image" at bounding box center [989, 231] width 42 height 56
click at [978, 15] on button "Close lightbox" at bounding box center [982, 18] width 28 height 25
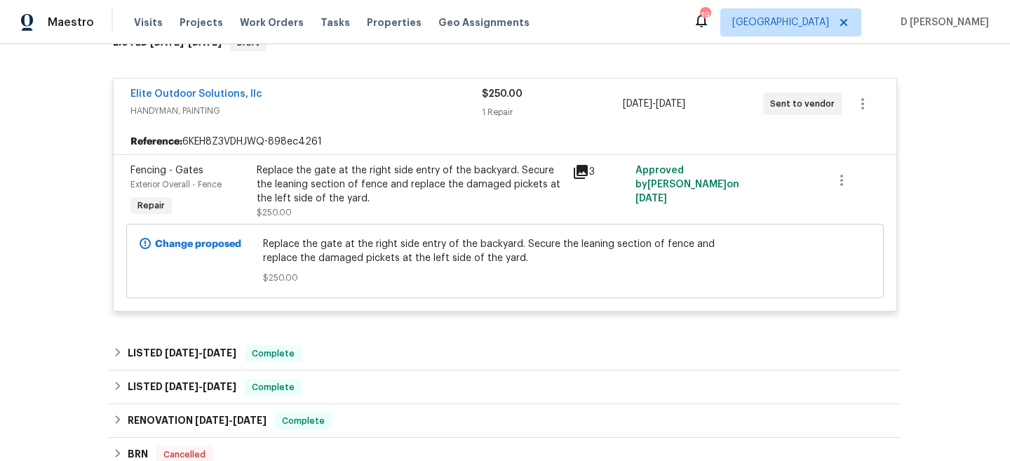
scroll to position [345, 0]
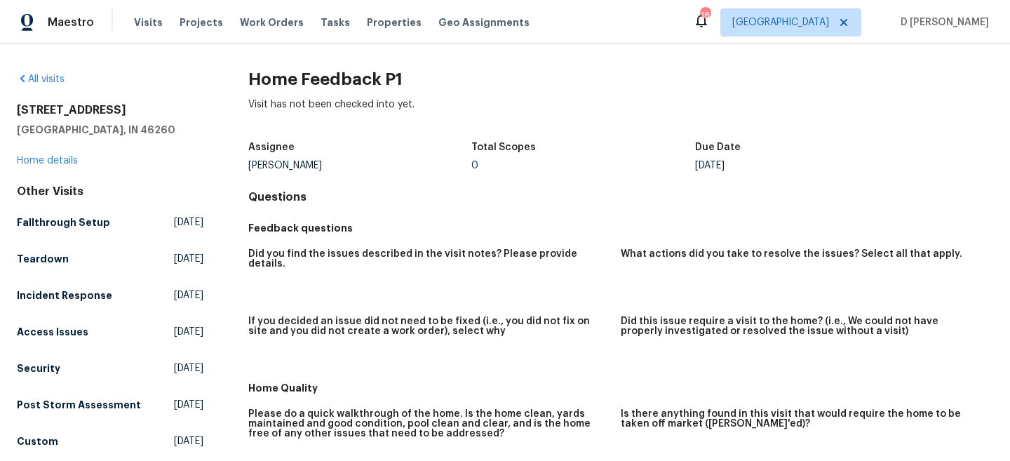
drag, startPoint x: 723, startPoint y: 163, endPoint x: 770, endPoint y: 163, distance: 47.0
click at [770, 163] on div "[DATE]" at bounding box center [807, 166] width 224 height 10
click at [52, 160] on link "Home details" at bounding box center [47, 161] width 61 height 10
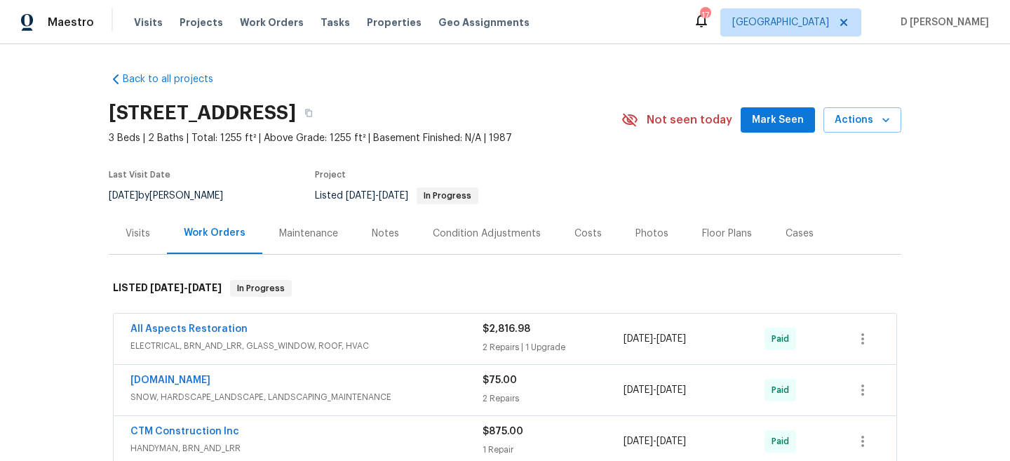
click at [147, 231] on div "Visits" at bounding box center [138, 234] width 25 height 14
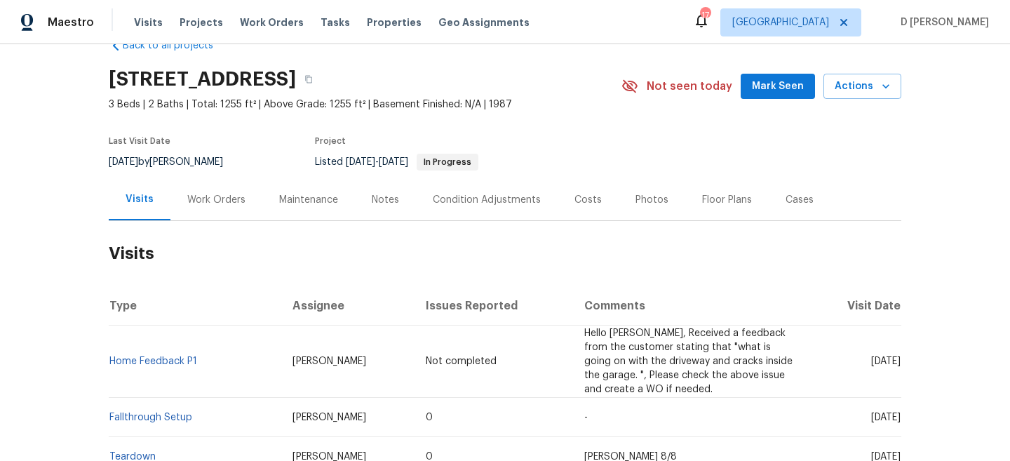
scroll to position [86, 0]
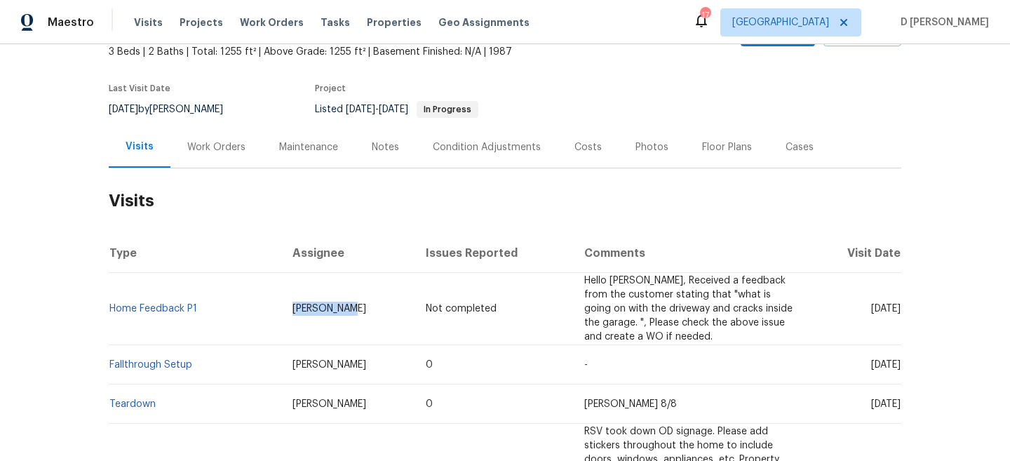
drag, startPoint x: 263, startPoint y: 308, endPoint x: 321, endPoint y: 307, distance: 57.5
click at [321, 307] on td "[PERSON_NAME]" at bounding box center [347, 309] width 133 height 72
copy span "[PERSON_NAME]"
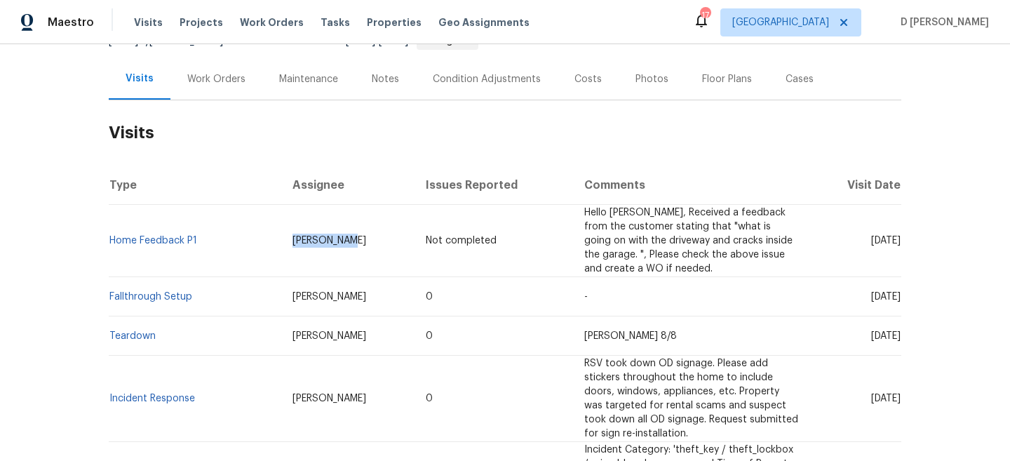
scroll to position [226, 0]
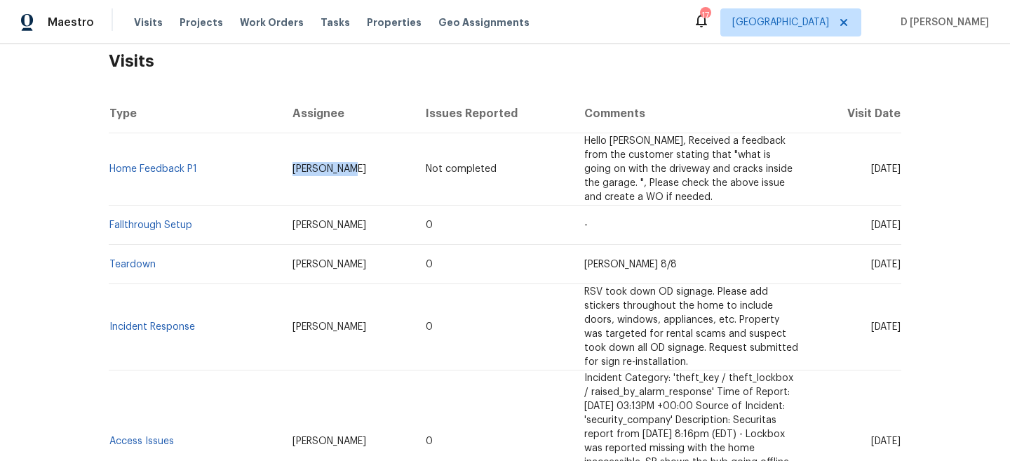
copy span "[PERSON_NAME]"
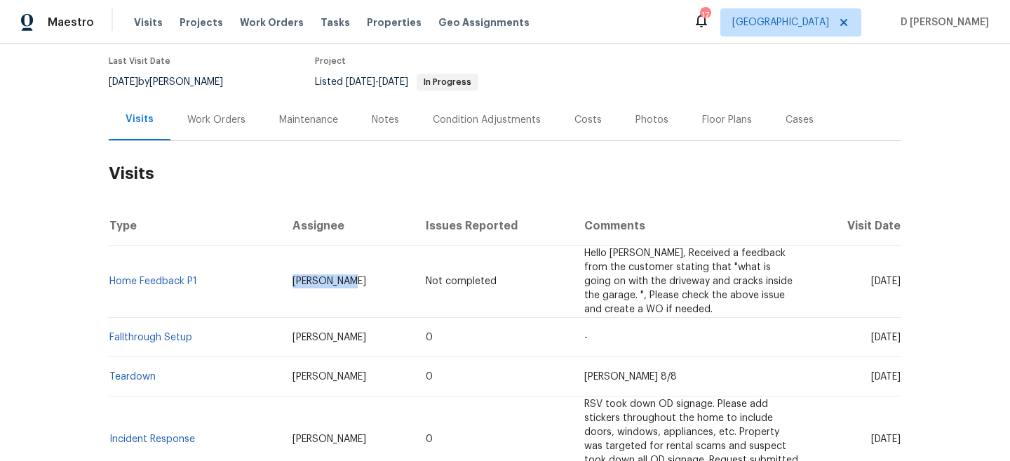
scroll to position [124, 0]
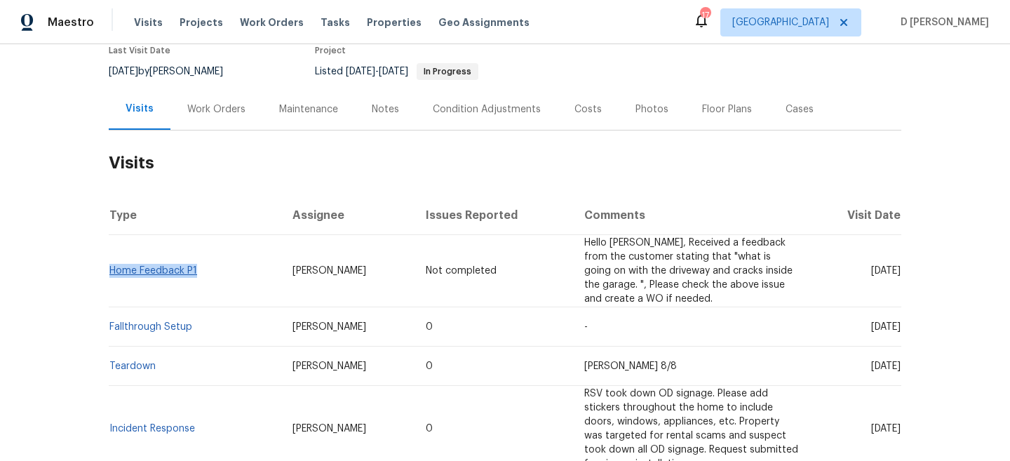
drag, startPoint x: 207, startPoint y: 271, endPoint x: 110, endPoint y: 267, distance: 96.9
click at [110, 267] on td "Home Feedback P1" at bounding box center [195, 271] width 173 height 72
copy link "Home Feedback P1"
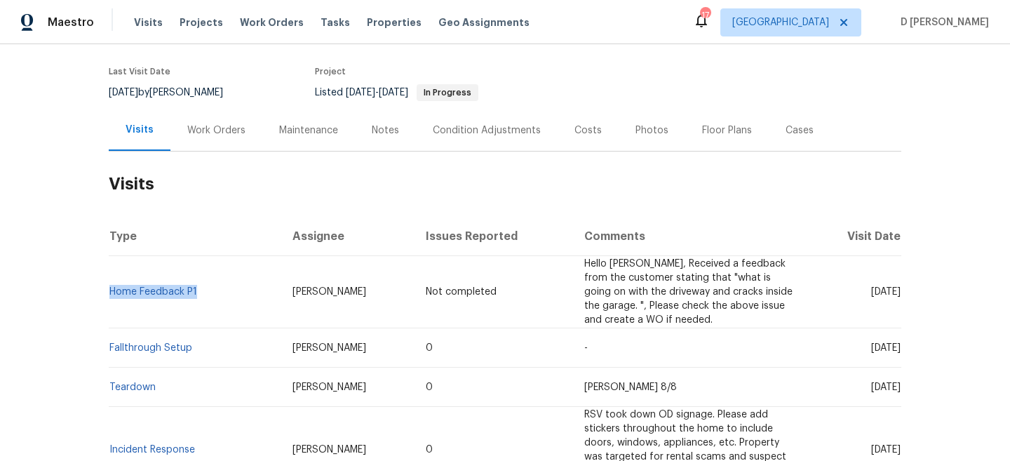
scroll to position [109, 0]
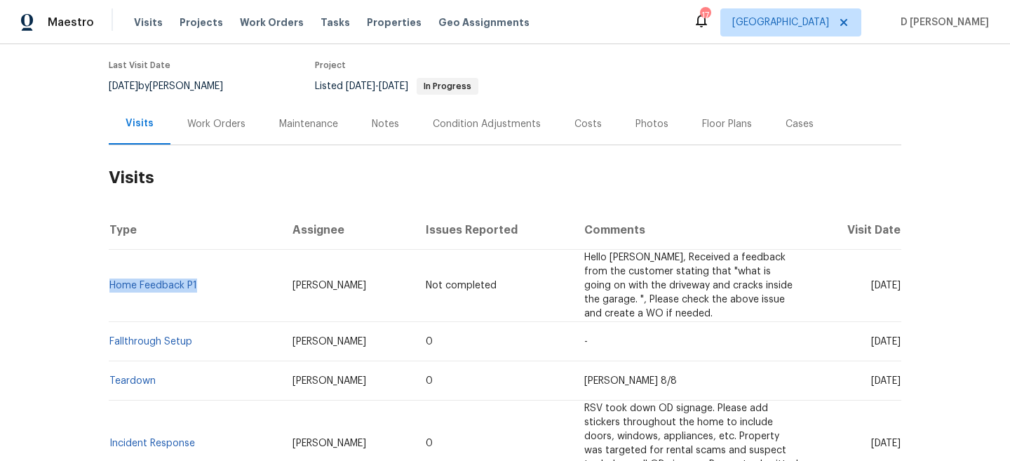
drag, startPoint x: 262, startPoint y: 340, endPoint x: 388, endPoint y: 340, distance: 126.3
click at [388, 340] on td "[PERSON_NAME]" at bounding box center [347, 341] width 133 height 39
copy span "[PERSON_NAME]"
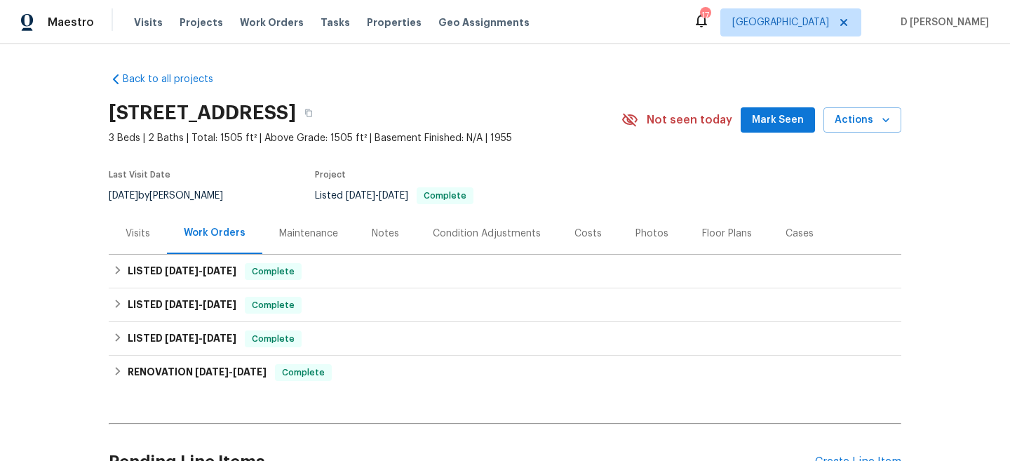
scroll to position [74, 0]
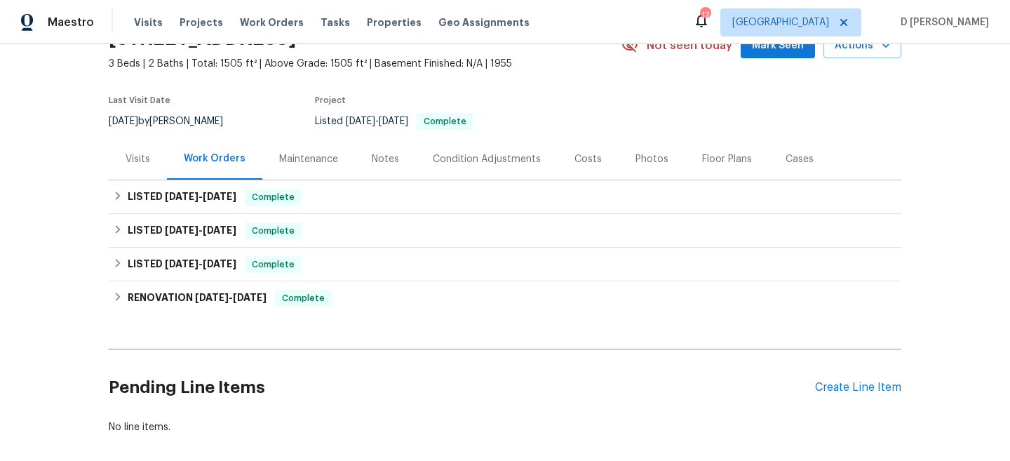
click at [145, 157] on div "Visits" at bounding box center [138, 159] width 25 height 14
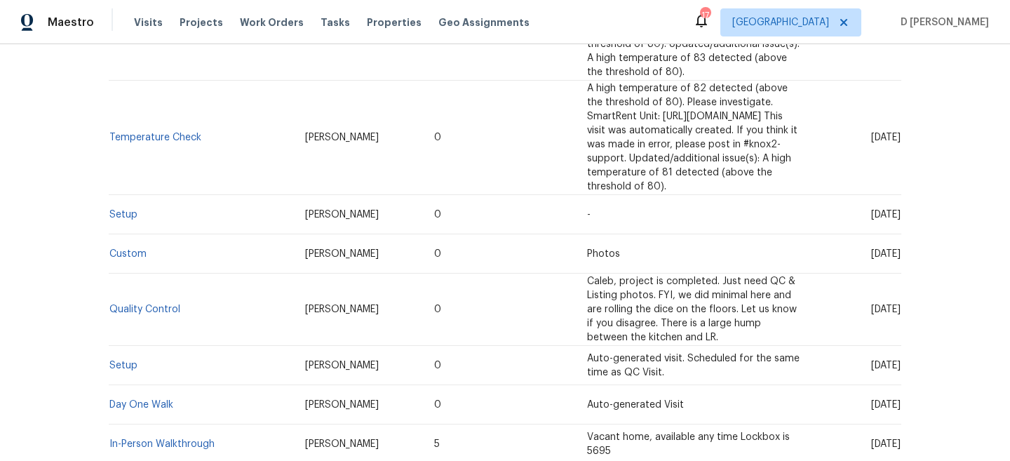
scroll to position [796, 0]
click at [163, 439] on link "In-Person Walkthrough" at bounding box center [161, 444] width 105 height 10
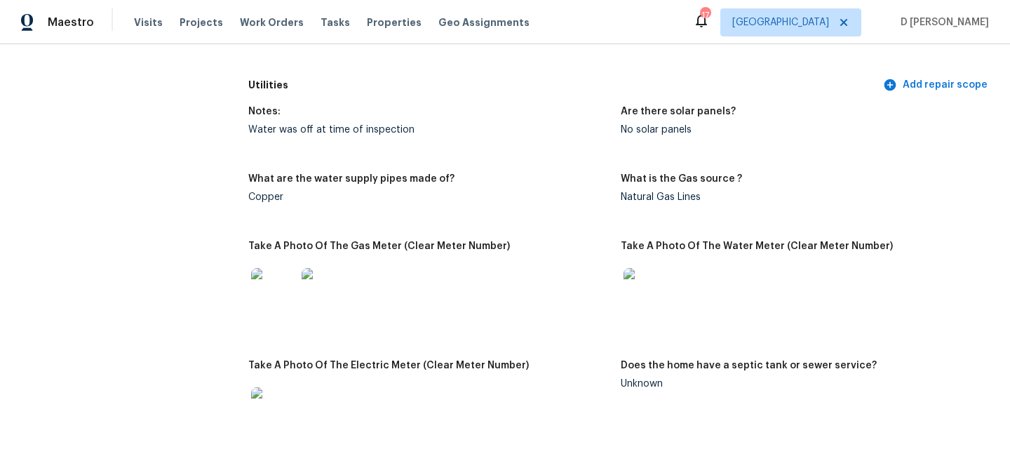
scroll to position [752, 0]
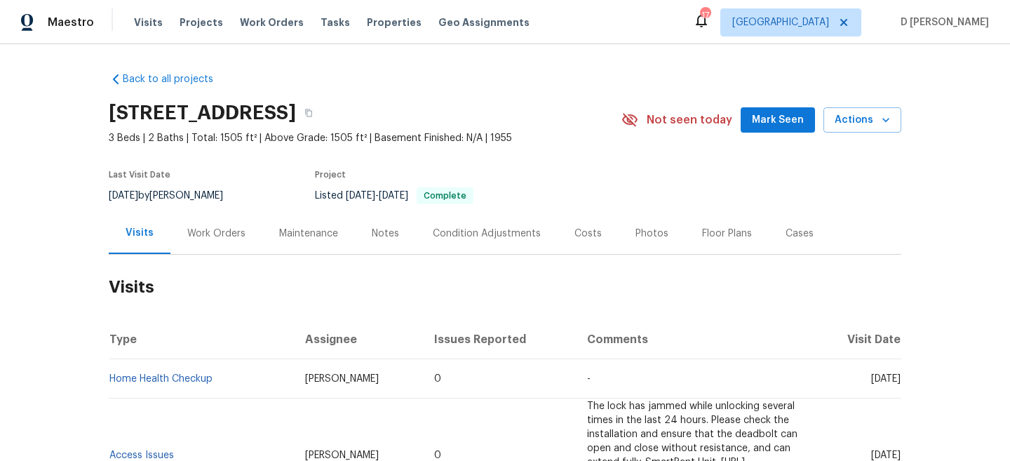
scroll to position [796, 0]
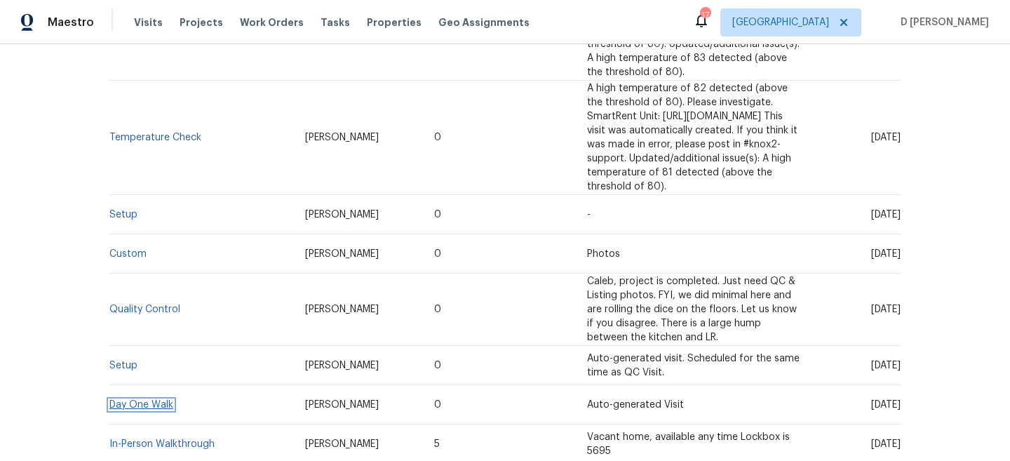
click at [154, 400] on link "Day One Walk" at bounding box center [141, 405] width 64 height 10
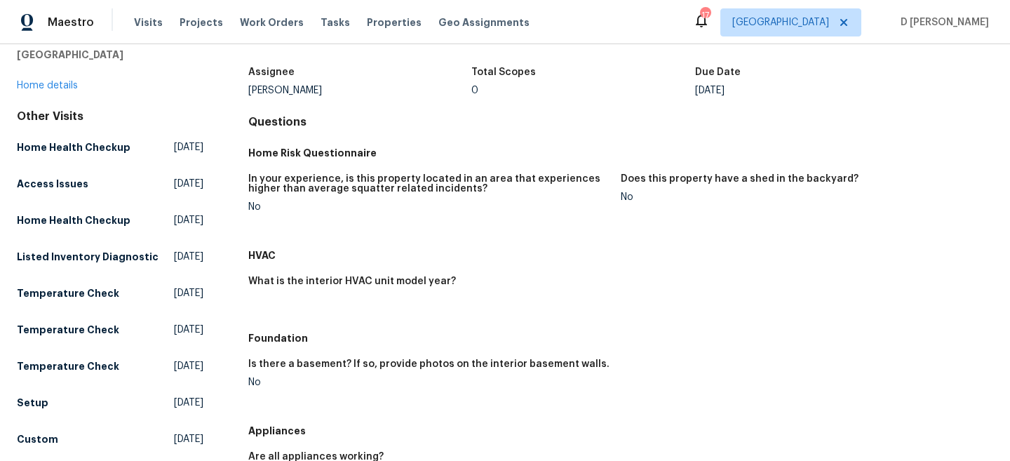
scroll to position [76, 0]
drag, startPoint x: 249, startPoint y: 361, endPoint x: 349, endPoint y: 370, distance: 100.7
click at [349, 370] on div "Is there a basement? If so, provide photos on the interior basement walls." at bounding box center [428, 368] width 361 height 18
drag, startPoint x: 248, startPoint y: 380, endPoint x: 277, endPoint y: 380, distance: 28.8
click at [277, 380] on div "No" at bounding box center [428, 382] width 361 height 10
